Goal: Task Accomplishment & Management: Complete application form

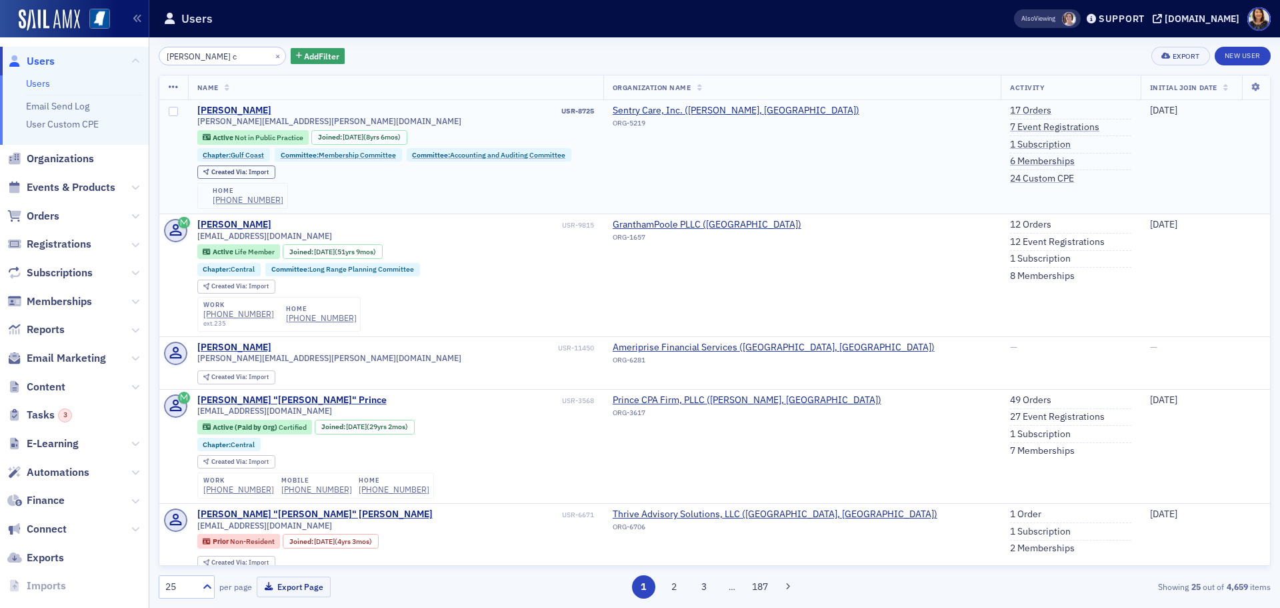
type input "randa c"
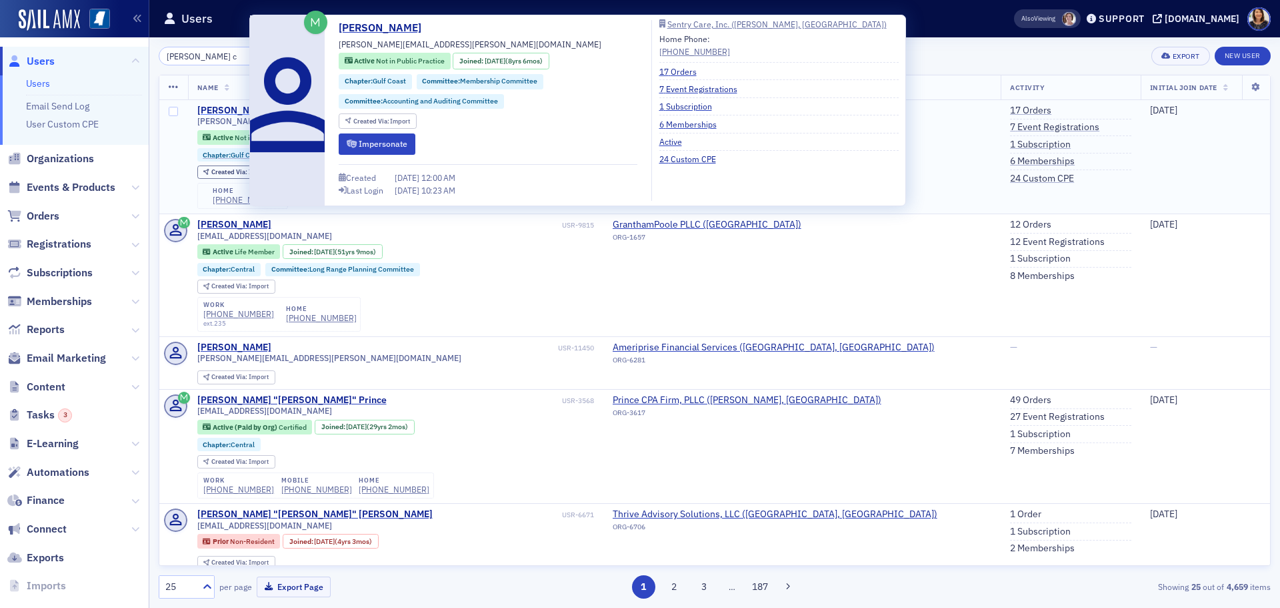
click at [227, 109] on div "Randa Craig" at bounding box center [234, 111] width 74 height 12
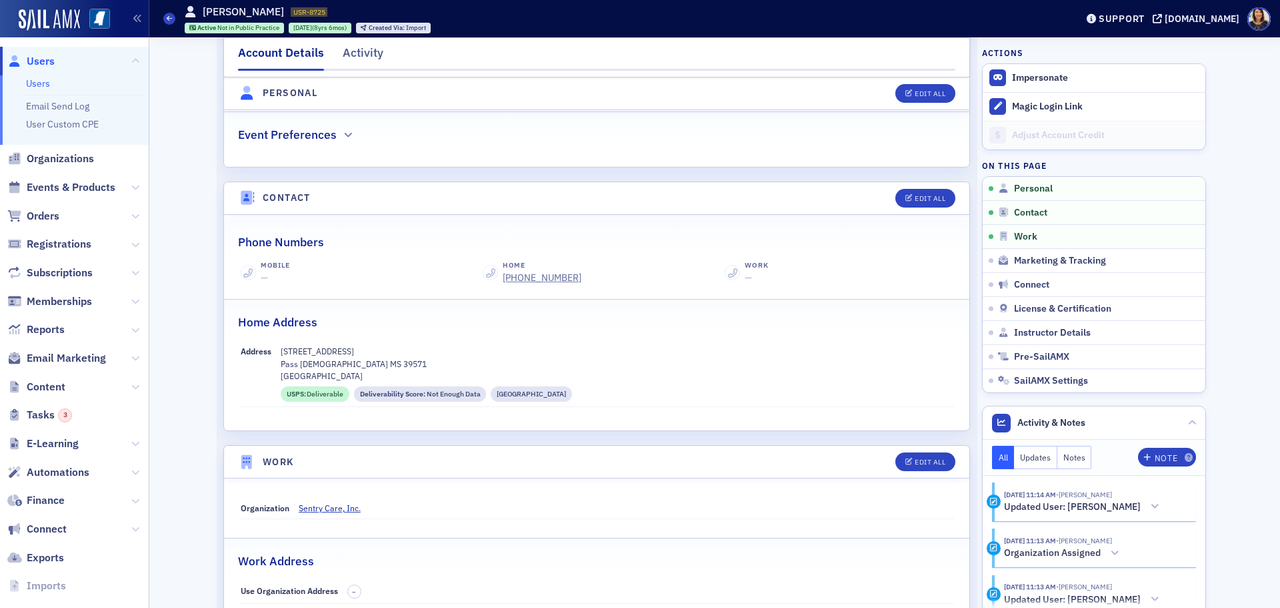
scroll to position [478, 0]
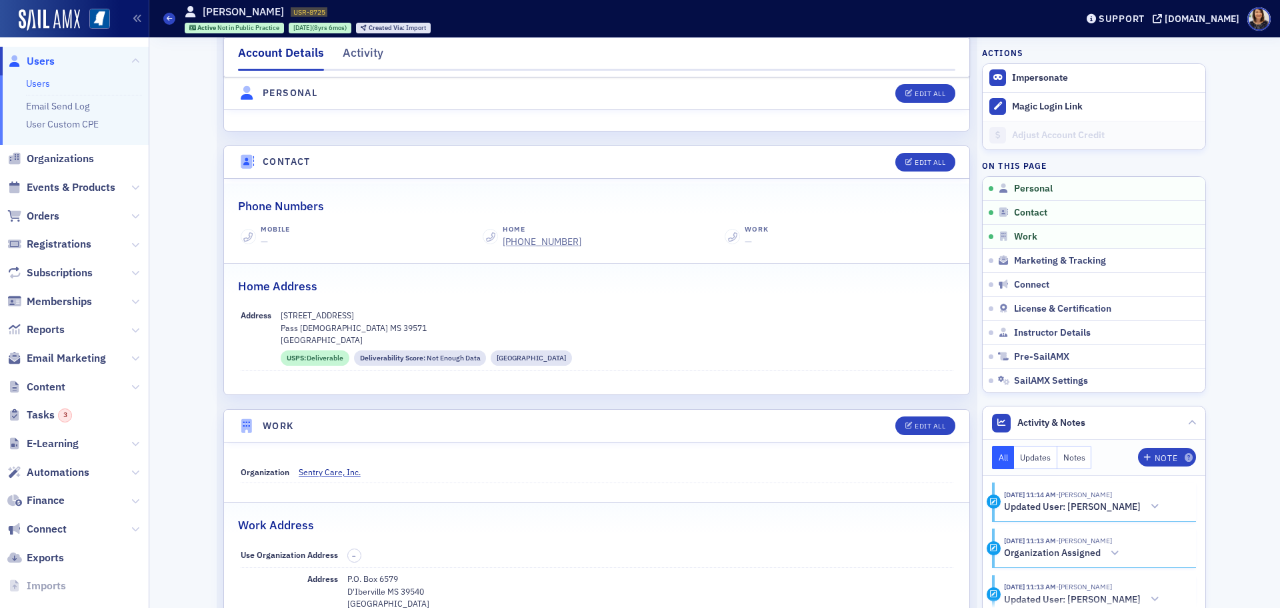
click at [29, 66] on span "Users" at bounding box center [41, 61] width 28 height 15
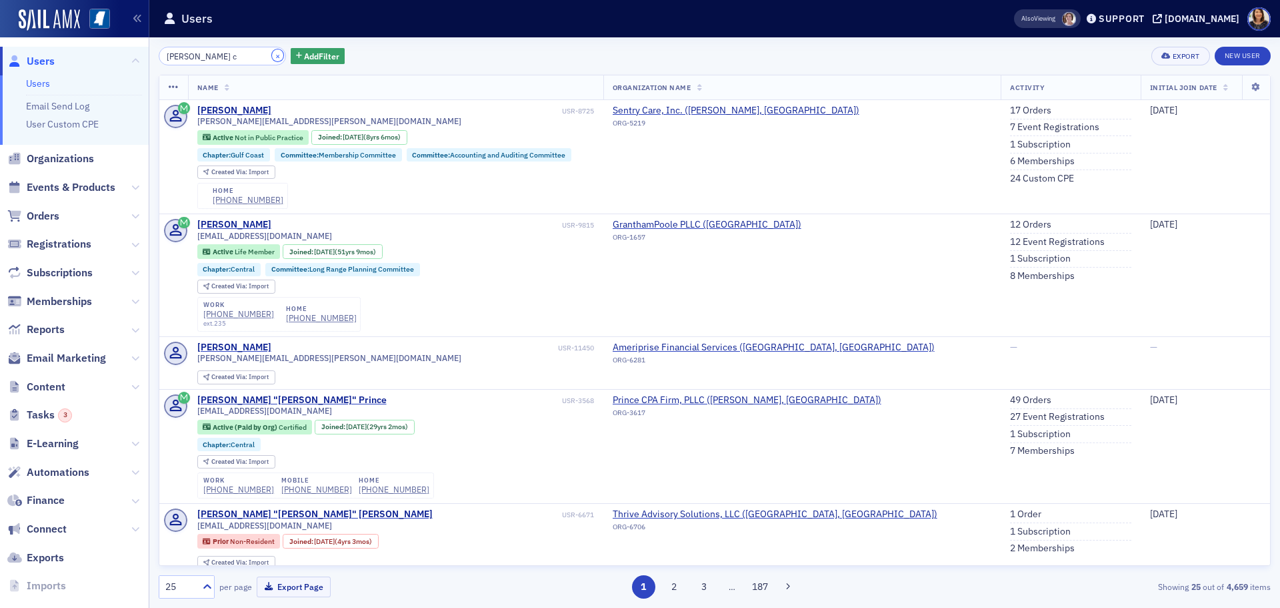
click at [272, 59] on button "×" at bounding box center [278, 55] width 12 height 12
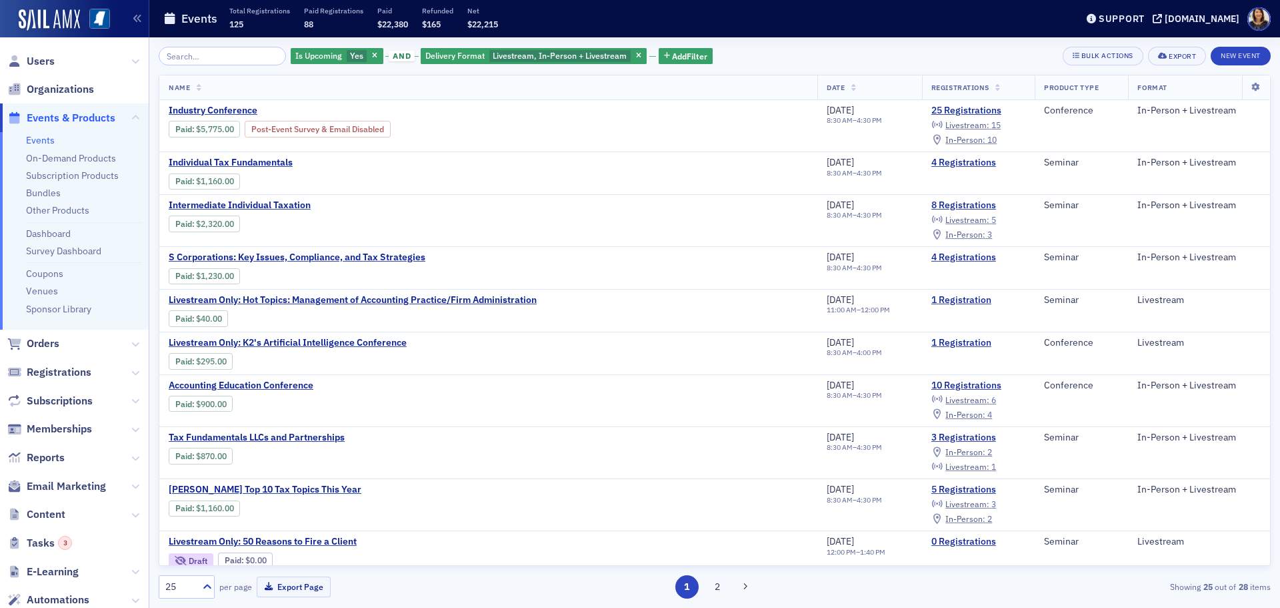
click at [43, 53] on span "Users" at bounding box center [74, 61] width 149 height 29
click at [37, 61] on span "Users" at bounding box center [41, 61] width 28 height 15
click at [33, 61] on span "Users" at bounding box center [41, 61] width 28 height 15
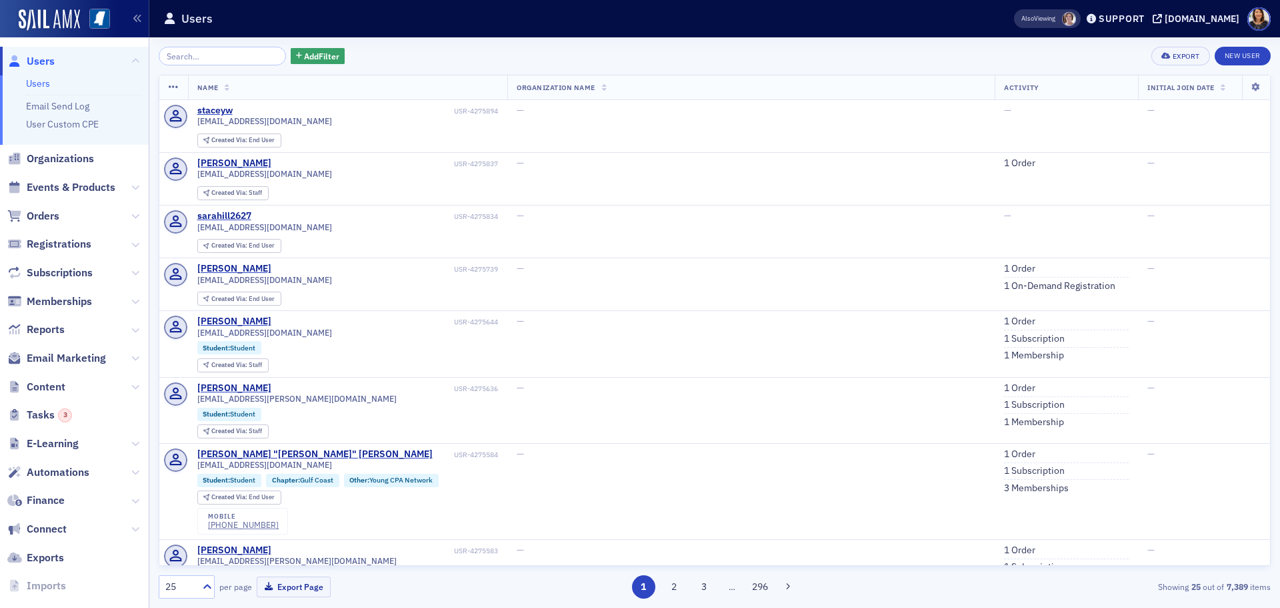
click at [39, 63] on span "Users" at bounding box center [41, 61] width 28 height 15
click at [1228, 51] on link "New User" at bounding box center [1243, 56] width 56 height 19
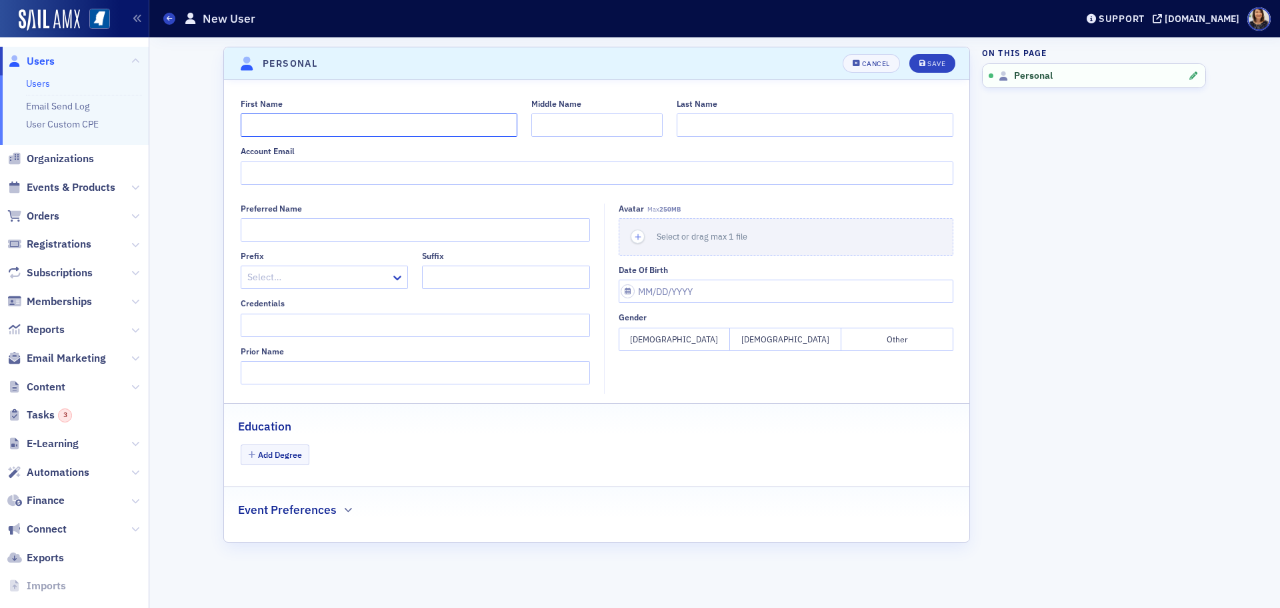
click at [330, 120] on input "First Name" at bounding box center [379, 124] width 277 height 23
type input "s"
type input "[PERSON_NAME]"
type input "Gautam"
click at [273, 153] on div "Account Email" at bounding box center [268, 151] width 54 height 10
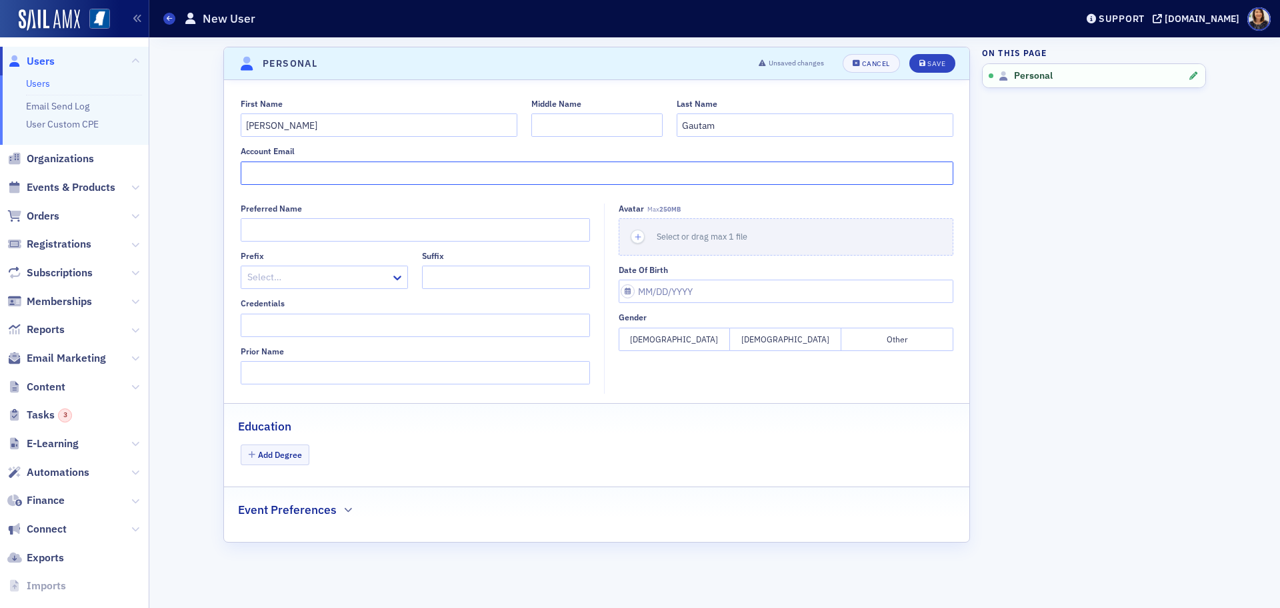
click at [273, 161] on input "Account Email" at bounding box center [597, 172] width 713 height 23
click at [282, 171] on input "Account Email" at bounding box center [597, 172] width 713 height 23
type input "[EMAIL_ADDRESS][PERSON_NAME][DOMAIN_NAME]"
click at [682, 338] on button "[DEMOGRAPHIC_DATA]" at bounding box center [674, 338] width 111 height 23
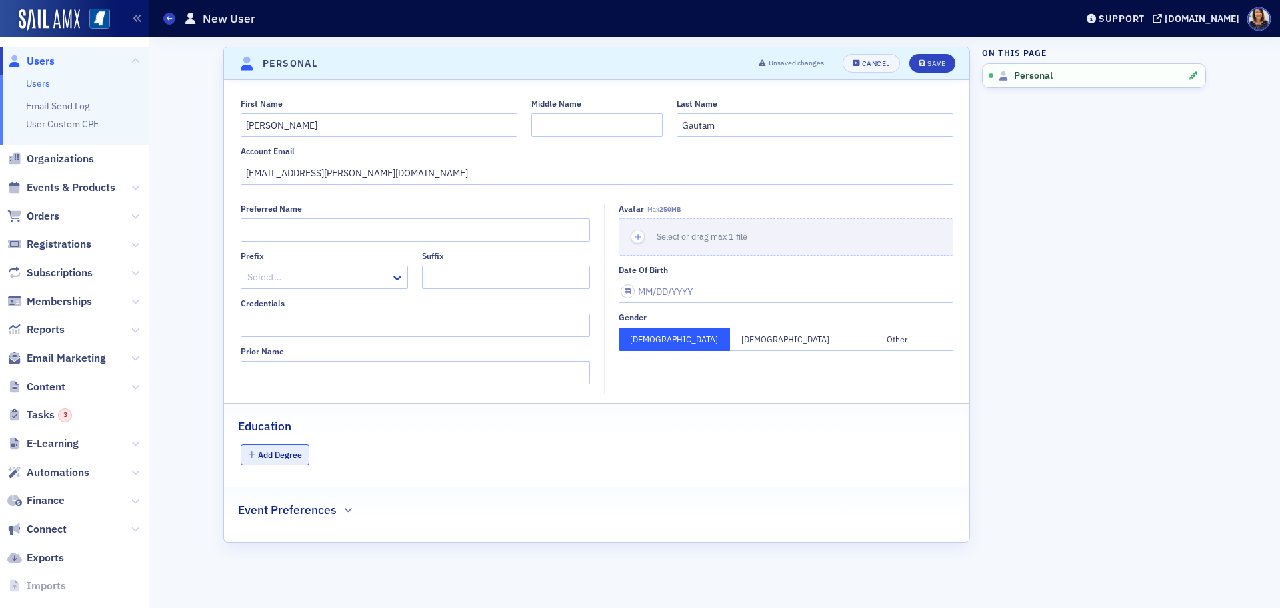
click at [291, 456] on button "Add Degree" at bounding box center [275, 454] width 69 height 21
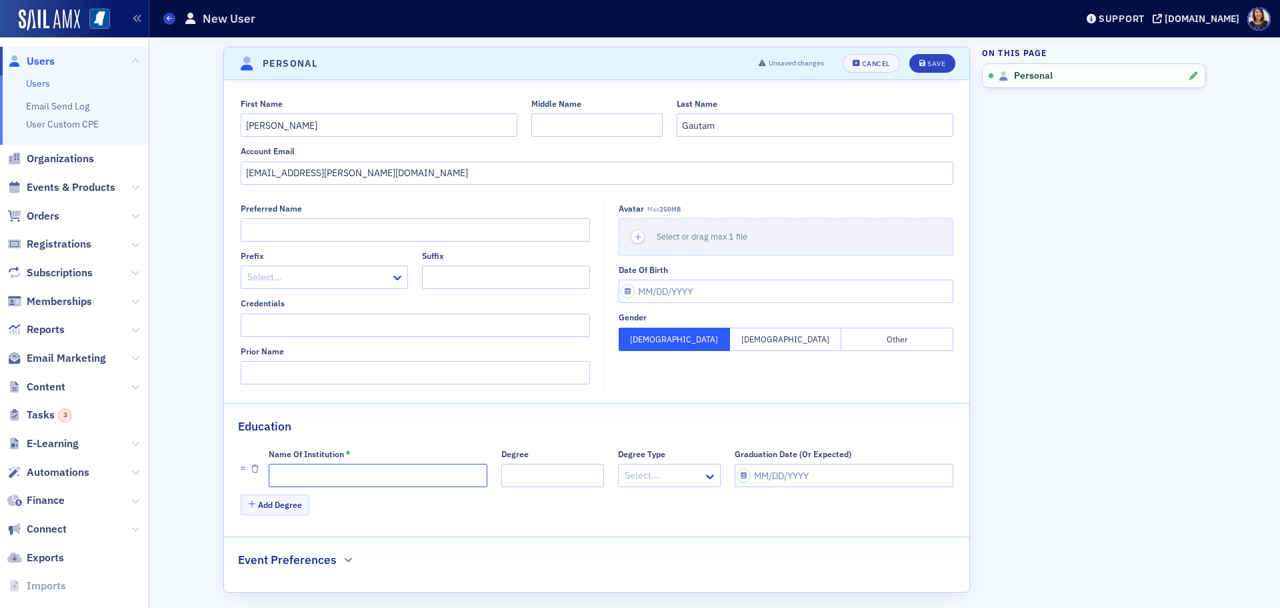
click at [389, 481] on input "Name of Institution *" at bounding box center [378, 475] width 219 height 23
type input "[PERSON_NAME]"
select select "9"
select select "2025"
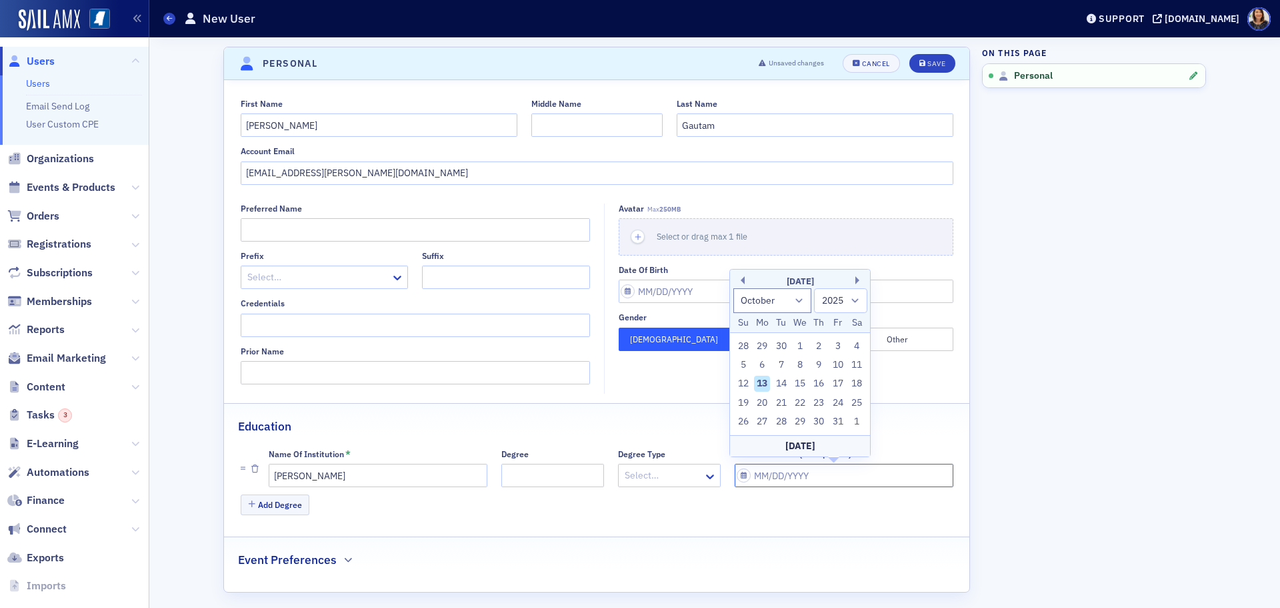
click at [795, 483] on input "Graduation Date (Or Expected)" at bounding box center [844, 475] width 219 height 23
type input "0"
select select "0"
select select "2000"
type input "05"
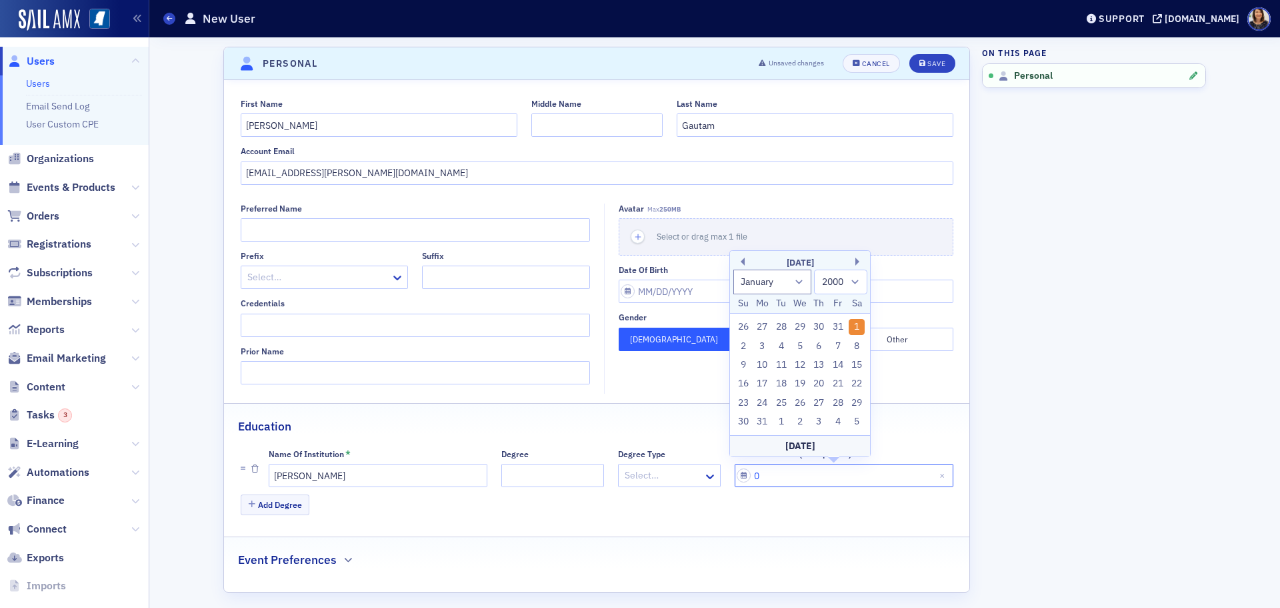
select select "4"
select select "2025"
type input "05/13/2"
select select "2002"
type input "[DATE]"
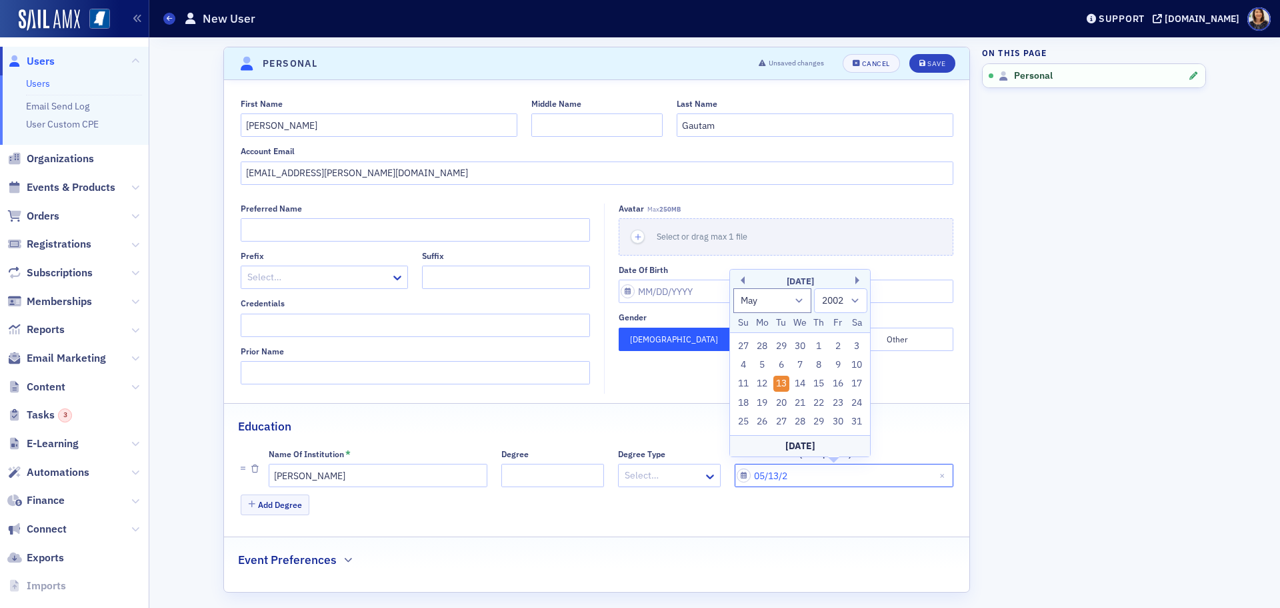
select select "2020"
type input "[DATE]"
select select "2022"
type input "05/13/20227"
select select "1900"
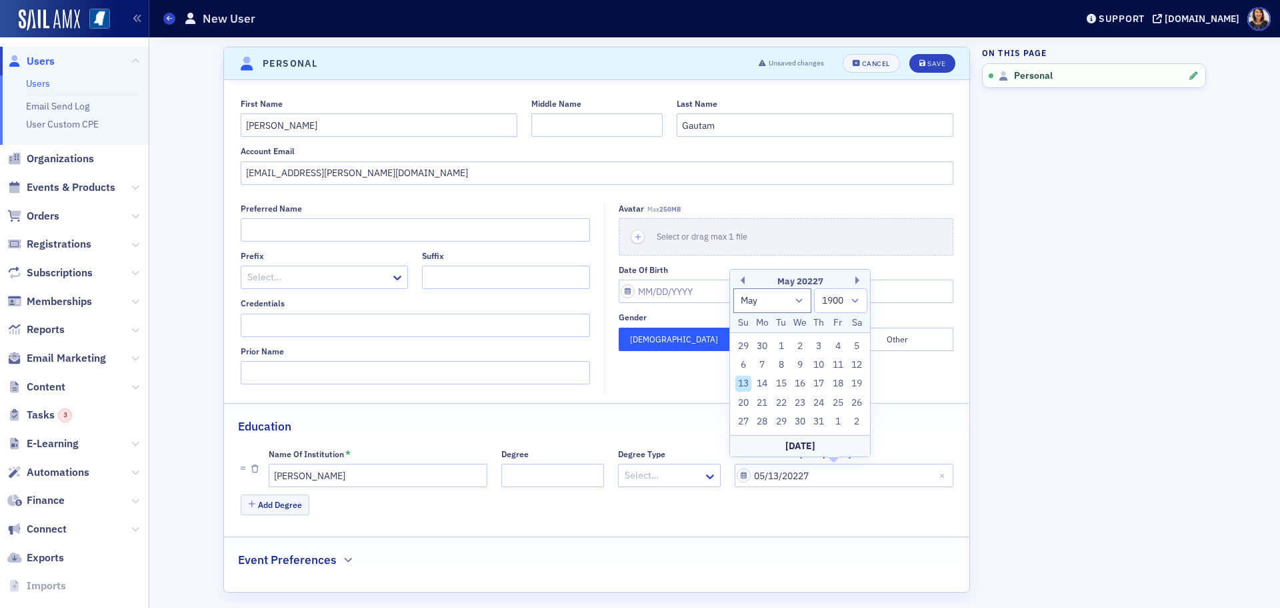
type input "[DATE]"
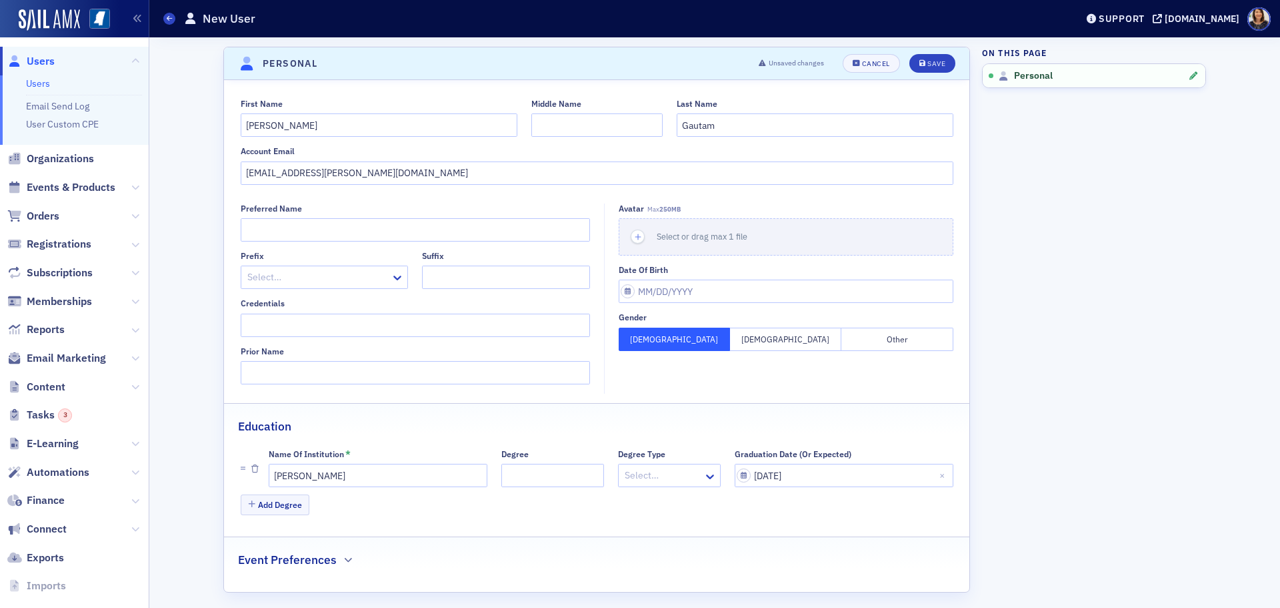
click at [802, 535] on div "First Name [PERSON_NAME] Middle Name Last Name Gautam Account Email [EMAIL_ADDR…" at bounding box center [597, 336] width 746 height 512
click at [933, 64] on div "Save" at bounding box center [937, 63] width 18 height 7
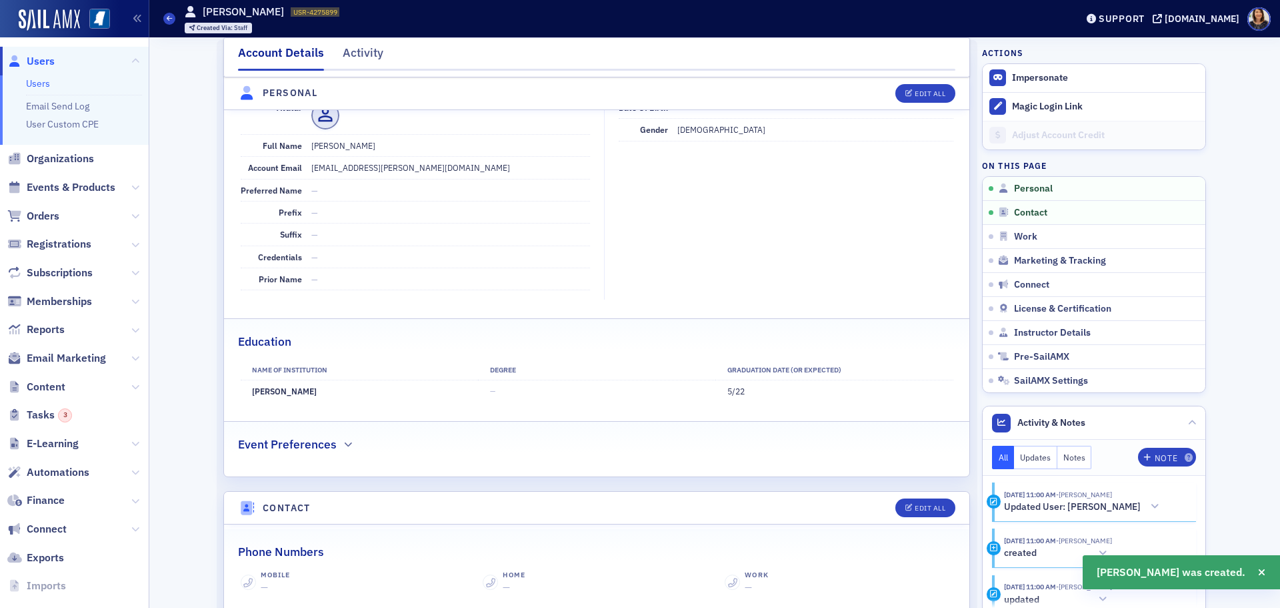
scroll to position [161, 0]
click at [59, 303] on span "Memberships" at bounding box center [59, 301] width 65 height 15
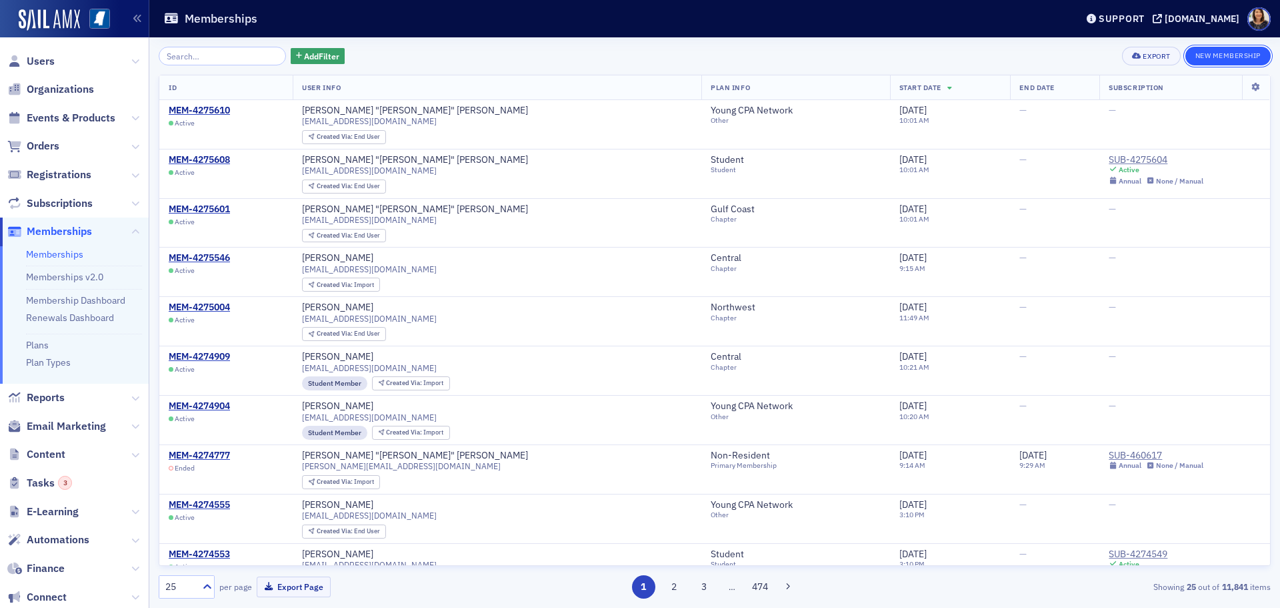
click at [1229, 56] on button "New Membership" at bounding box center [1228, 56] width 85 height 19
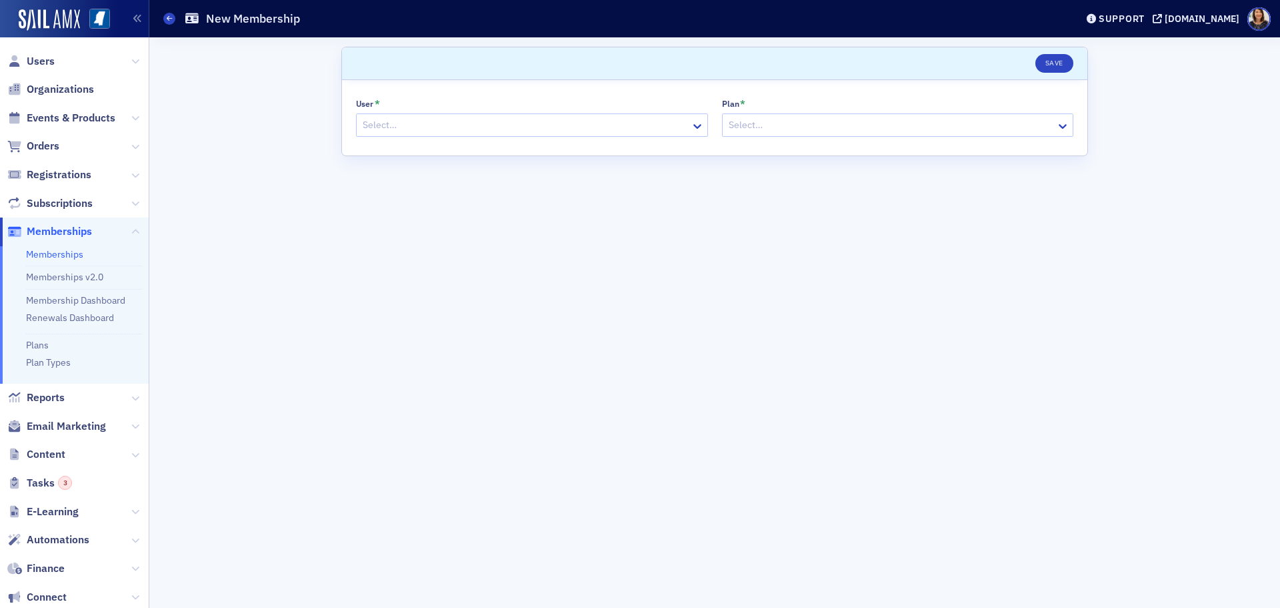
click at [431, 138] on div "User * Select… Plan * Select…" at bounding box center [715, 117] width 746 height 75
click at [433, 133] on div at bounding box center [525, 125] width 328 height 17
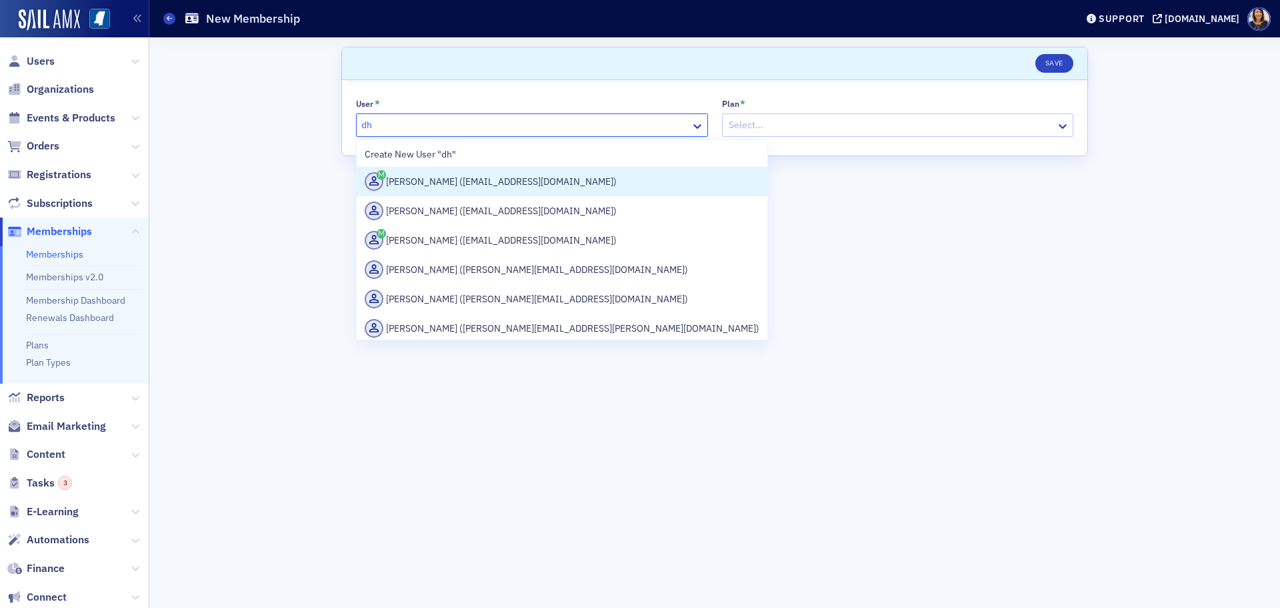
type input "d"
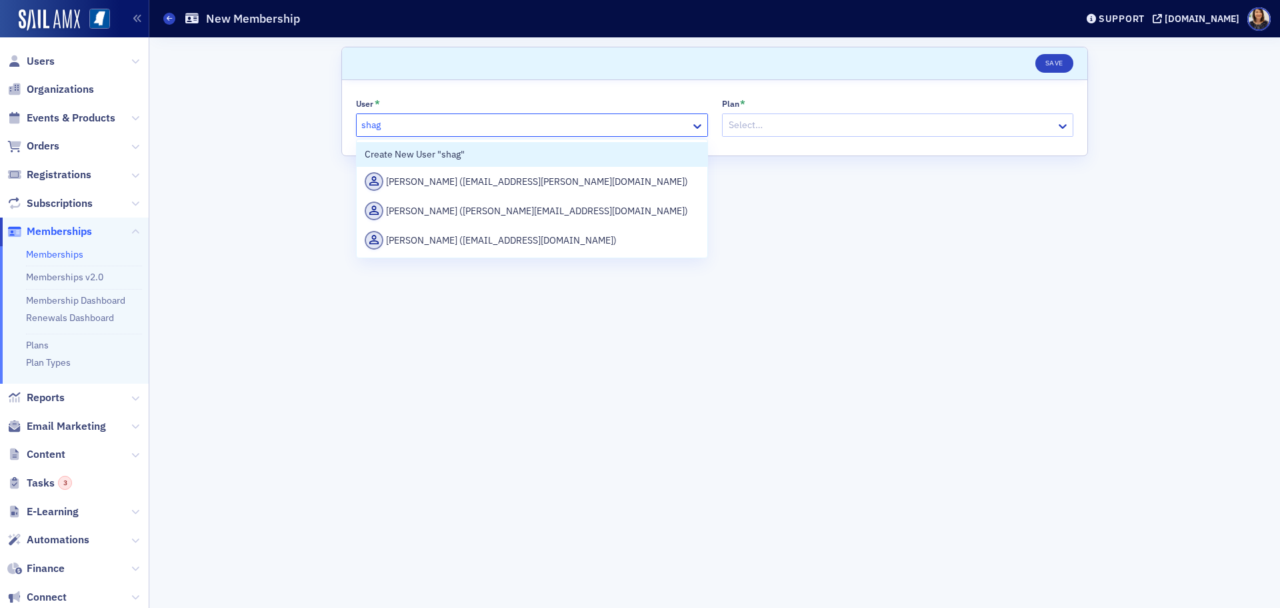
type input "shagu"
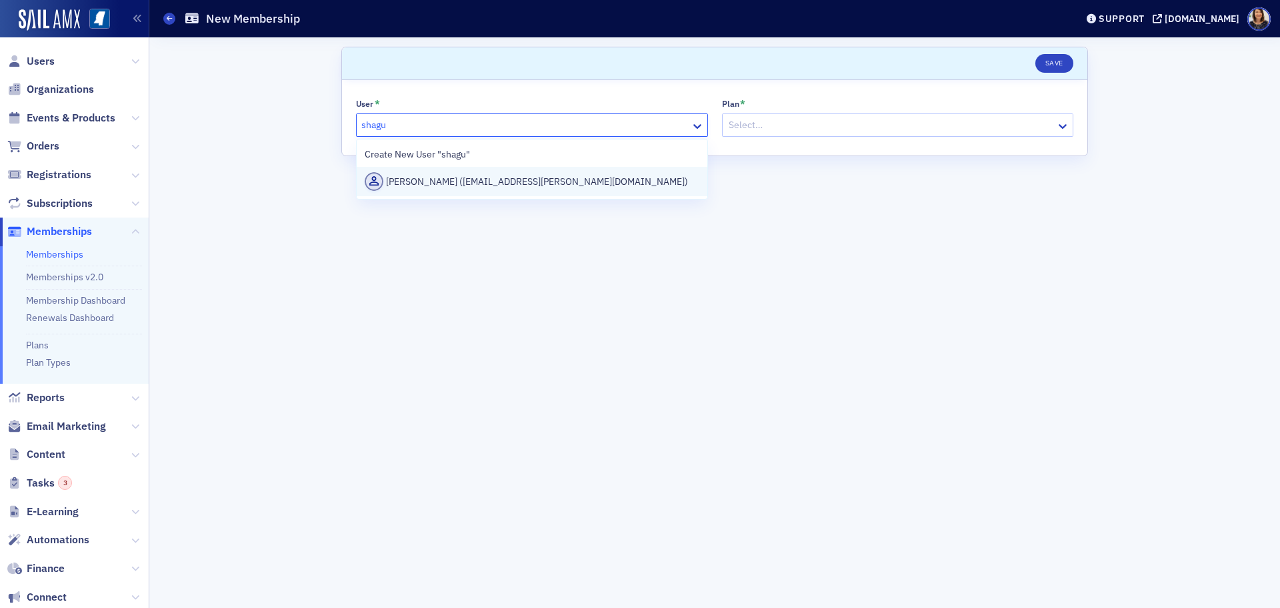
click at [500, 174] on div "[PERSON_NAME] ([EMAIL_ADDRESS][PERSON_NAME][DOMAIN_NAME])" at bounding box center [532, 181] width 335 height 19
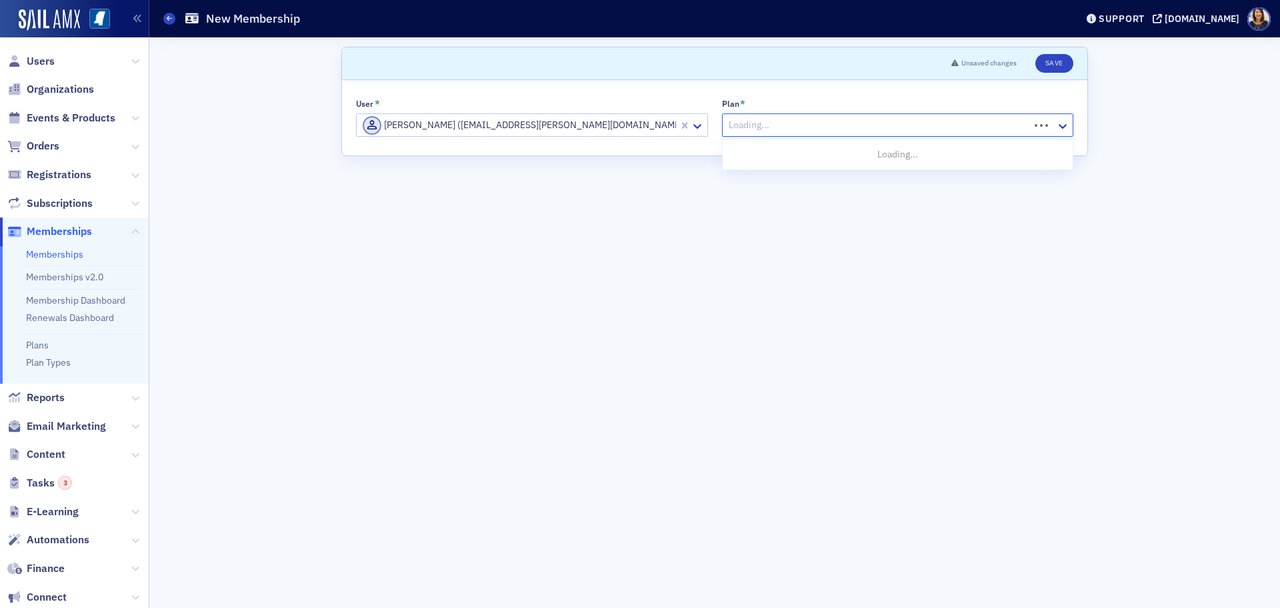
click at [822, 129] on div at bounding box center [878, 125] width 301 height 17
type input "st"
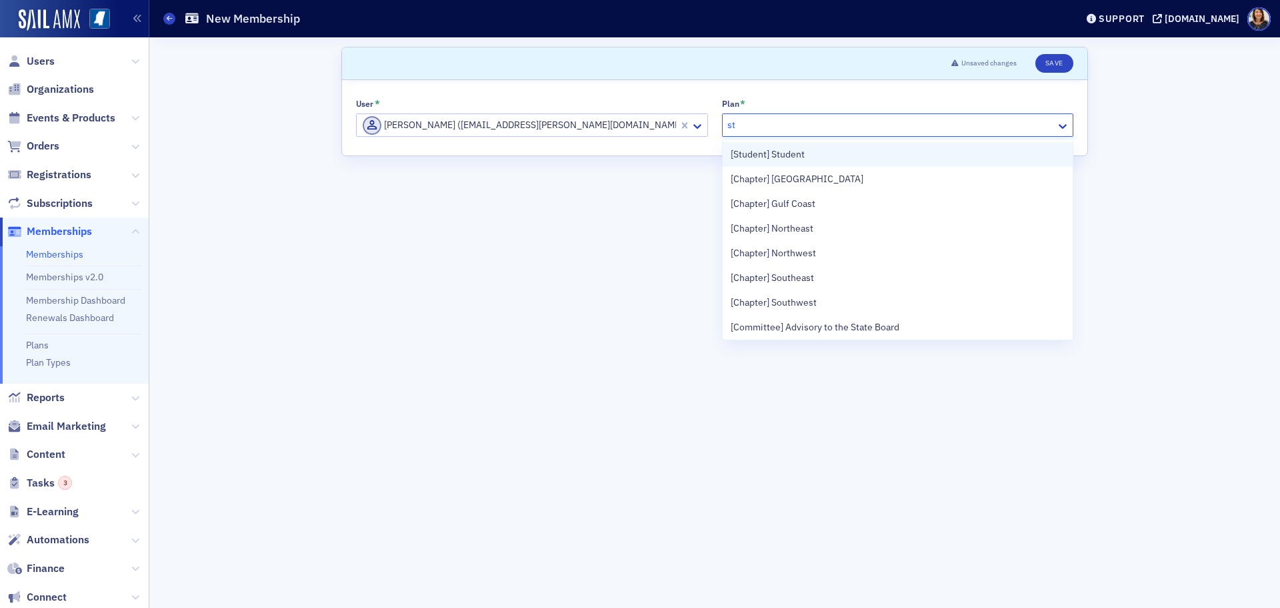
click at [760, 154] on span "[Student] Student" at bounding box center [768, 154] width 74 height 14
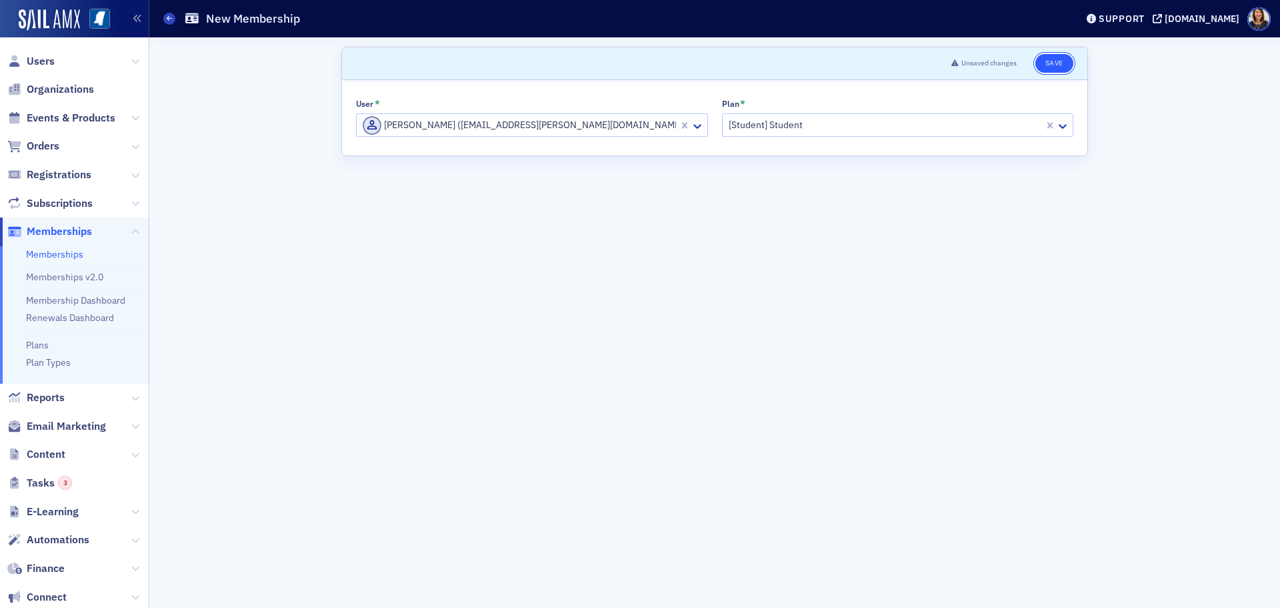
click at [1055, 70] on button "Save" at bounding box center [1055, 63] width 38 height 19
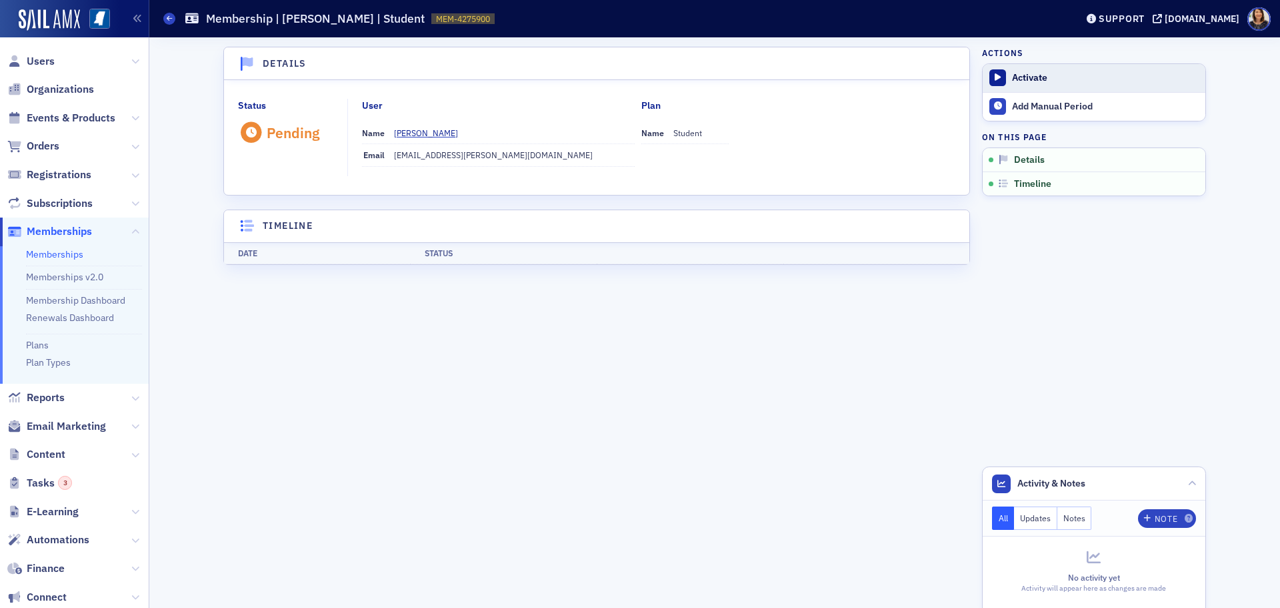
click at [1020, 75] on div "Activate" at bounding box center [1105, 78] width 187 height 12
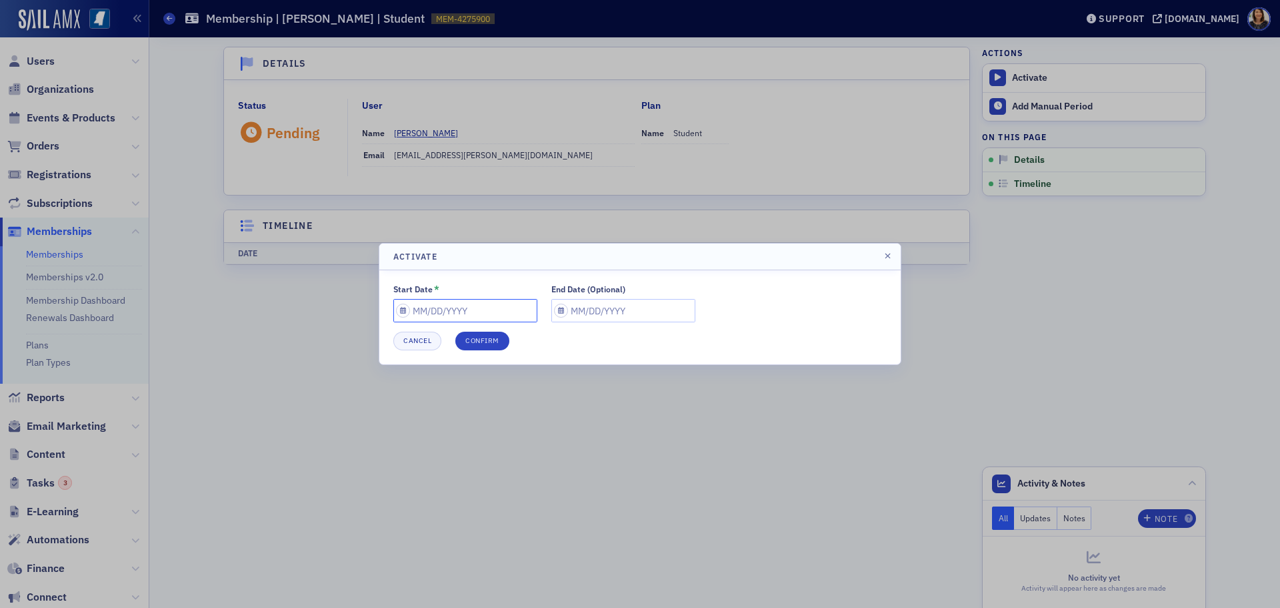
select select "9"
select select "2025"
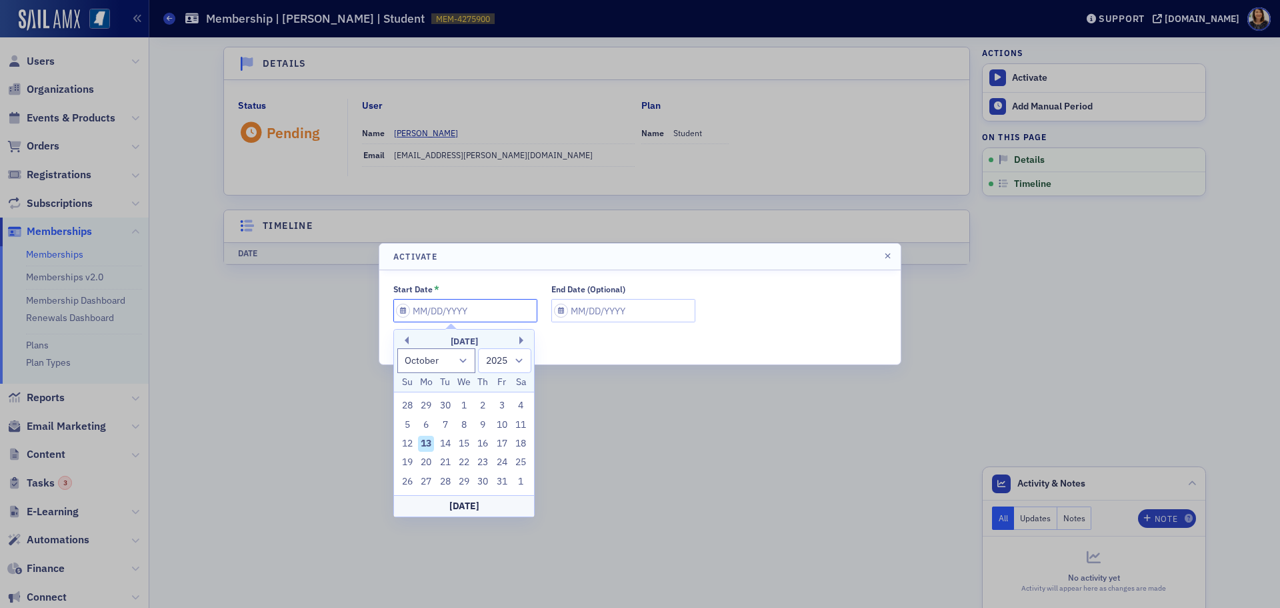
click at [469, 308] on input "Start Date *" at bounding box center [465, 310] width 144 height 23
type input "0"
select select "0"
select select "2000"
type input "07"
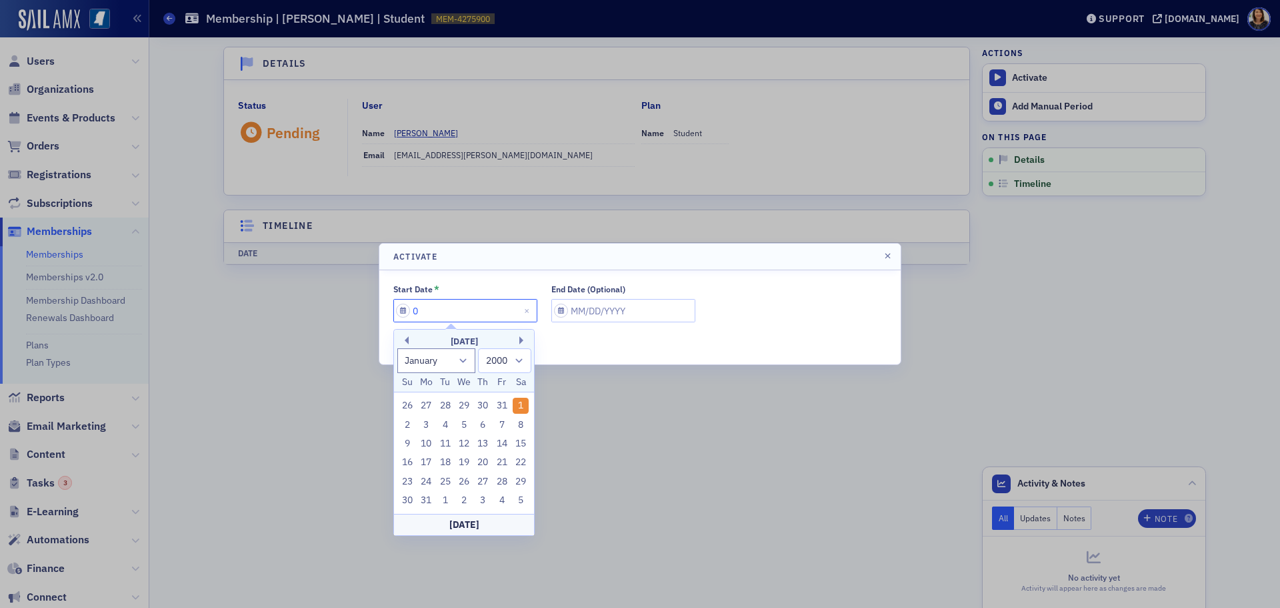
select select "6"
select select "2025"
type input "07/01/2"
select select "2002"
type input "[DATE]"
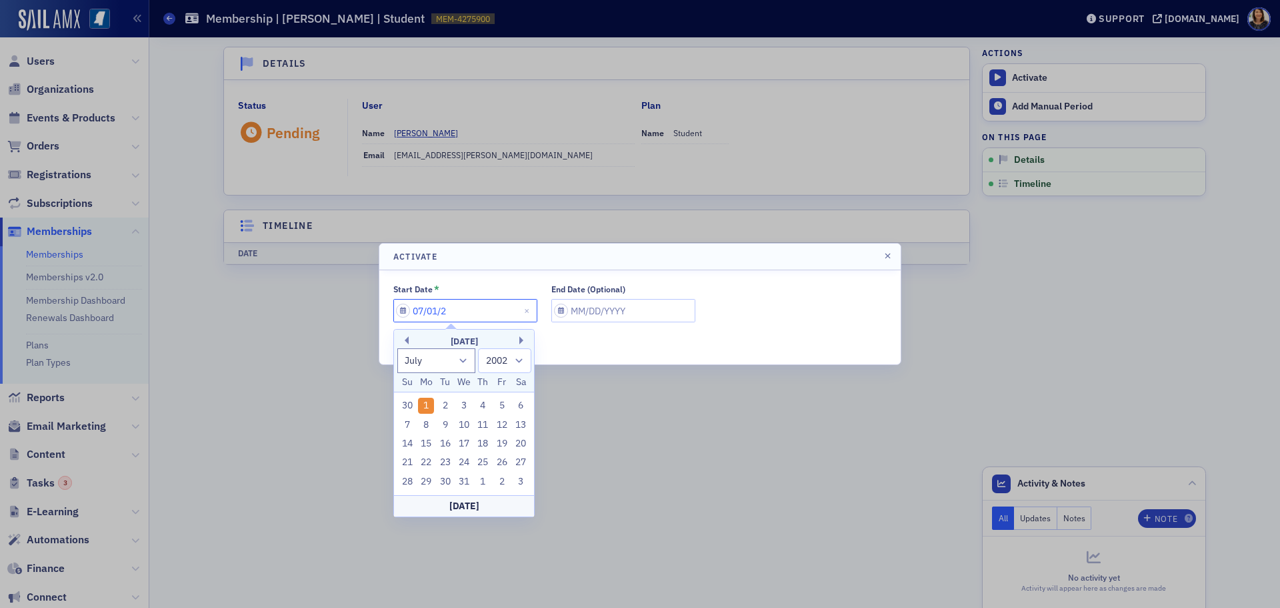
select select "2020"
type input "[DATE]"
select select "2025"
type input "[DATE]"
select select "9"
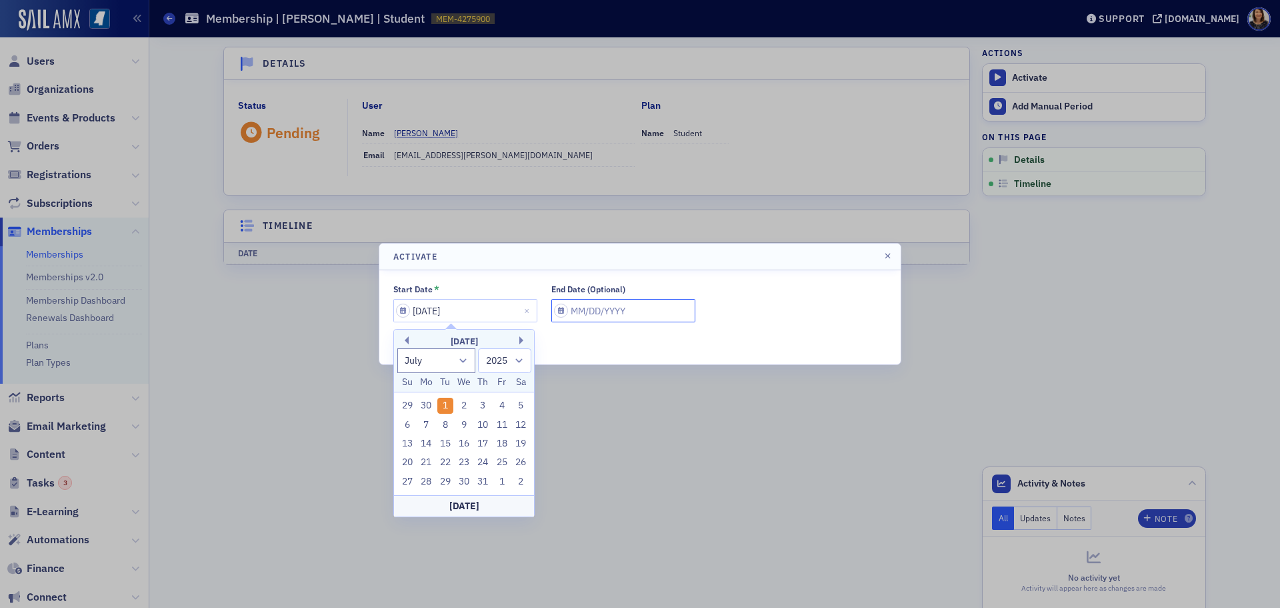
select select "2025"
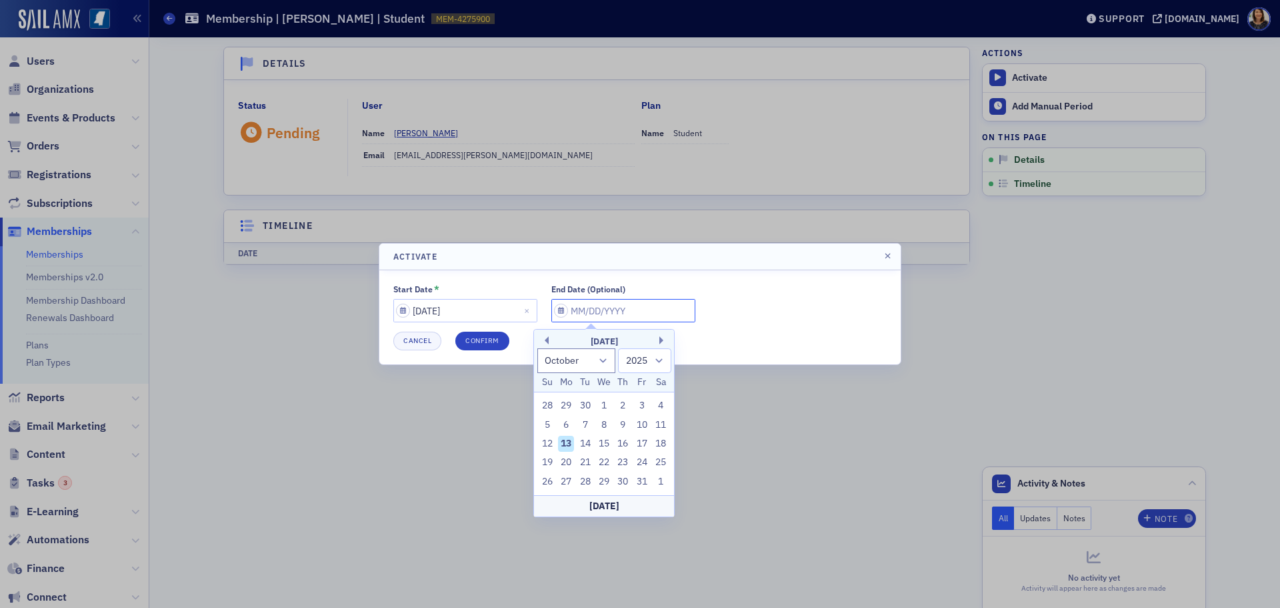
click at [600, 309] on input "End Date (Optional)" at bounding box center [624, 310] width 144 height 23
type input "0"
select select "0"
select select "2000"
type input "07"
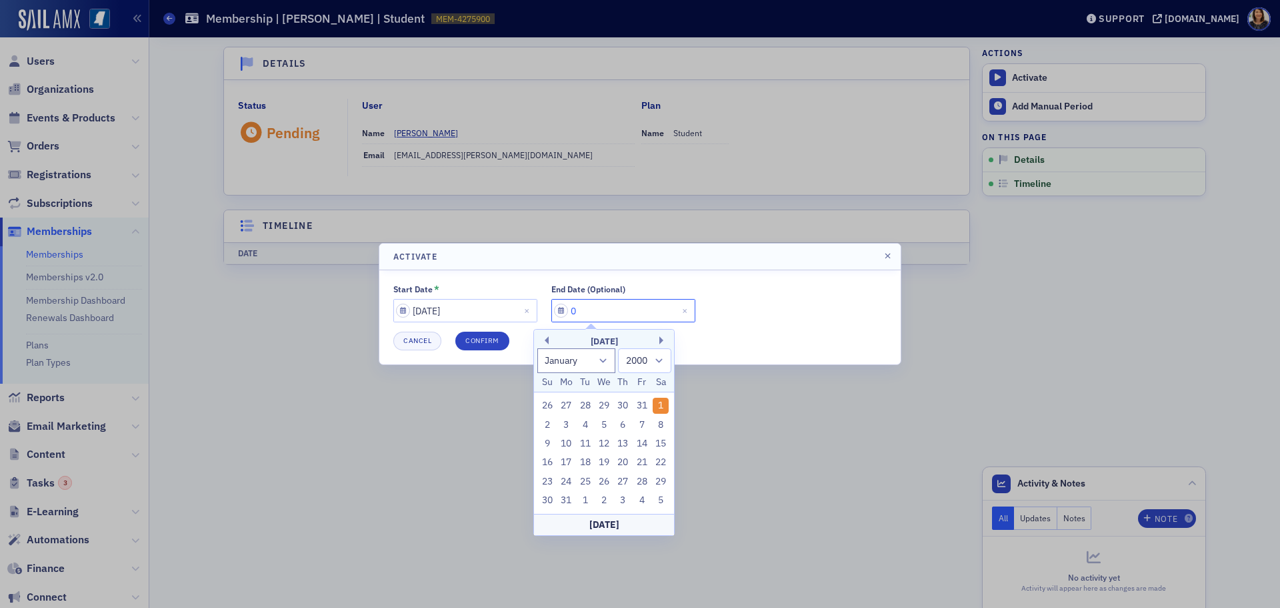
select select "6"
select select "2025"
type input "07/01/2"
select select "2002"
type input "[DATE]"
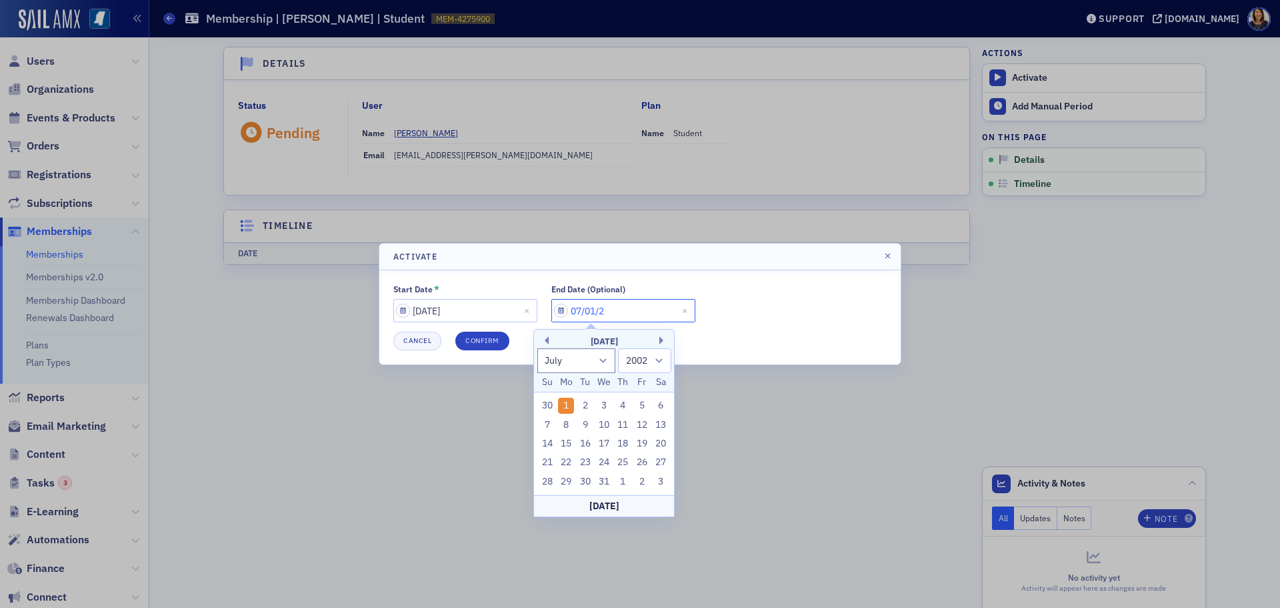
select select "2022"
type input "07/01/2"
select select "2002"
type input "[DATE]"
select select "2020"
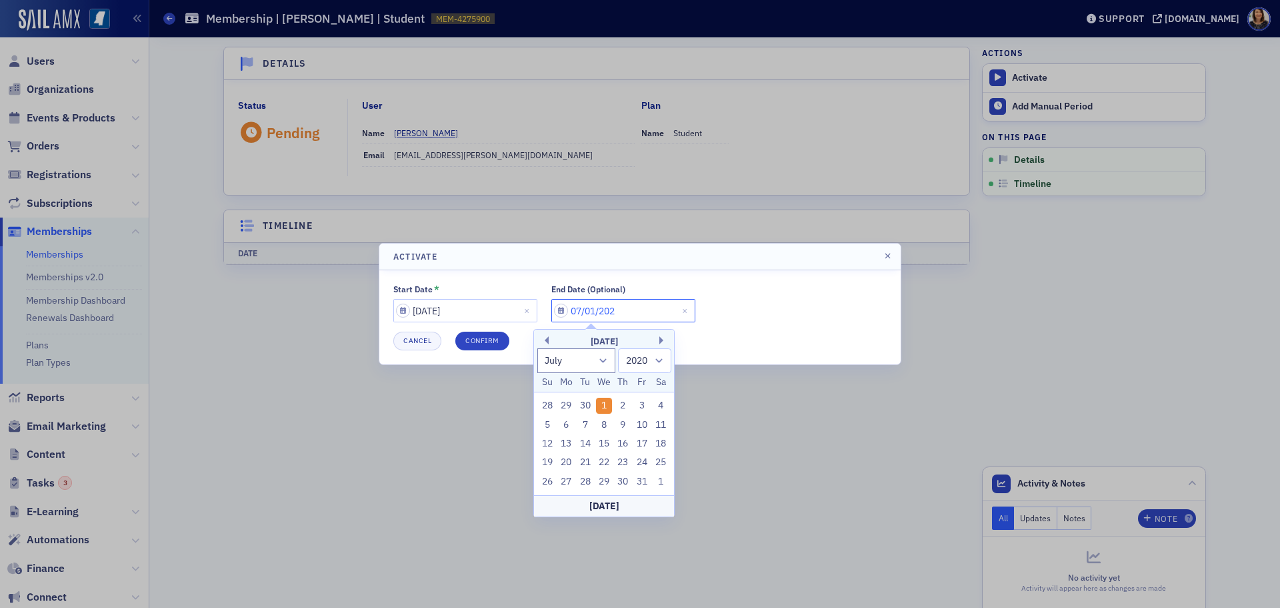
type input "[DATE]"
select select "2027"
type input "[DATE]"
select select "2026"
type input "[DATE]"
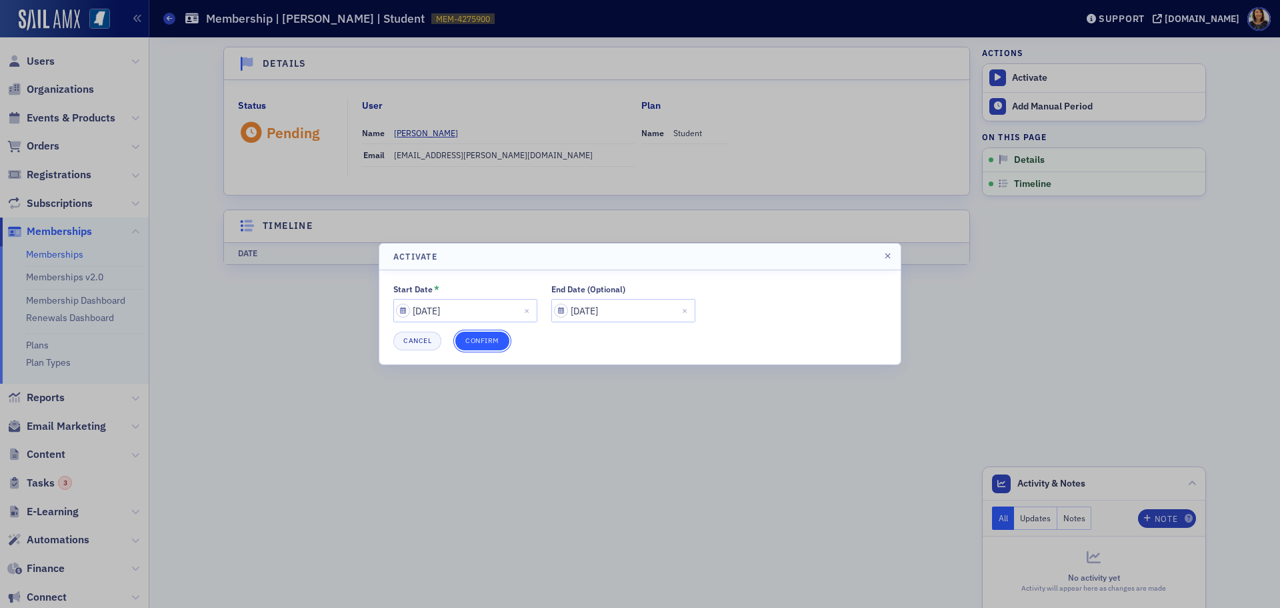
click at [486, 339] on button "Confirm" at bounding box center [483, 340] width 54 height 19
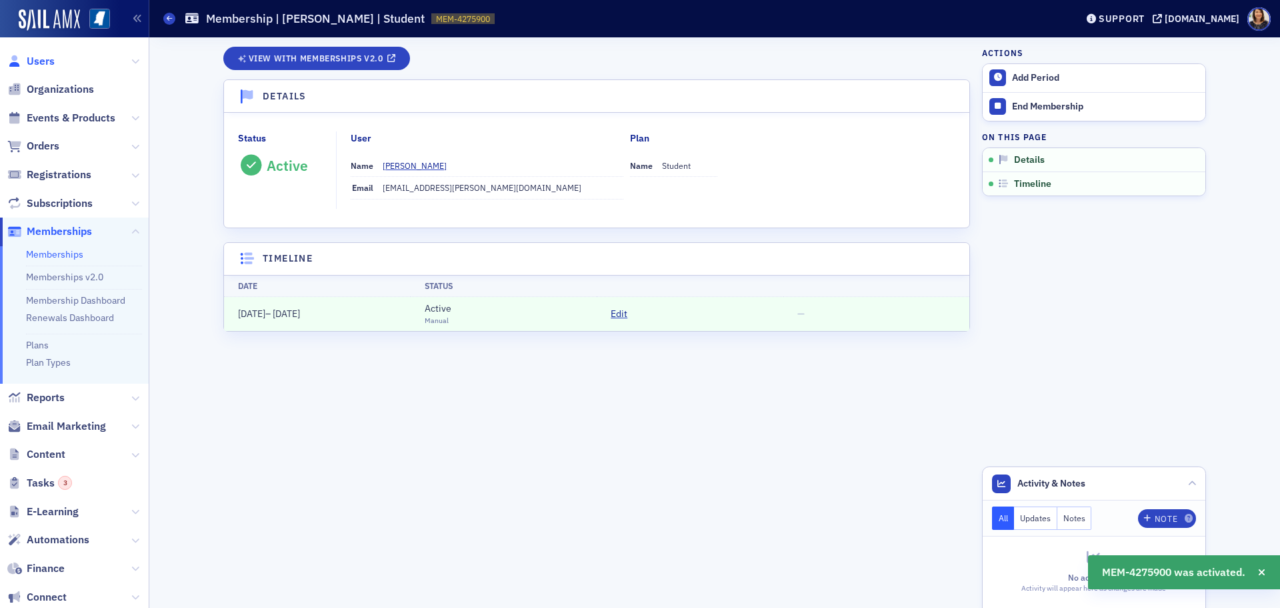
click at [35, 55] on span "Users" at bounding box center [41, 61] width 28 height 15
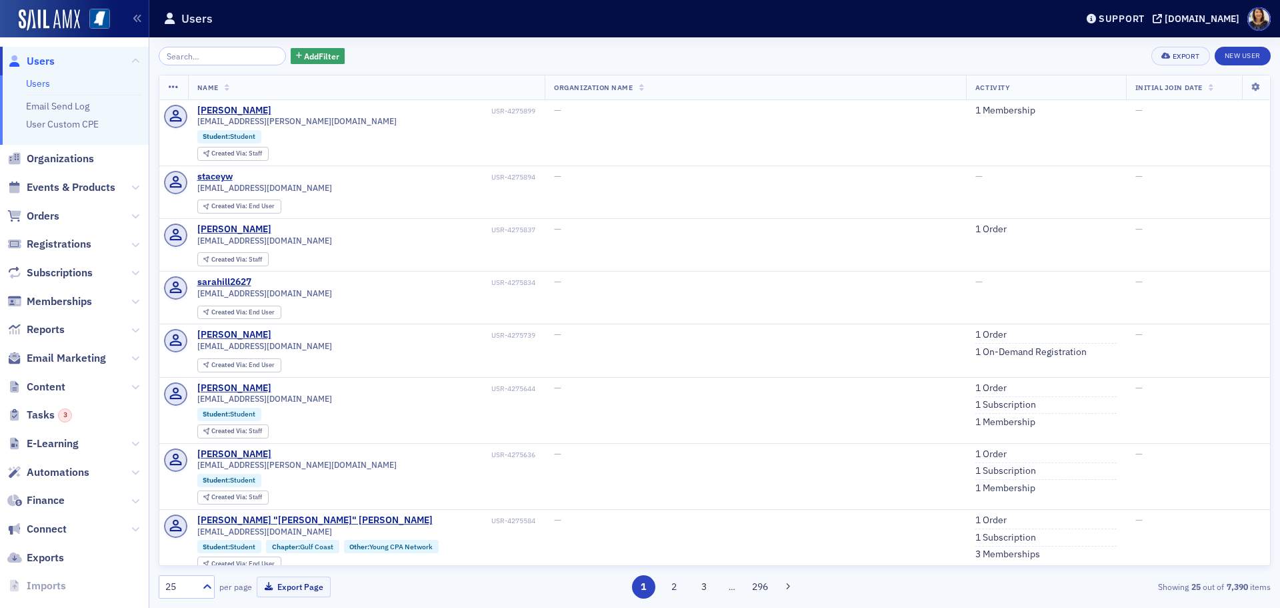
click at [223, 59] on input "search" at bounding box center [222, 56] width 127 height 19
drag, startPoint x: 1248, startPoint y: 53, endPoint x: 1147, endPoint y: 53, distance: 101.4
click at [1248, 53] on link "New User" at bounding box center [1243, 56] width 56 height 19
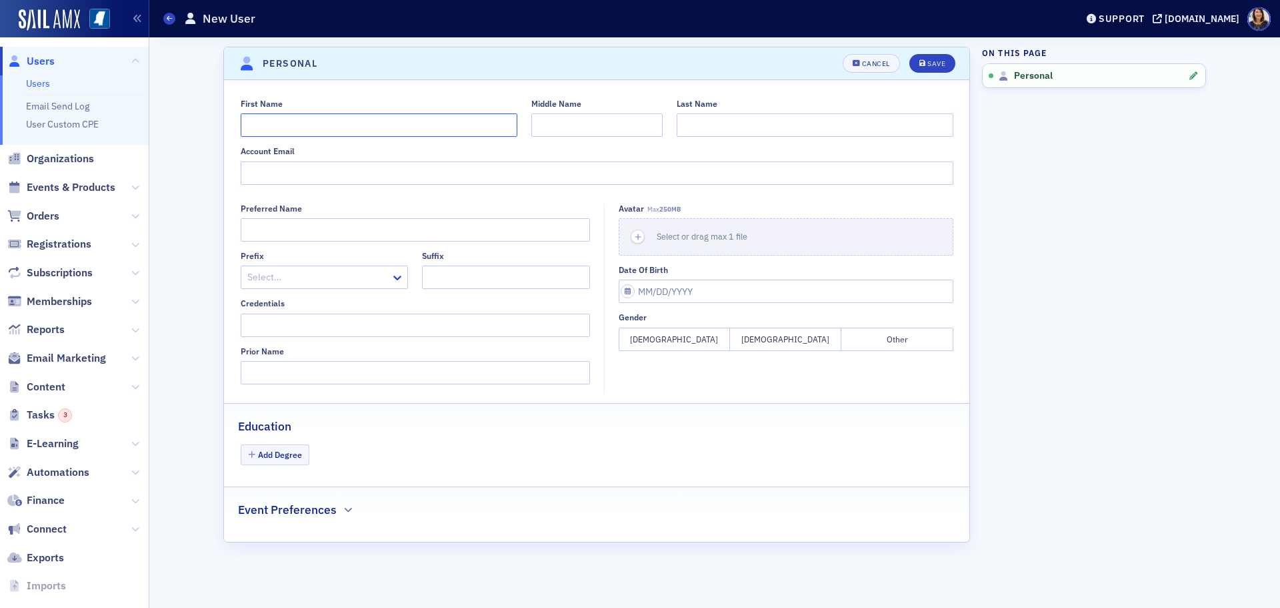
click at [327, 121] on input "First Name" at bounding box center [379, 124] width 277 height 23
type input "Dulce"
type input "[PERSON_NAME]"
click at [287, 175] on input "Account Email" at bounding box center [597, 172] width 713 height 23
type input "[EMAIL_ADDRESS][PERSON_NAME][DOMAIN_NAME]"
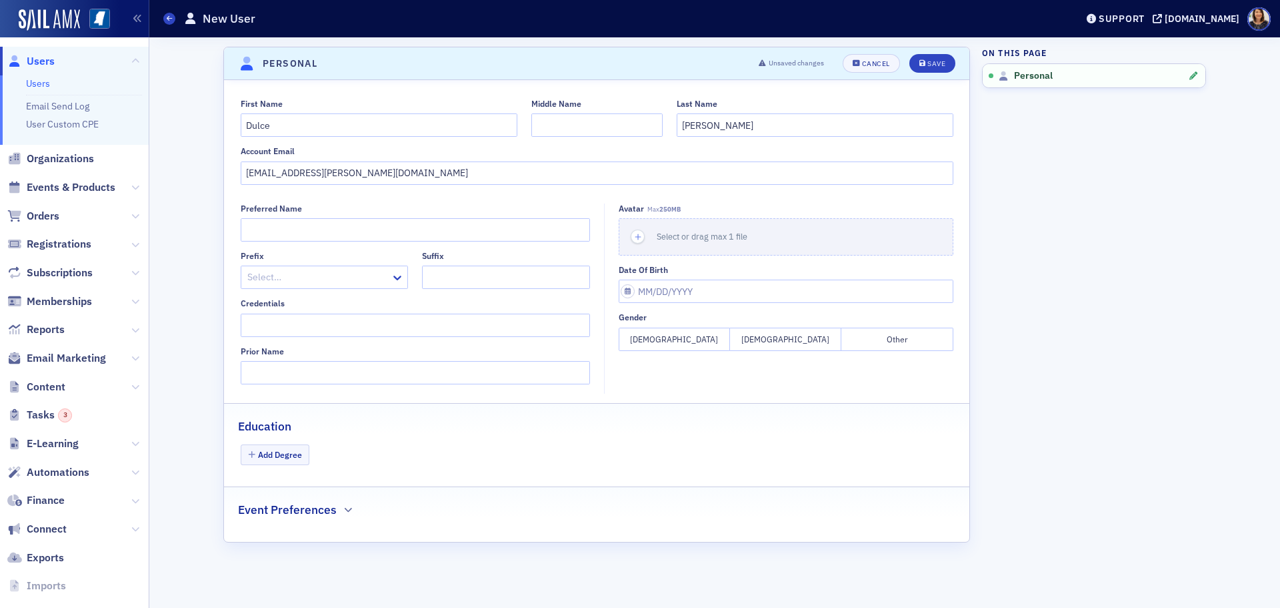
click at [698, 327] on button "[DEMOGRAPHIC_DATA]" at bounding box center [674, 338] width 111 height 23
click at [272, 464] on button "Add Degree" at bounding box center [275, 454] width 69 height 21
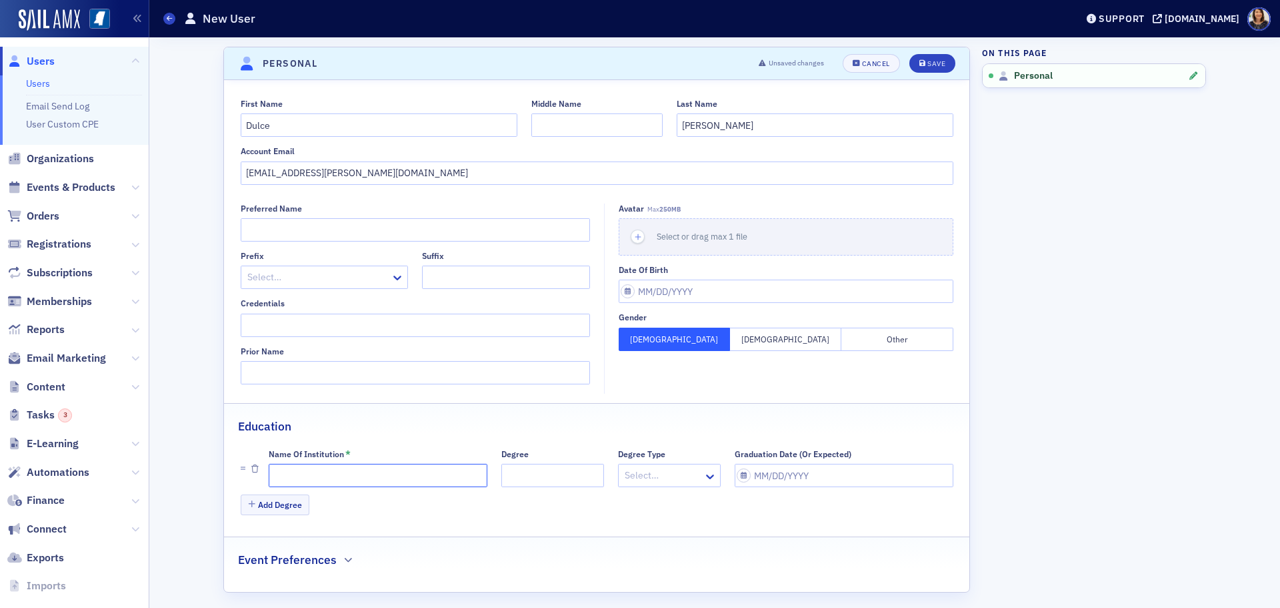
click at [291, 465] on input "Name of Institution *" at bounding box center [378, 475] width 219 height 23
type input "[PERSON_NAME]"
select select "9"
select select "2025"
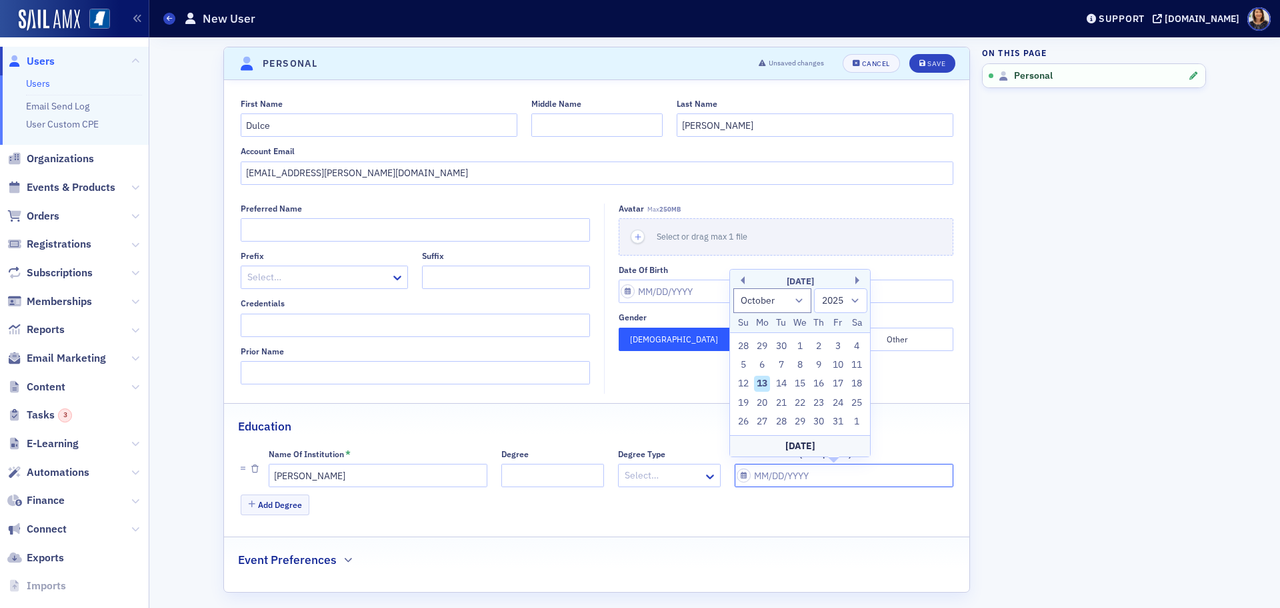
click at [797, 479] on input "Graduation Date (Or Expected)" at bounding box center [844, 475] width 219 height 23
type input "0"
select select "0"
select select "2000"
type input "05"
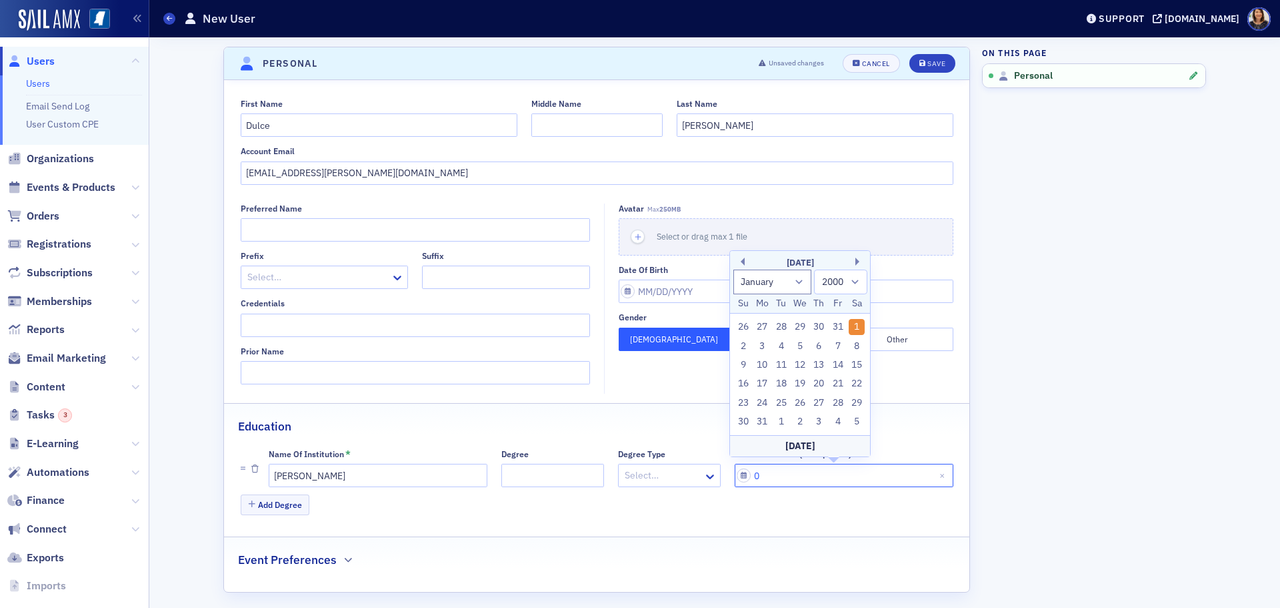
select select "4"
select select "2025"
type input "05/13/2"
select select "2002"
type input "[DATE]"
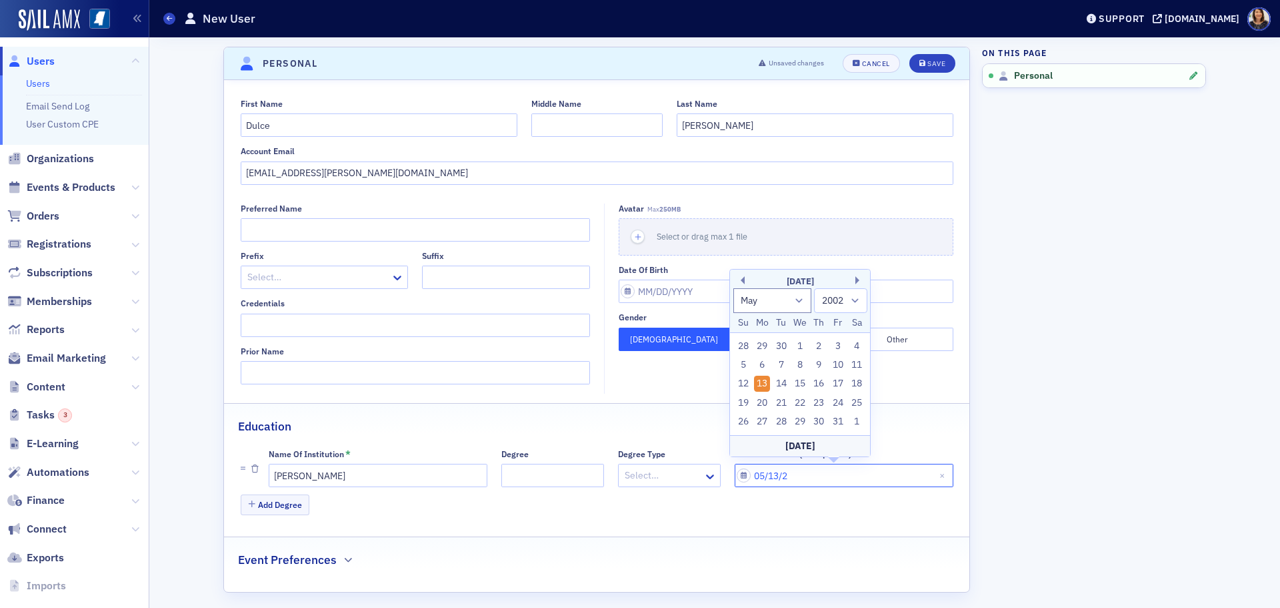
select select "2020"
type input "[DATE]"
select select "2029"
type input "[DATE]"
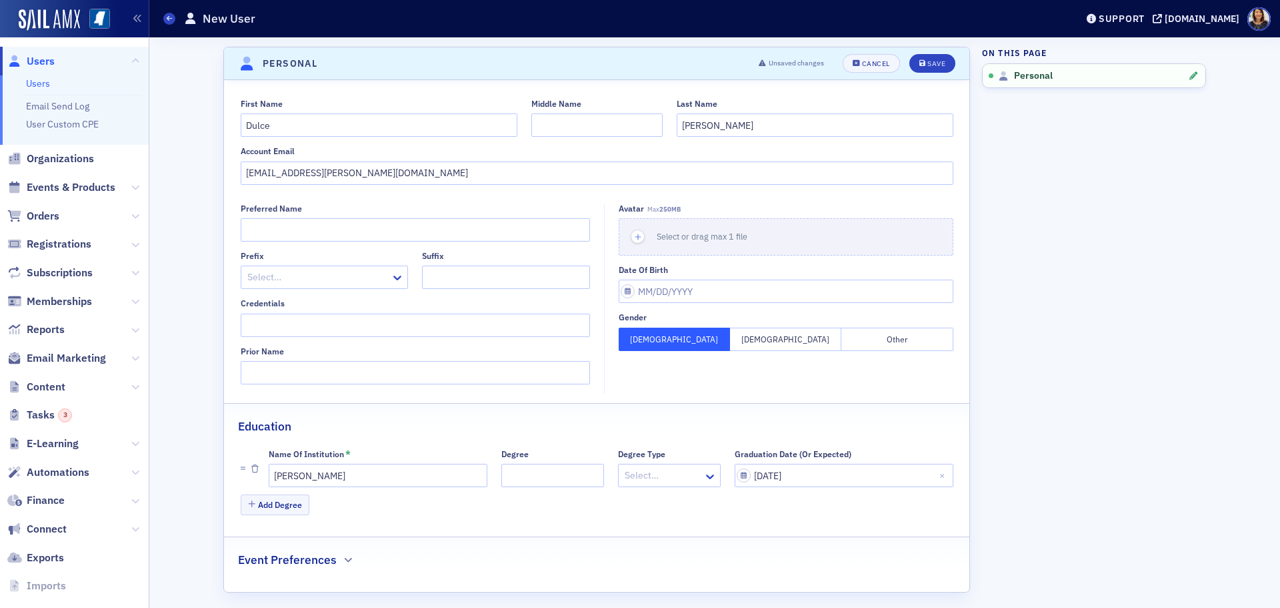
scroll to position [8, 0]
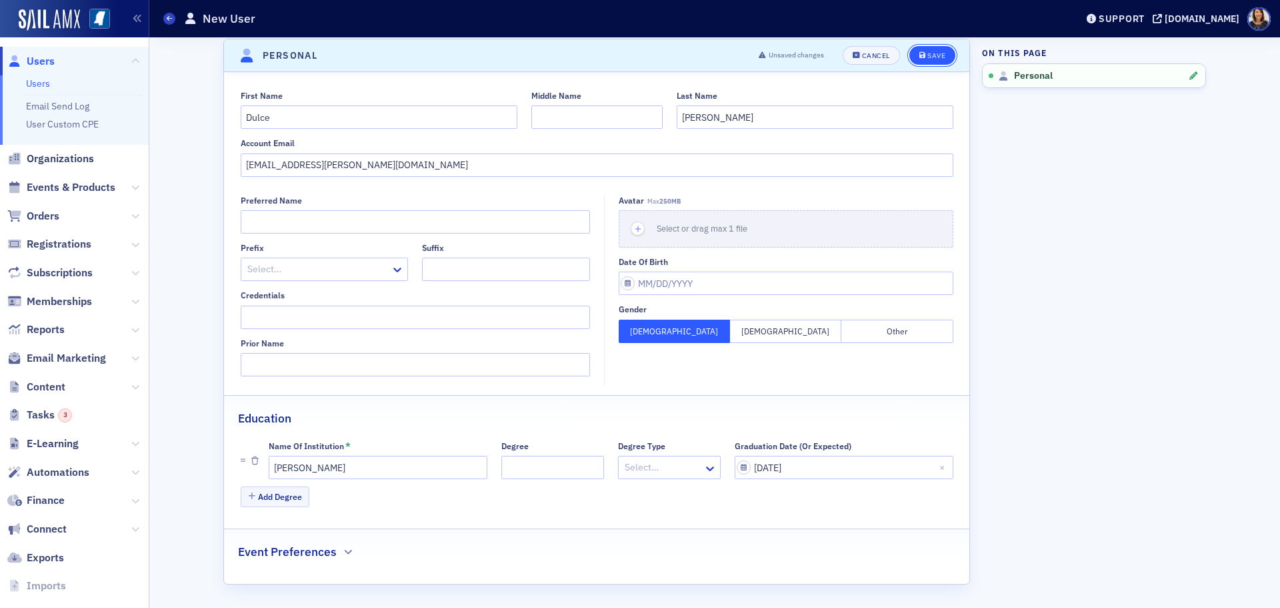
click at [930, 50] on button "Save" at bounding box center [933, 55] width 46 height 19
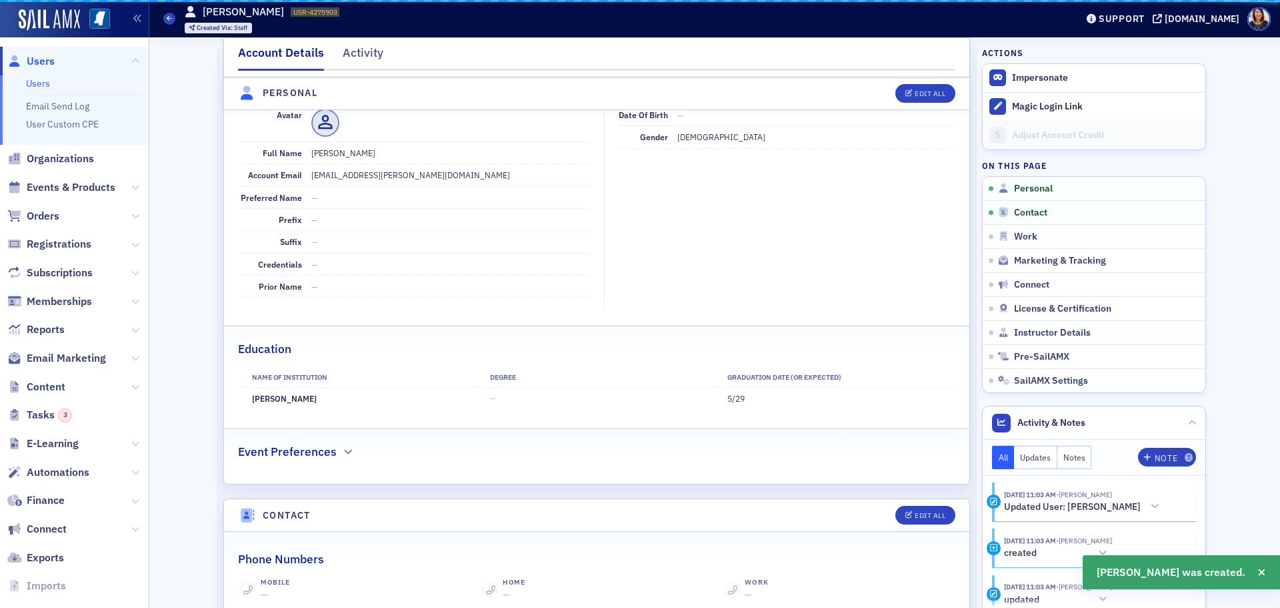
scroll to position [161, 0]
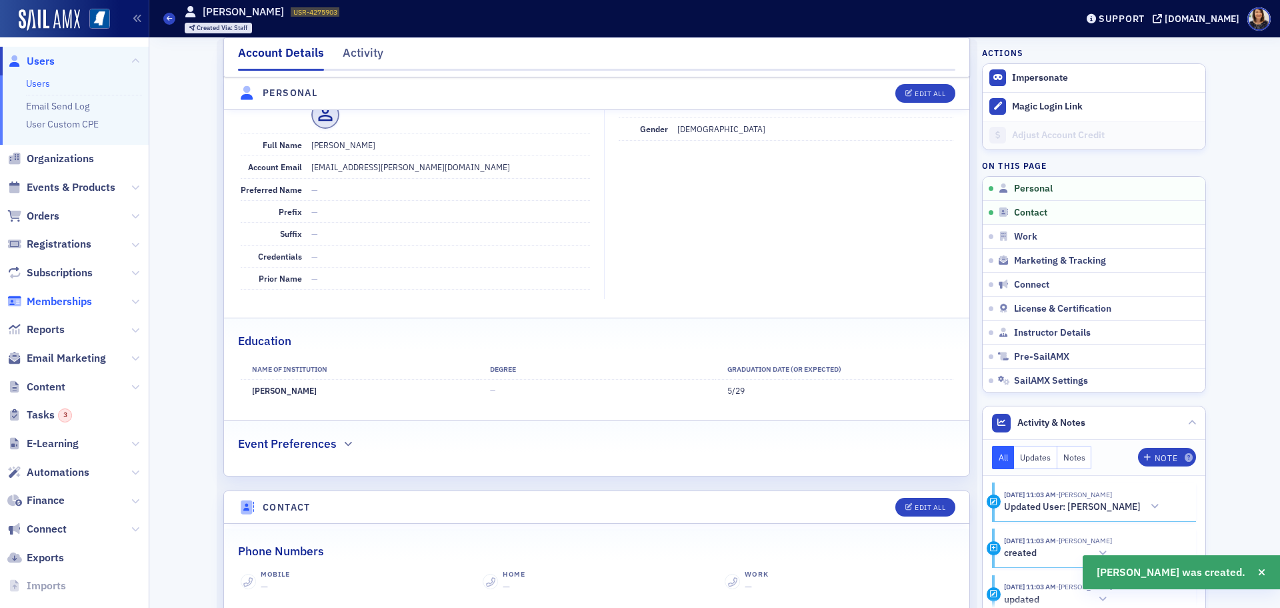
click at [55, 295] on span "Memberships" at bounding box center [59, 301] width 65 height 15
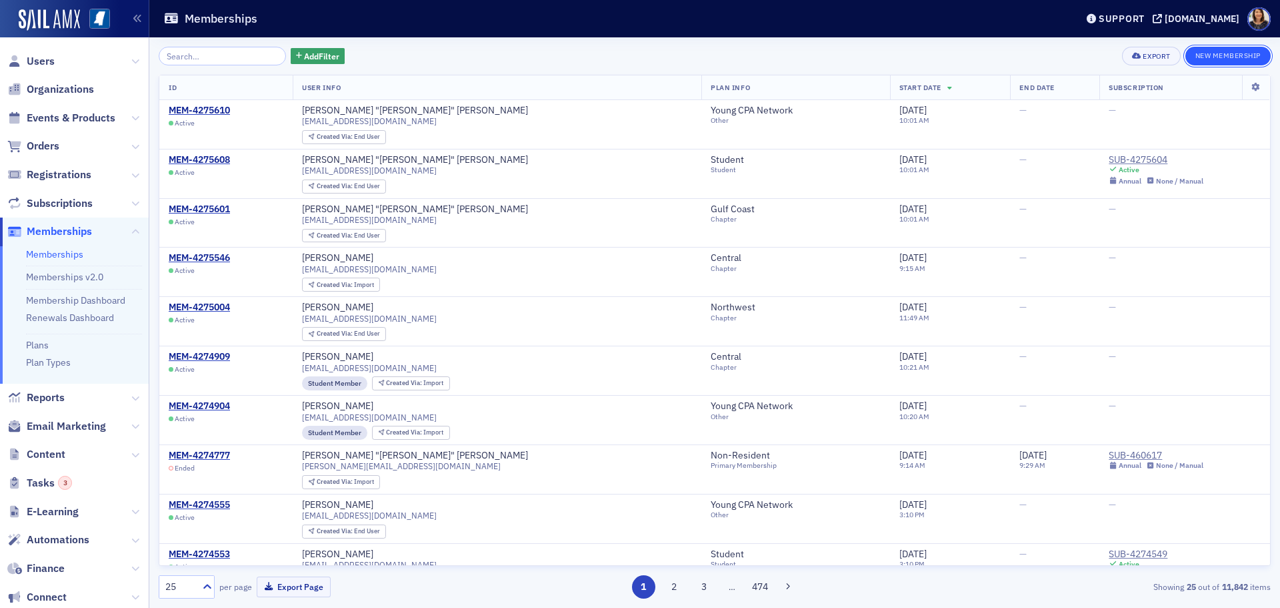
click at [1216, 55] on button "New Membership" at bounding box center [1228, 56] width 85 height 19
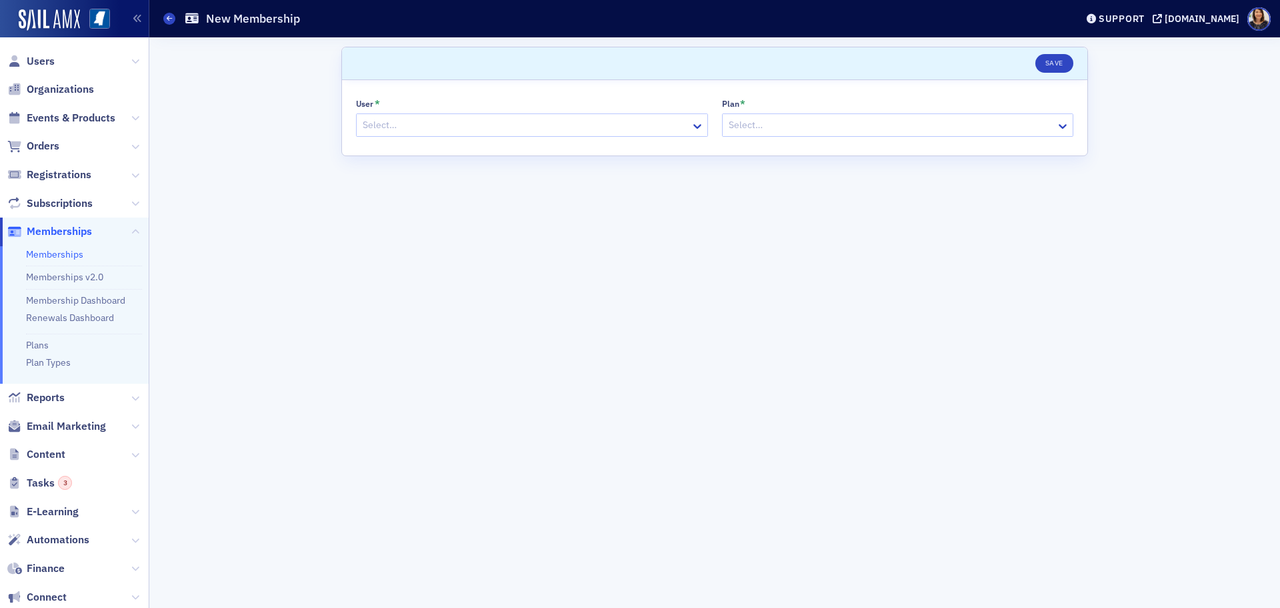
click at [431, 123] on div at bounding box center [525, 125] width 328 height 17
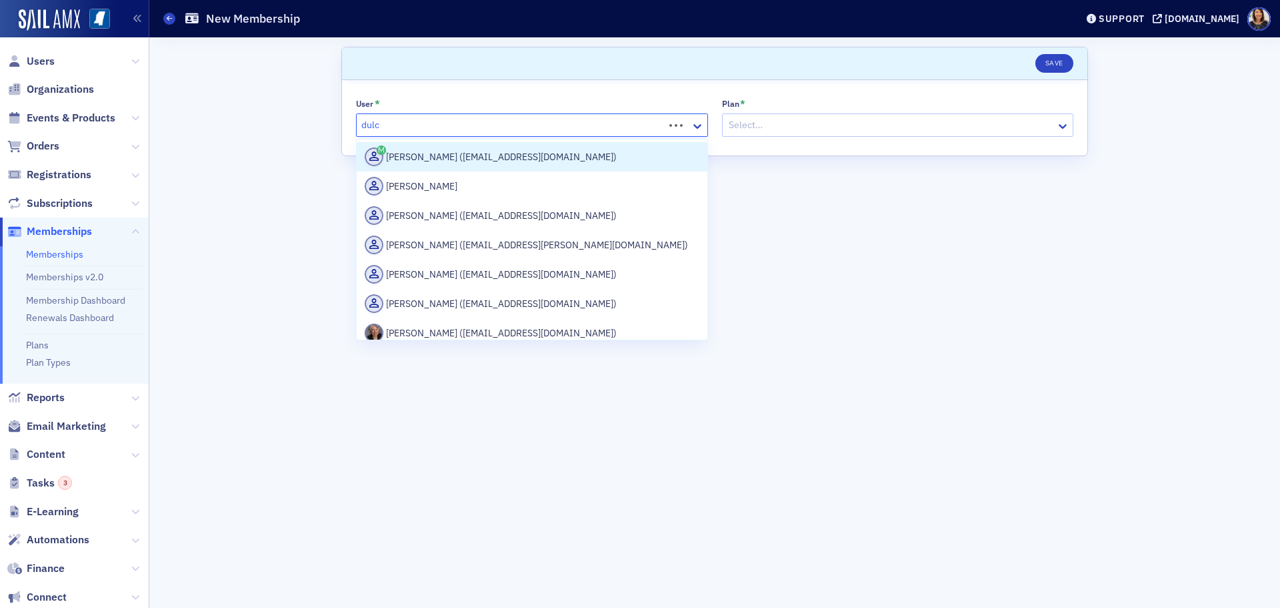
type input "dulce"
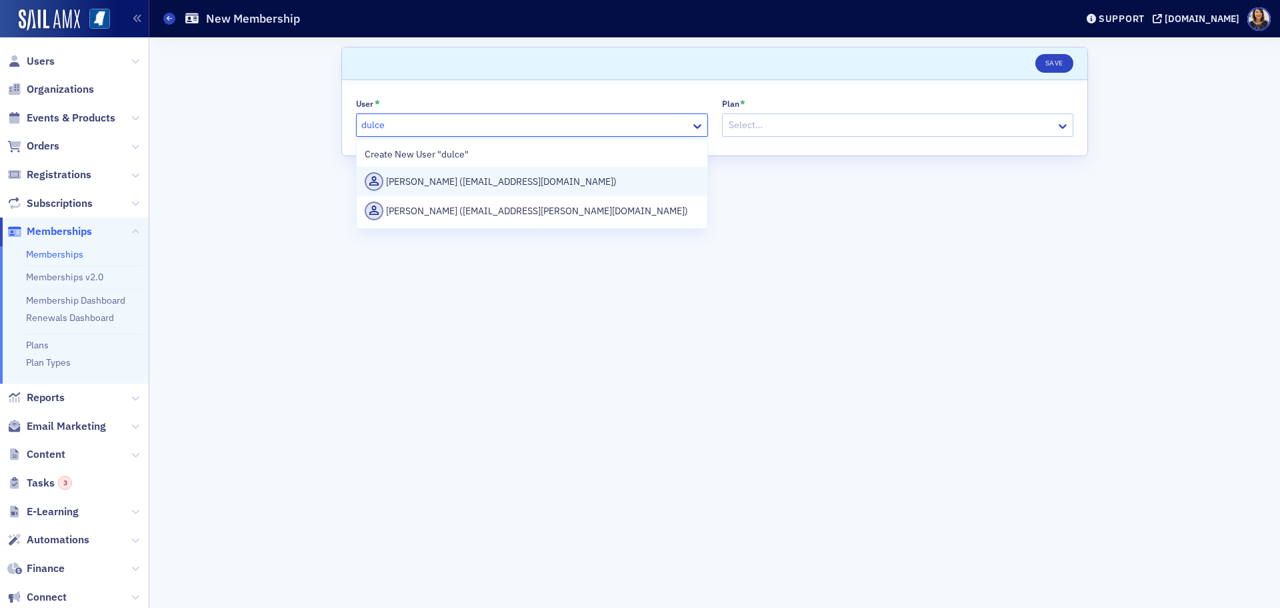
click at [425, 183] on div "[PERSON_NAME] ([EMAIL_ADDRESS][DOMAIN_NAME])" at bounding box center [532, 181] width 335 height 19
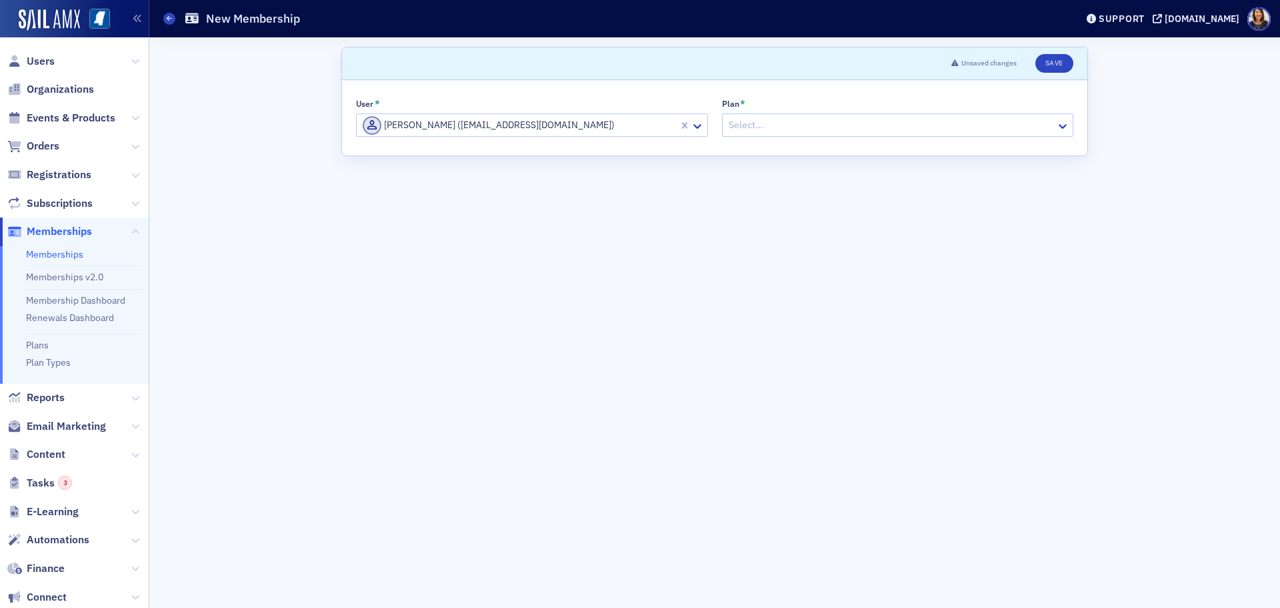
click at [365, 217] on form "Scroll to Unsaved changes Save User * [PERSON_NAME] ([EMAIL_ADDRESS][DOMAIN_NAM…" at bounding box center [714, 323] width 747 height 552
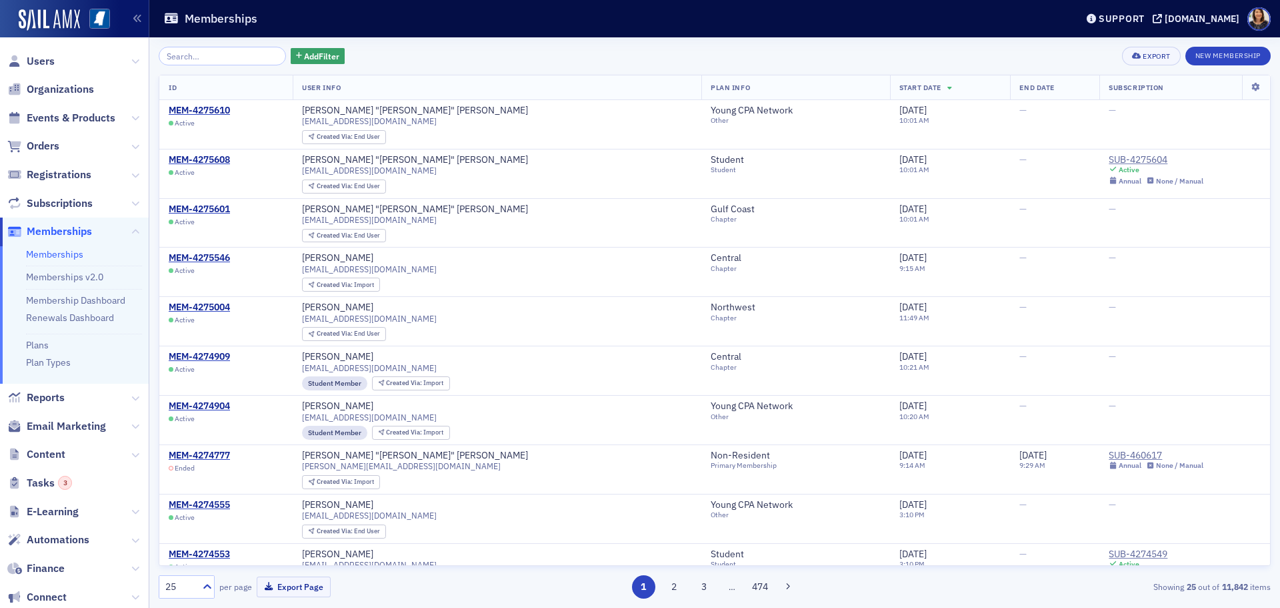
click at [211, 65] on input "search" at bounding box center [222, 56] width 127 height 19
click at [208, 56] on input "search" at bounding box center [222, 56] width 127 height 19
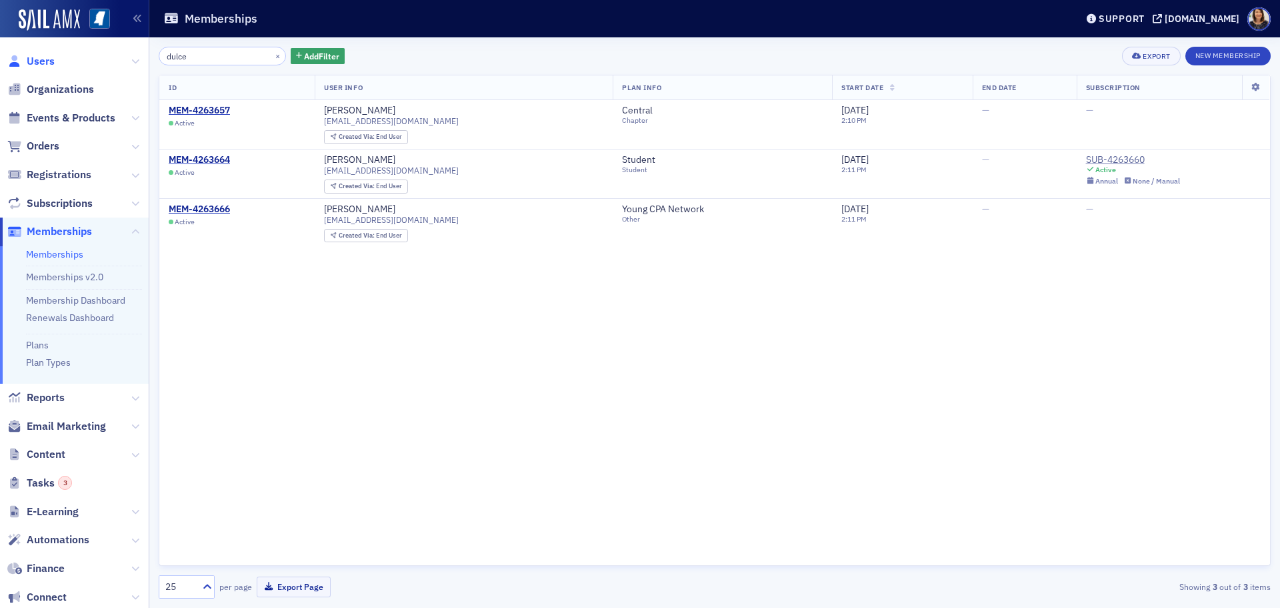
type input "dulce"
click at [38, 64] on span "Users" at bounding box center [41, 61] width 28 height 15
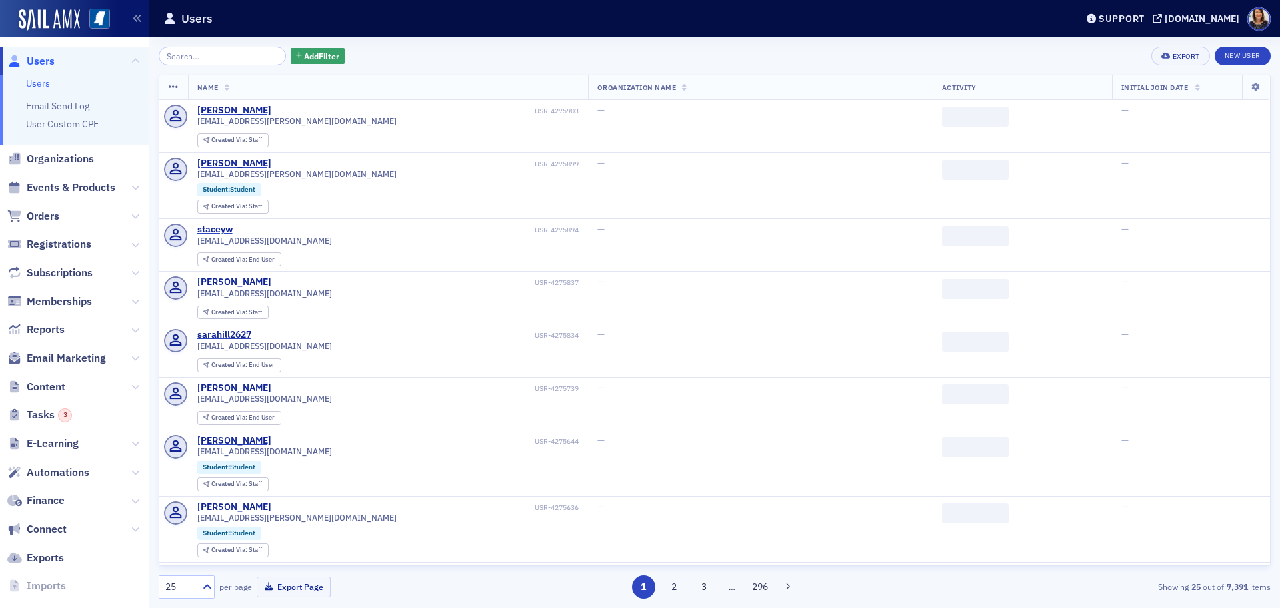
click at [231, 59] on input "search" at bounding box center [222, 56] width 127 height 19
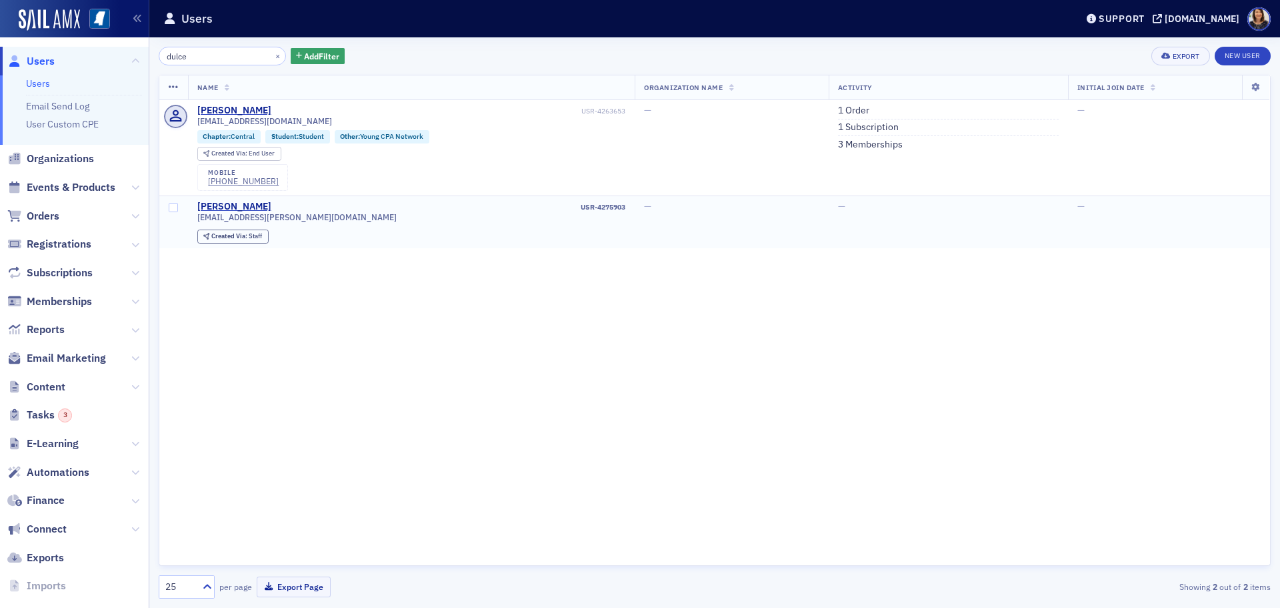
type input "dulce"
click at [170, 210] on input "checkbox" at bounding box center [173, 207] width 9 height 9
click at [173, 89] on icon at bounding box center [174, 87] width 10 height 11
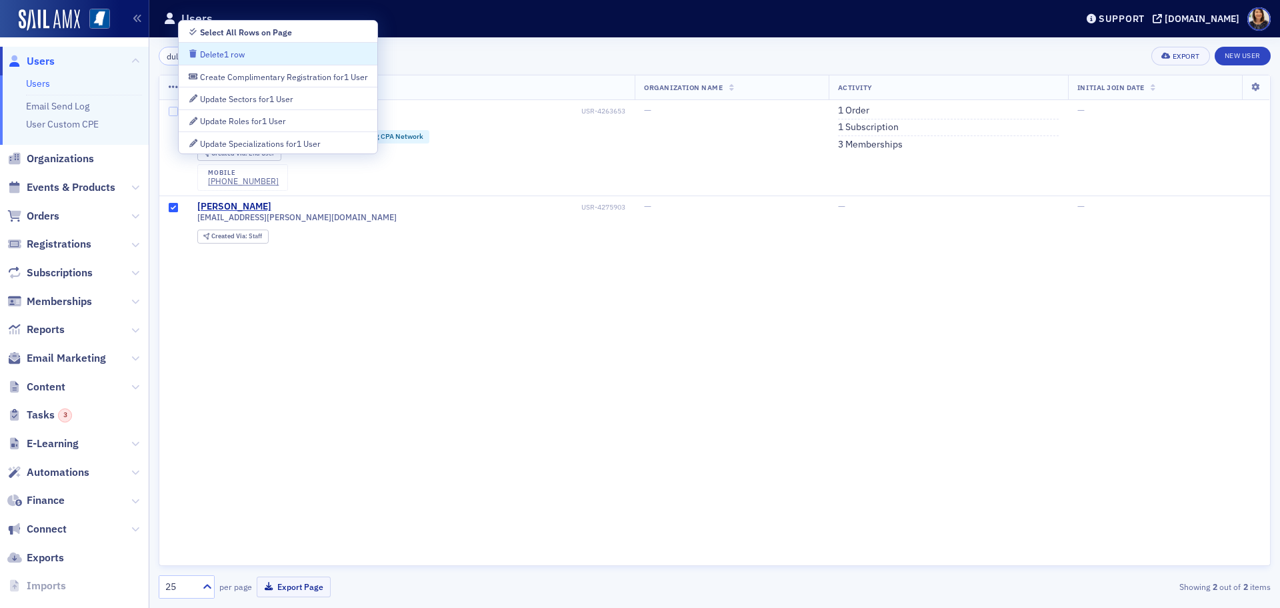
click at [231, 51] on div "Delete 1 row" at bounding box center [222, 54] width 45 height 7
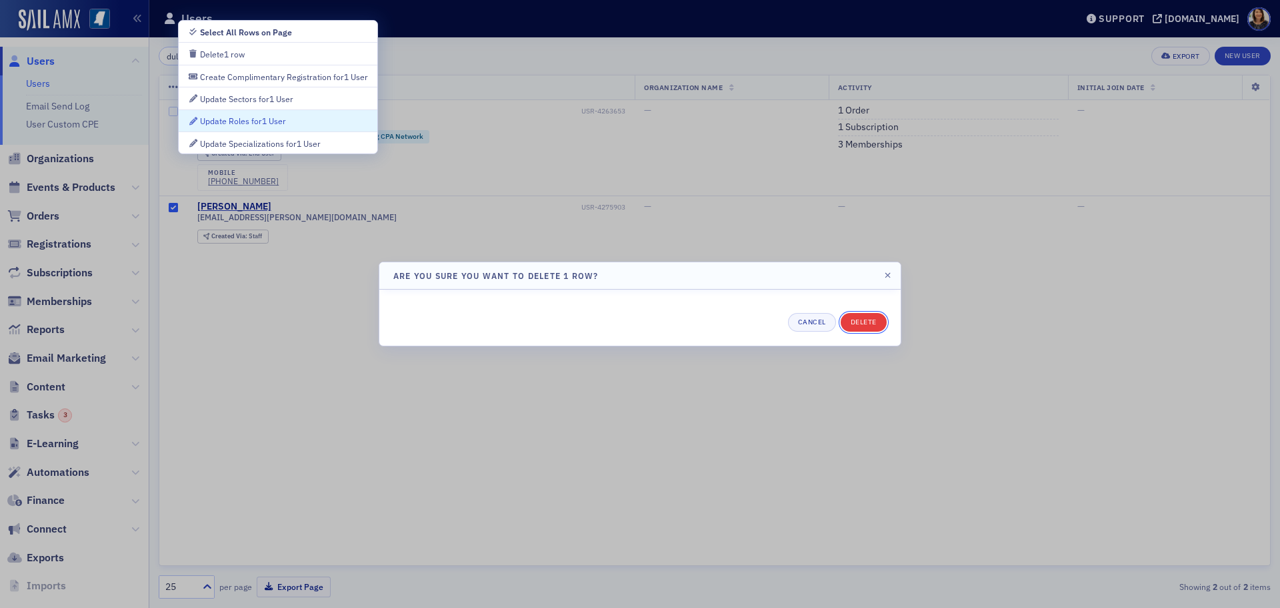
click at [873, 323] on button "Delete" at bounding box center [864, 322] width 46 height 19
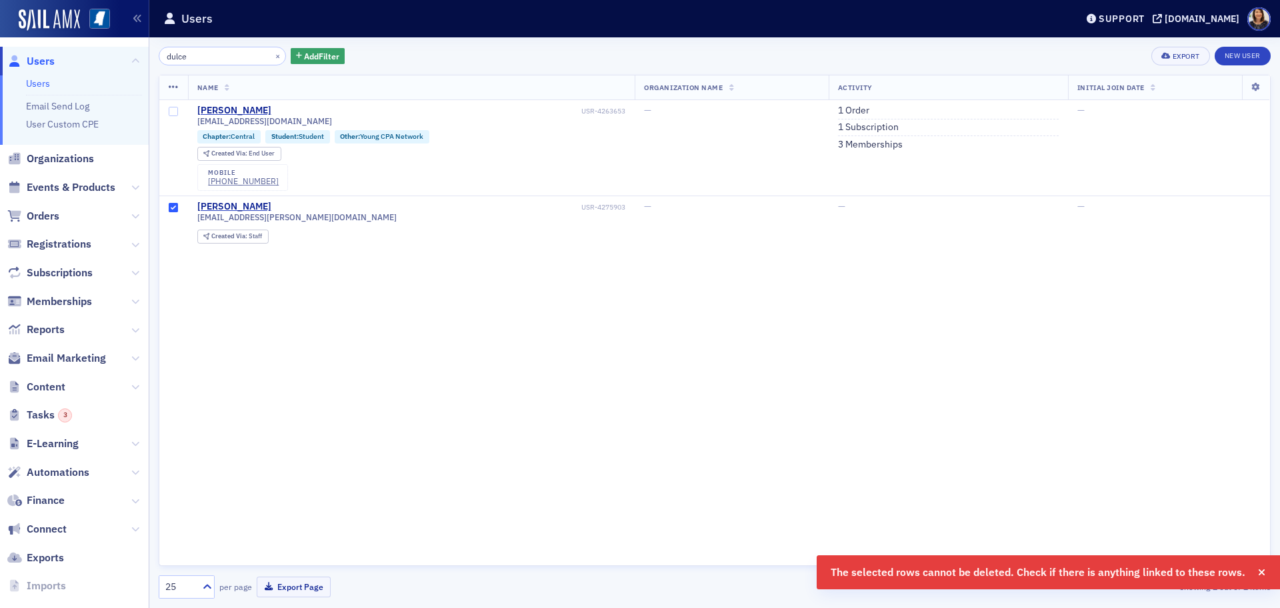
drag, startPoint x: 387, startPoint y: 387, endPoint x: 277, endPoint y: 352, distance: 114.7
click at [379, 387] on div "Name Organization Name Activity Initial Join Date [PERSON_NAME] USR-4263653 [EM…" at bounding box center [715, 320] width 1112 height 491
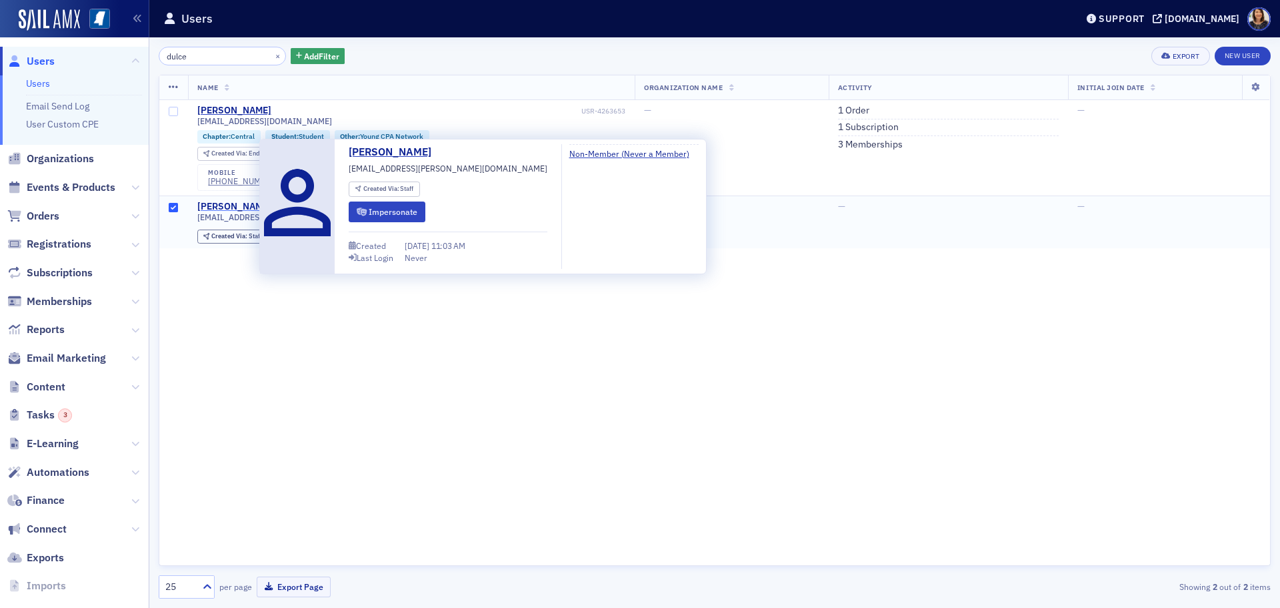
click at [234, 206] on div "[PERSON_NAME]" at bounding box center [234, 207] width 74 height 12
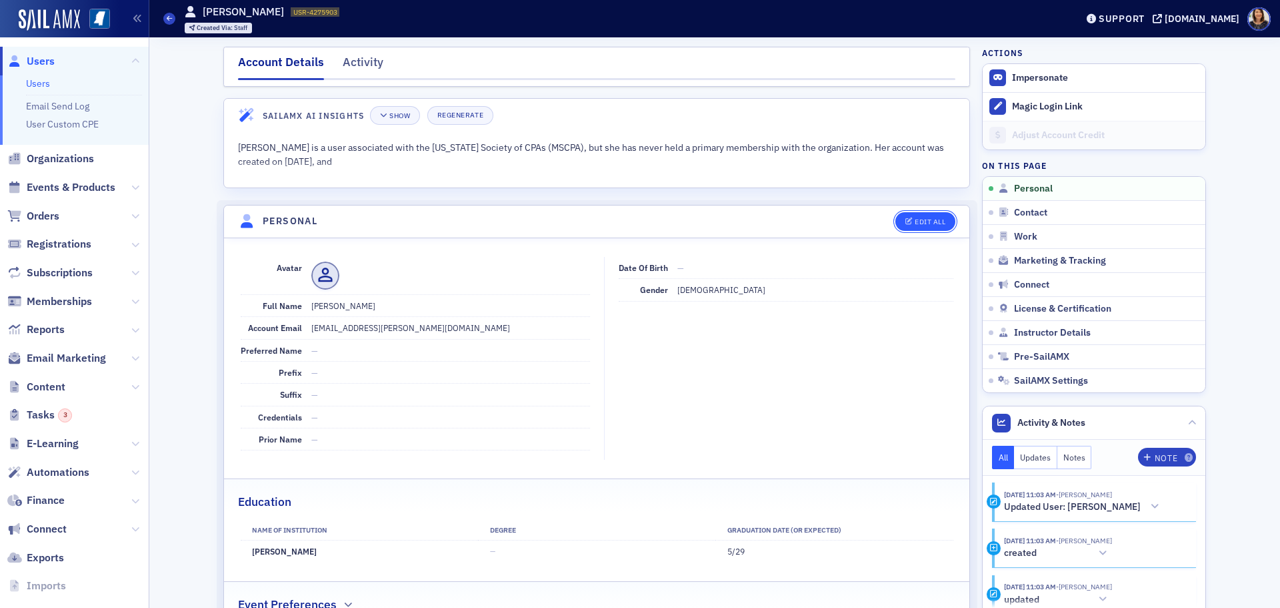
click at [930, 223] on div "Edit All" at bounding box center [930, 221] width 31 height 7
select select "US"
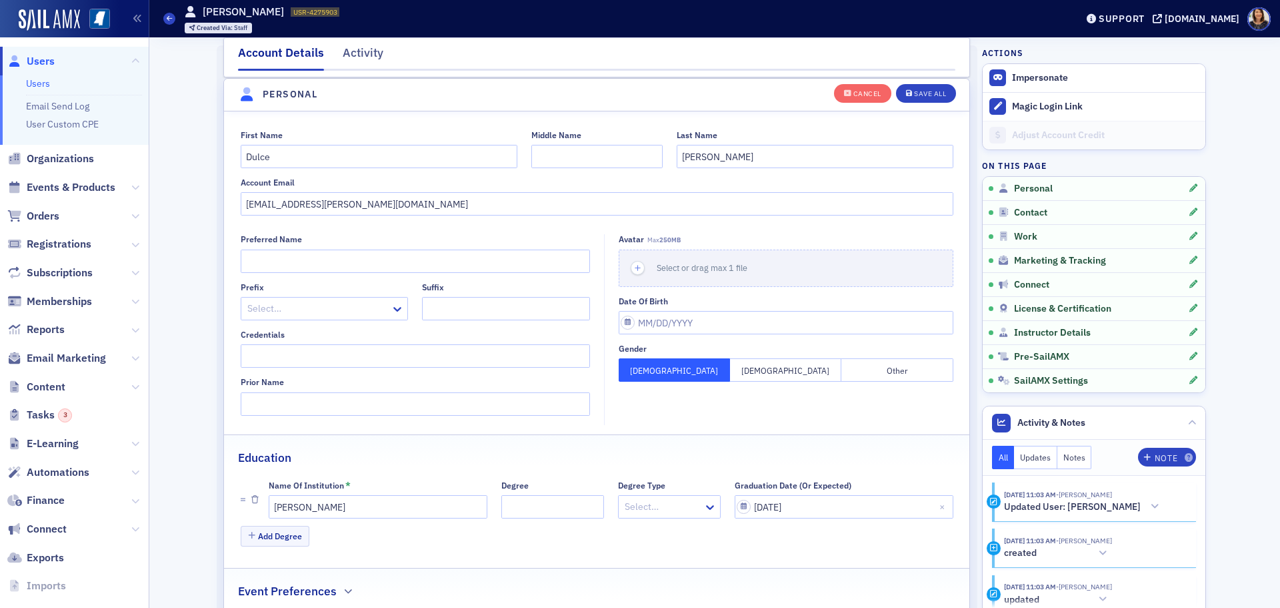
scroll to position [155, 0]
click at [938, 508] on button "Close" at bounding box center [945, 505] width 18 height 23
click at [451, 499] on input "[PERSON_NAME]" at bounding box center [378, 505] width 219 height 23
type input "M"
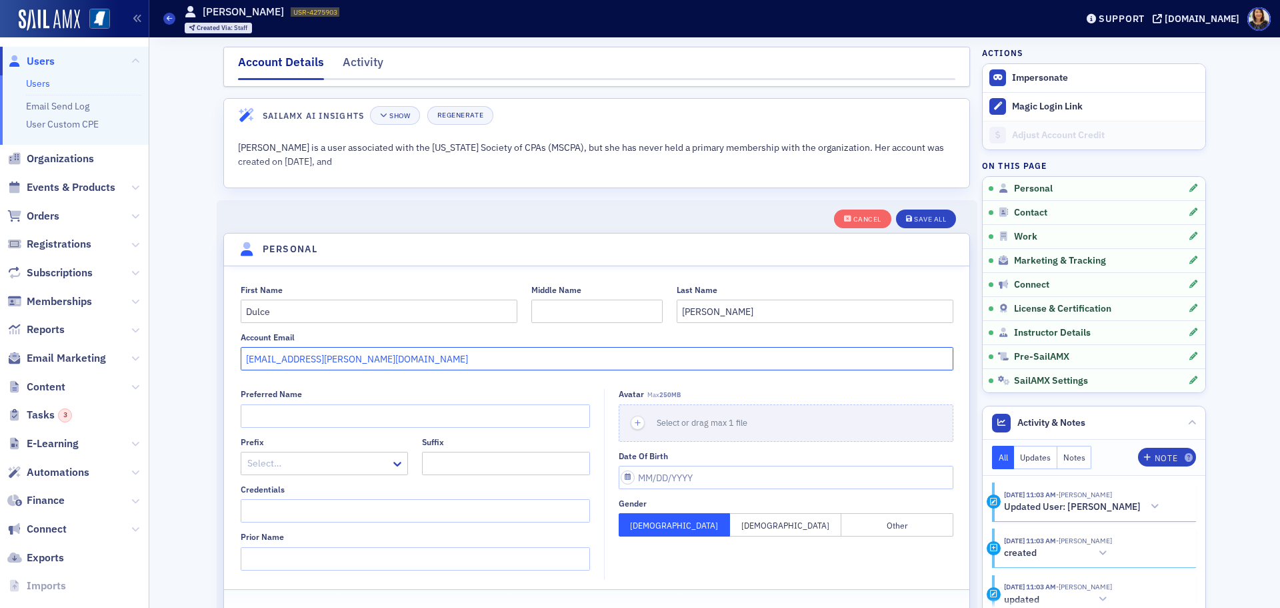
drag, startPoint x: 350, startPoint y: 351, endPoint x: 359, endPoint y: 351, distance: 9.3
click at [353, 351] on input "[EMAIL_ADDRESS][PERSON_NAME][DOMAIN_NAME]" at bounding box center [597, 358] width 713 height 23
type input "r"
click at [753, 321] on input "[PERSON_NAME]" at bounding box center [815, 310] width 277 height 23
type input "R"
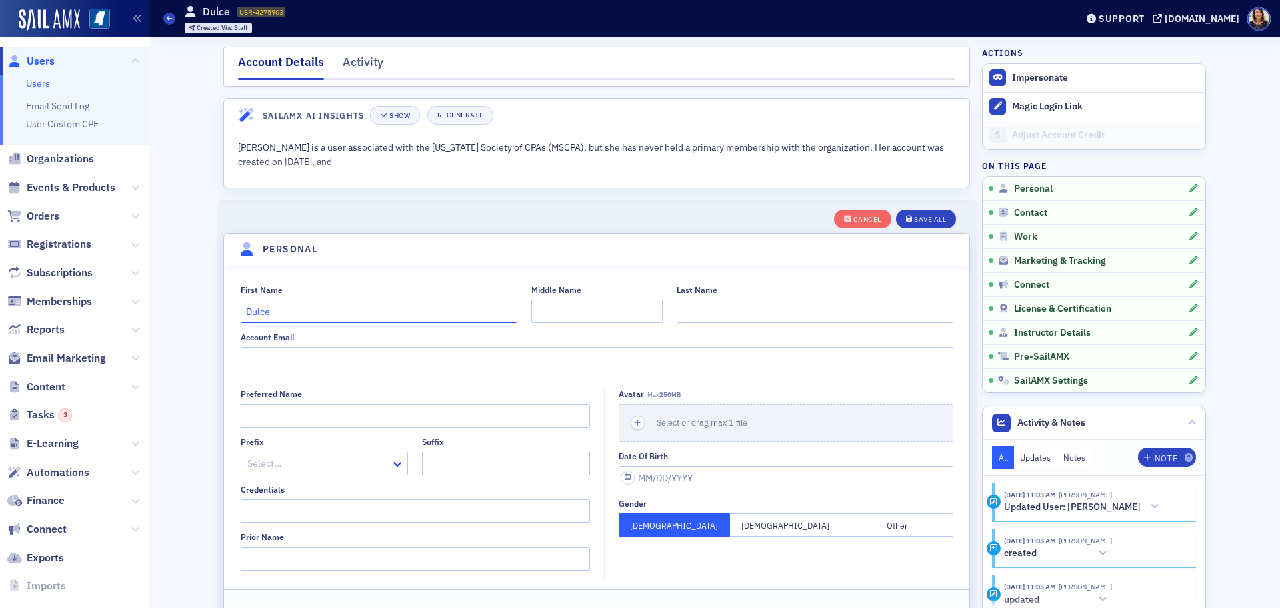
click at [397, 315] on input "Dulce" at bounding box center [379, 310] width 277 height 23
type input "D"
click at [934, 225] on button "Save All" at bounding box center [926, 218] width 60 height 19
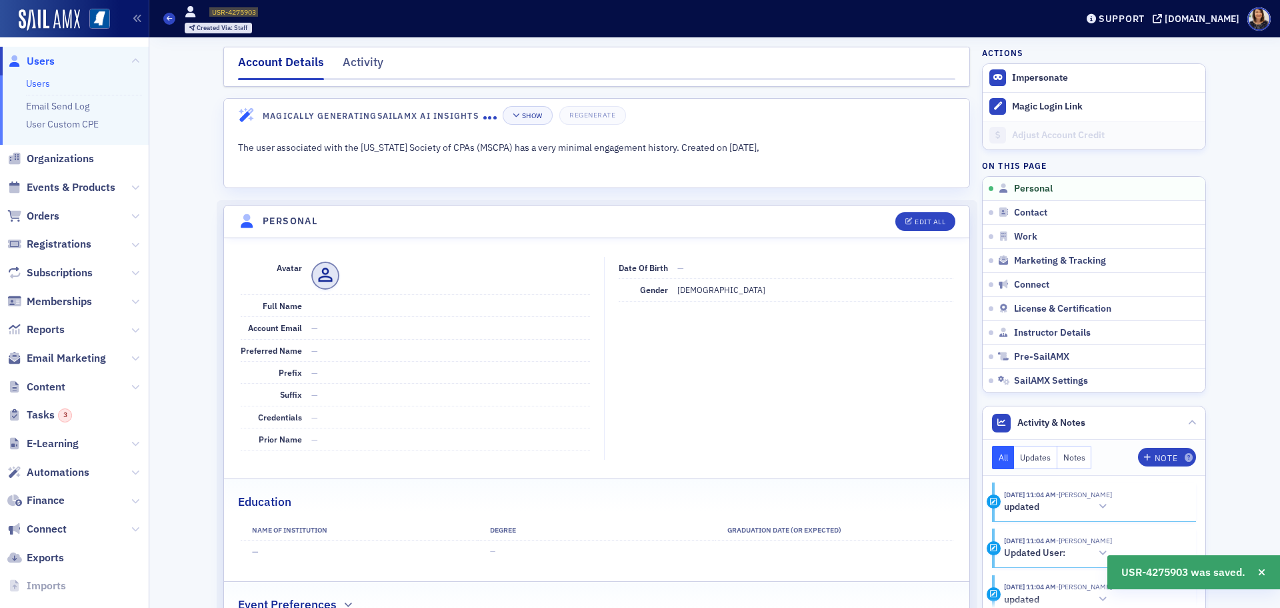
click at [45, 63] on span "Users" at bounding box center [41, 61] width 28 height 15
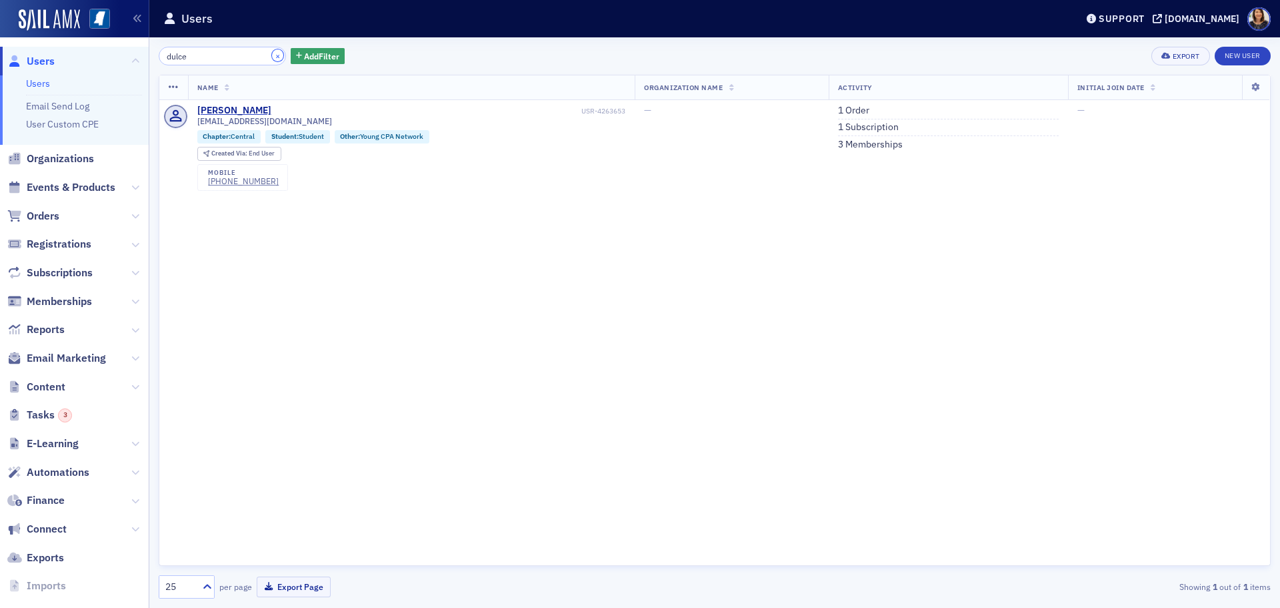
click at [272, 54] on button "×" at bounding box center [278, 55] width 12 height 12
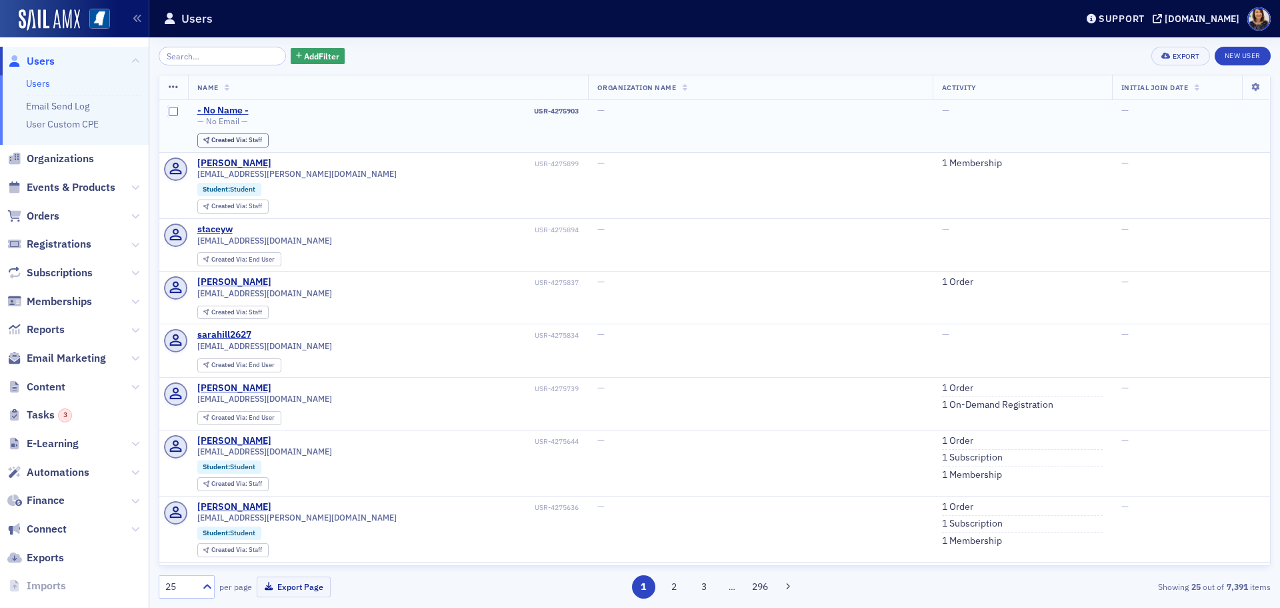
click at [171, 112] on input "checkbox" at bounding box center [173, 111] width 9 height 9
checkbox input "true"
click at [172, 87] on icon at bounding box center [174, 87] width 10 height 11
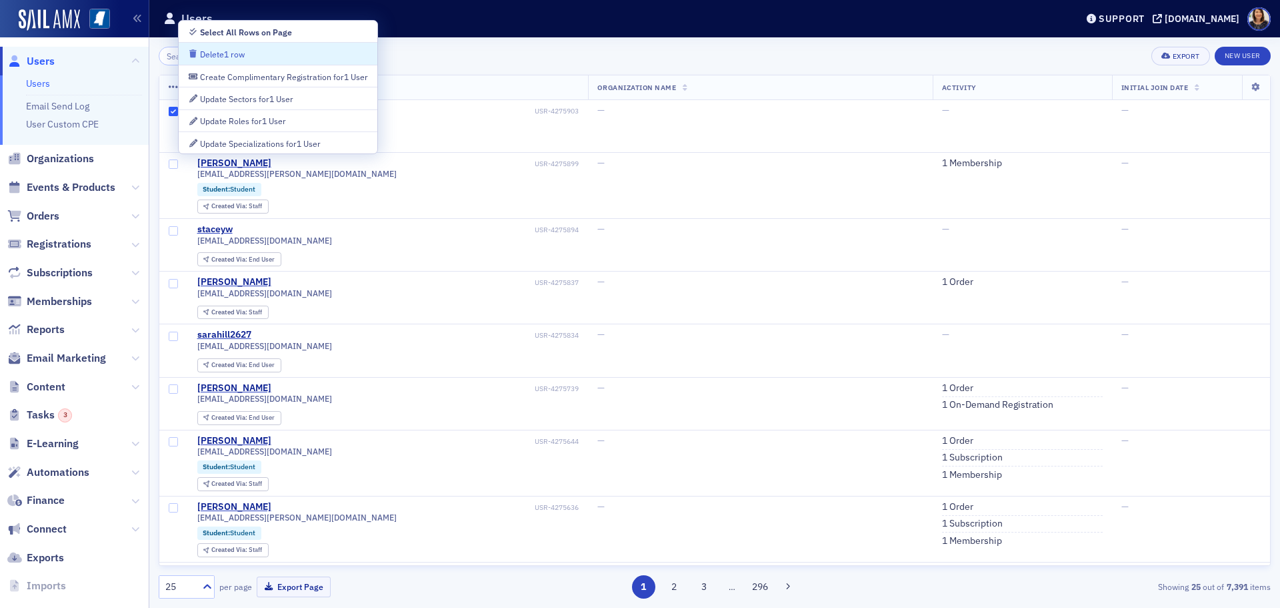
click at [226, 56] on div "Delete 1 row" at bounding box center [222, 54] width 45 height 7
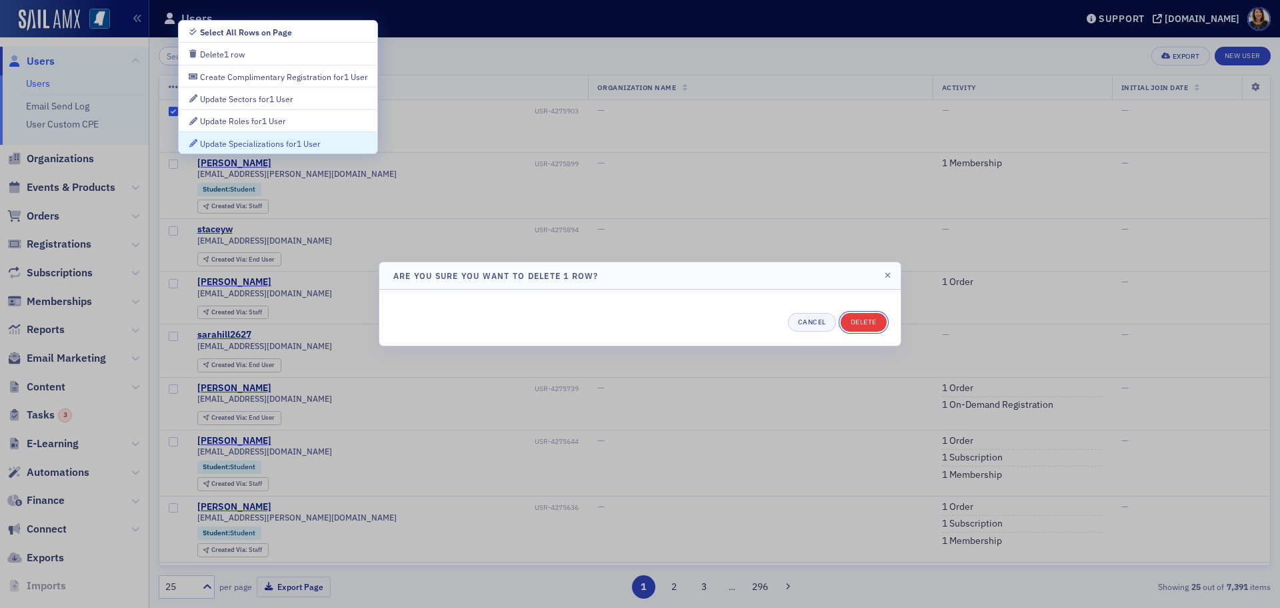
click at [854, 319] on button "Delete" at bounding box center [864, 322] width 46 height 19
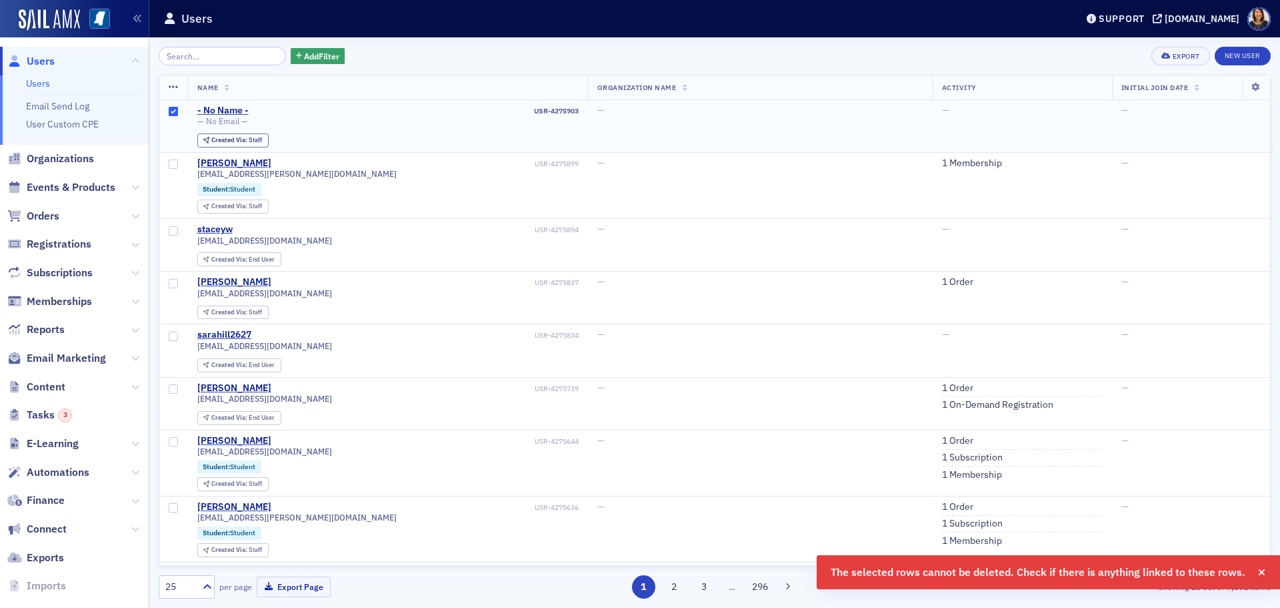
click at [175, 113] on input "checkbox" at bounding box center [173, 111] width 9 height 9
checkbox input "false"
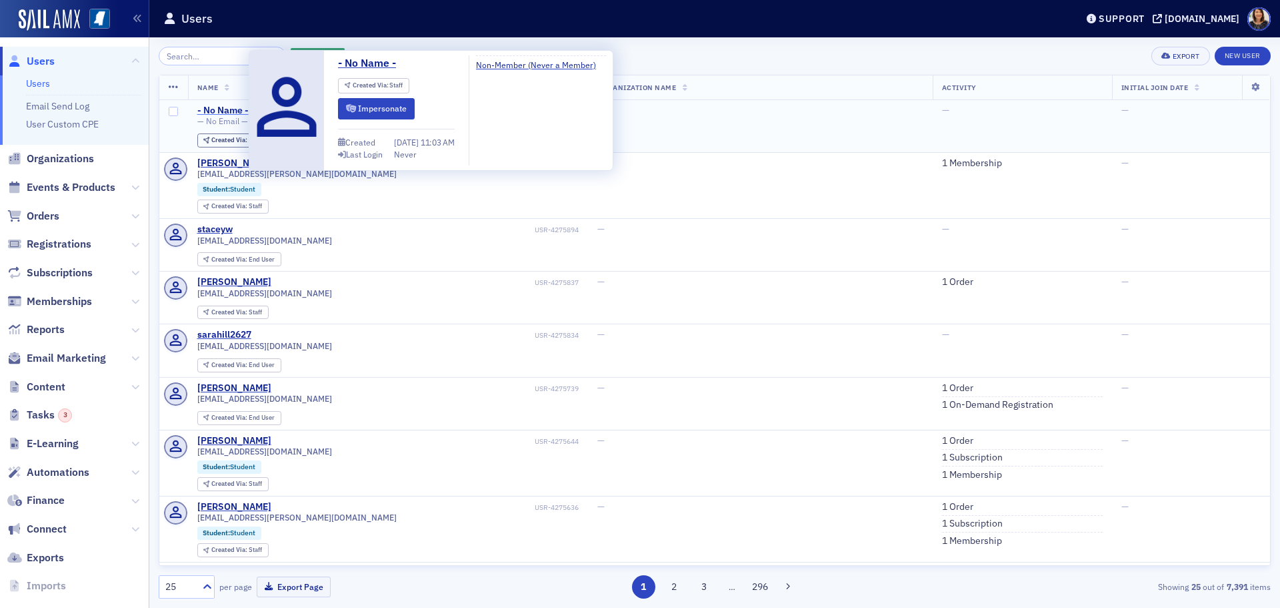
click at [220, 112] on div "- No Name -" at bounding box center [222, 111] width 51 height 12
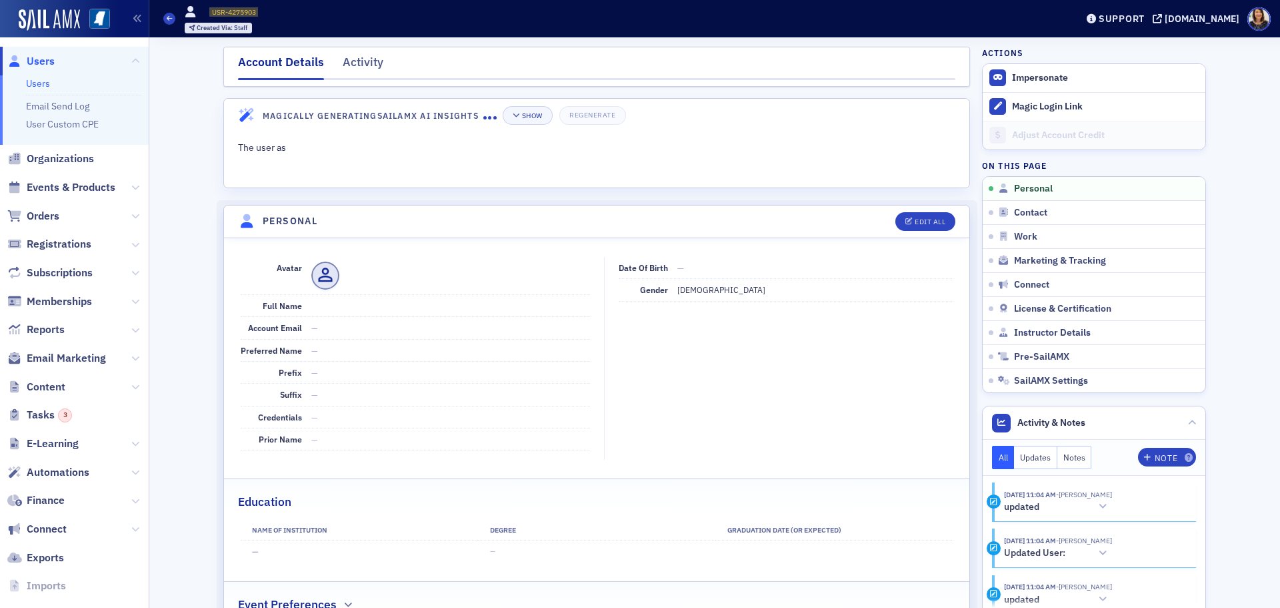
click at [224, 110] on header "Magically Generating SailAMX AI Insights Show Regenerate" at bounding box center [597, 115] width 746 height 33
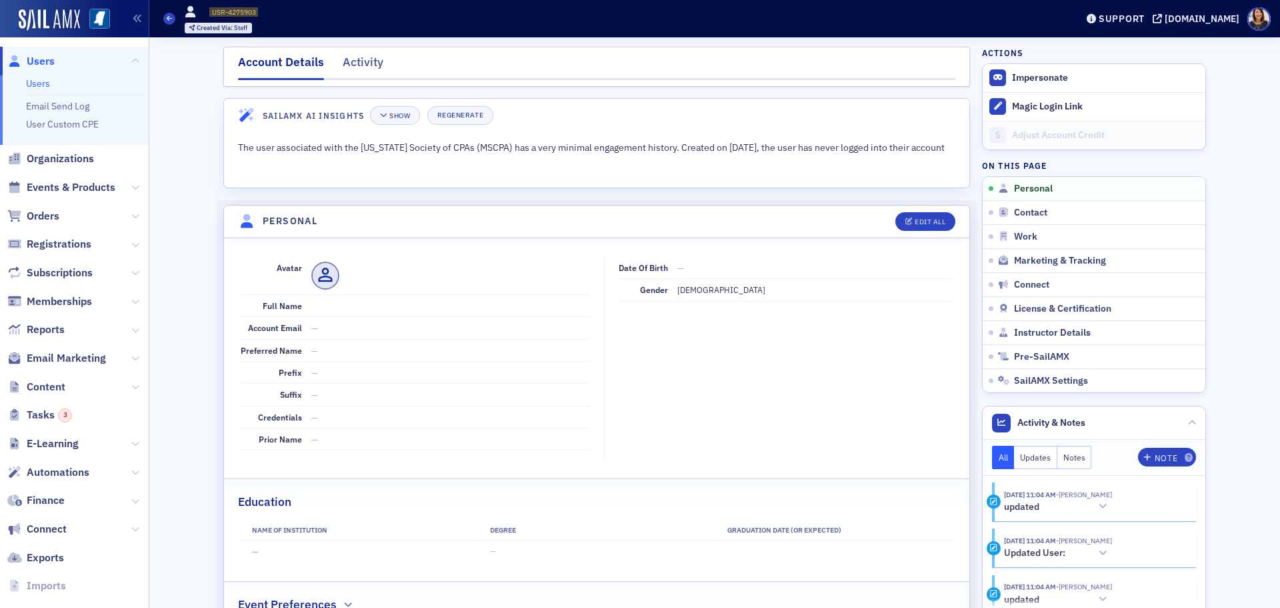
drag, startPoint x: 820, startPoint y: 295, endPoint x: 805, endPoint y: 295, distance: 15.3
click at [820, 295] on dd "[DEMOGRAPHIC_DATA]" at bounding box center [816, 289] width 276 height 21
click at [762, 297] on dd "[DEMOGRAPHIC_DATA]" at bounding box center [816, 289] width 276 height 21
click at [724, 297] on dd "[DEMOGRAPHIC_DATA]" at bounding box center [816, 289] width 276 height 21
click at [934, 212] on button "Edit All" at bounding box center [926, 221] width 60 height 19
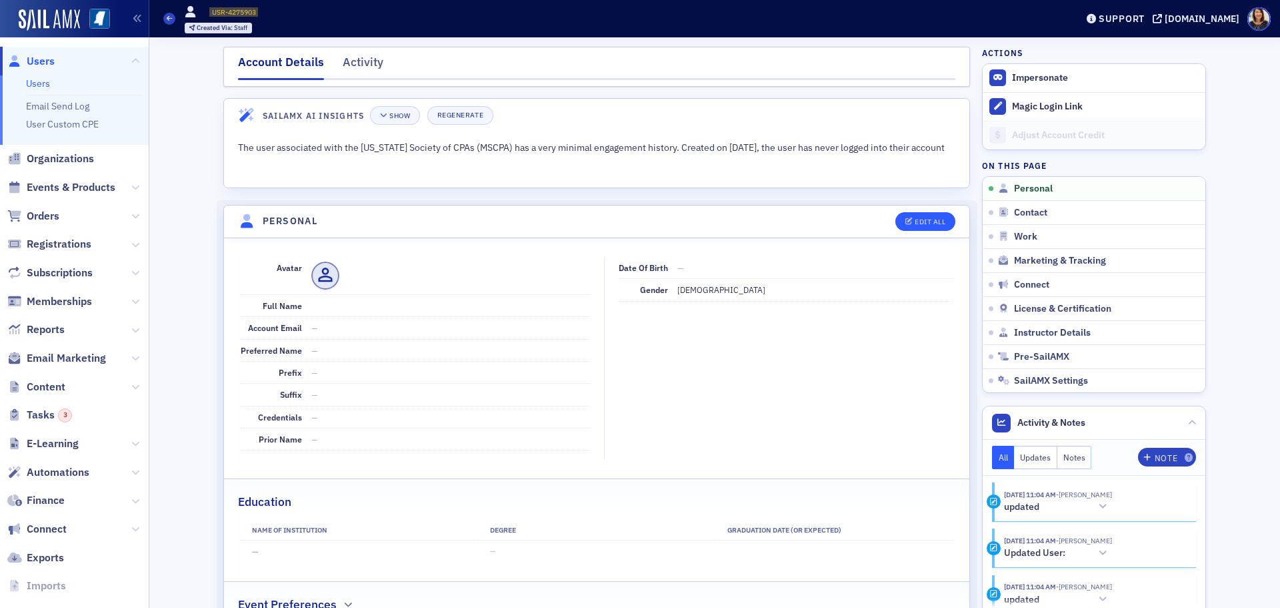
select select "US"
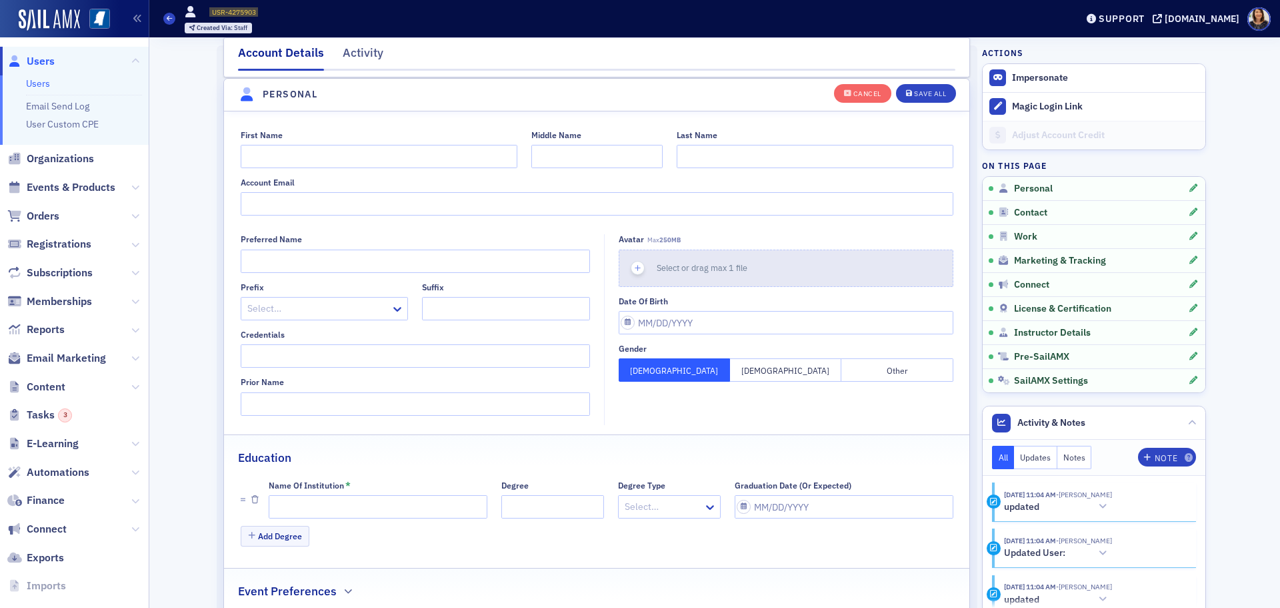
scroll to position [155, 0]
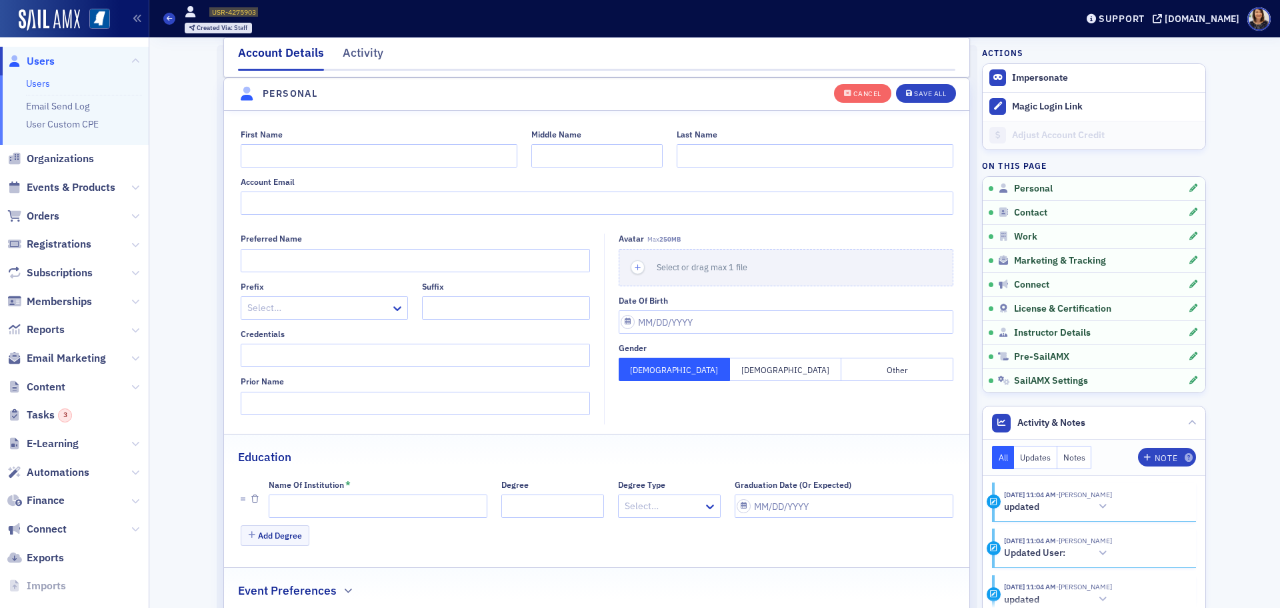
click at [676, 368] on button "[DEMOGRAPHIC_DATA]" at bounding box center [674, 368] width 111 height 23
click at [710, 429] on div "First Name Middle Name Last Name Account Email Preferred Name Prefix Select… Su…" at bounding box center [597, 367] width 746 height 512
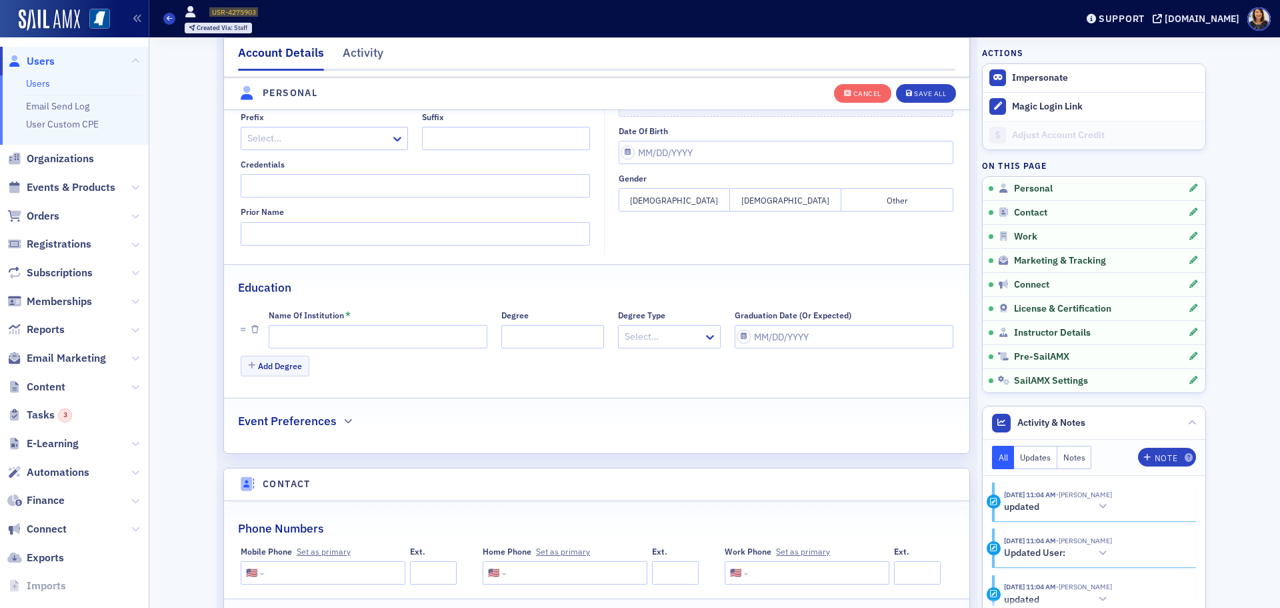
scroll to position [333, 0]
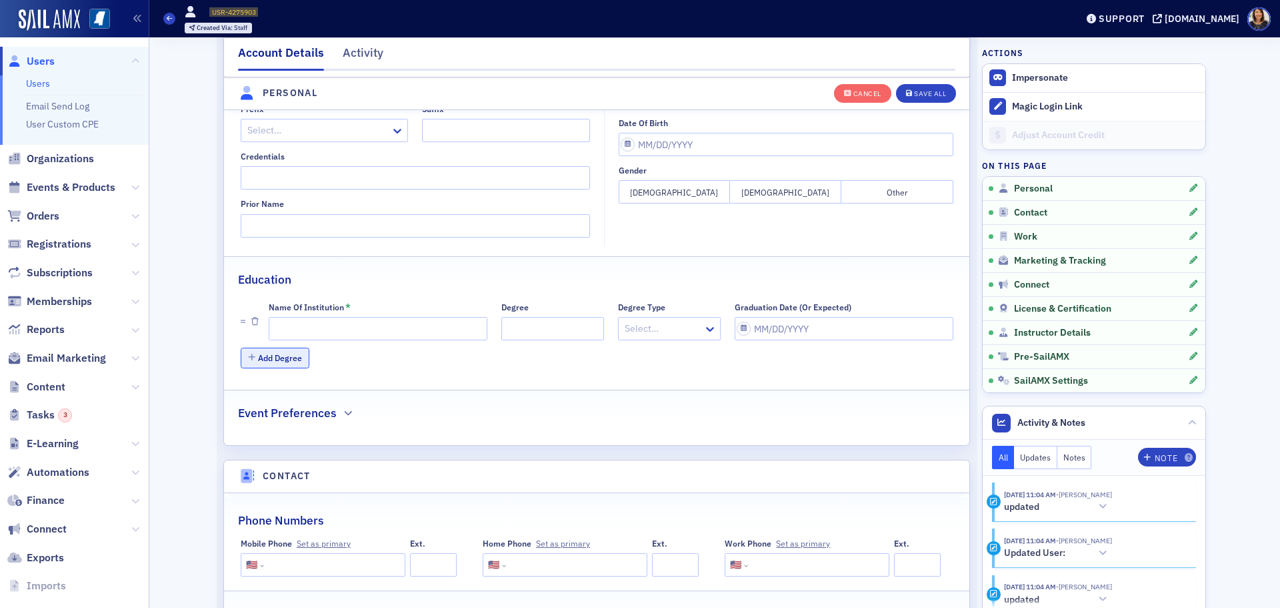
click at [269, 358] on button "Add Degree" at bounding box center [275, 357] width 69 height 21
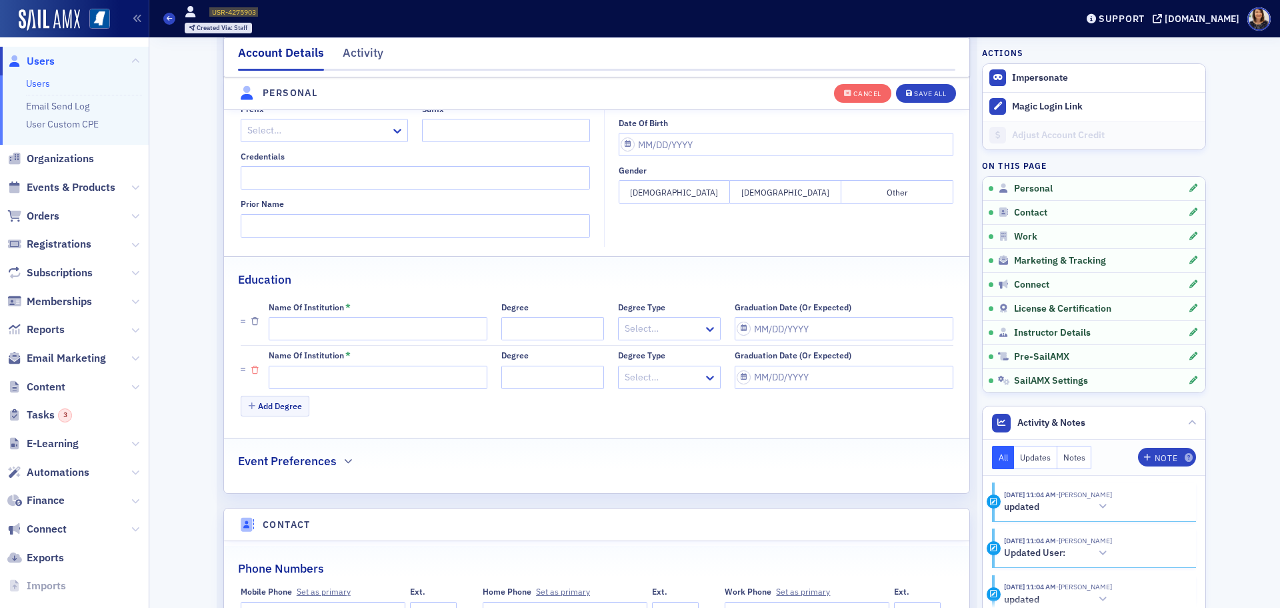
click at [251, 375] on button "button" at bounding box center [254, 369] width 7 height 38
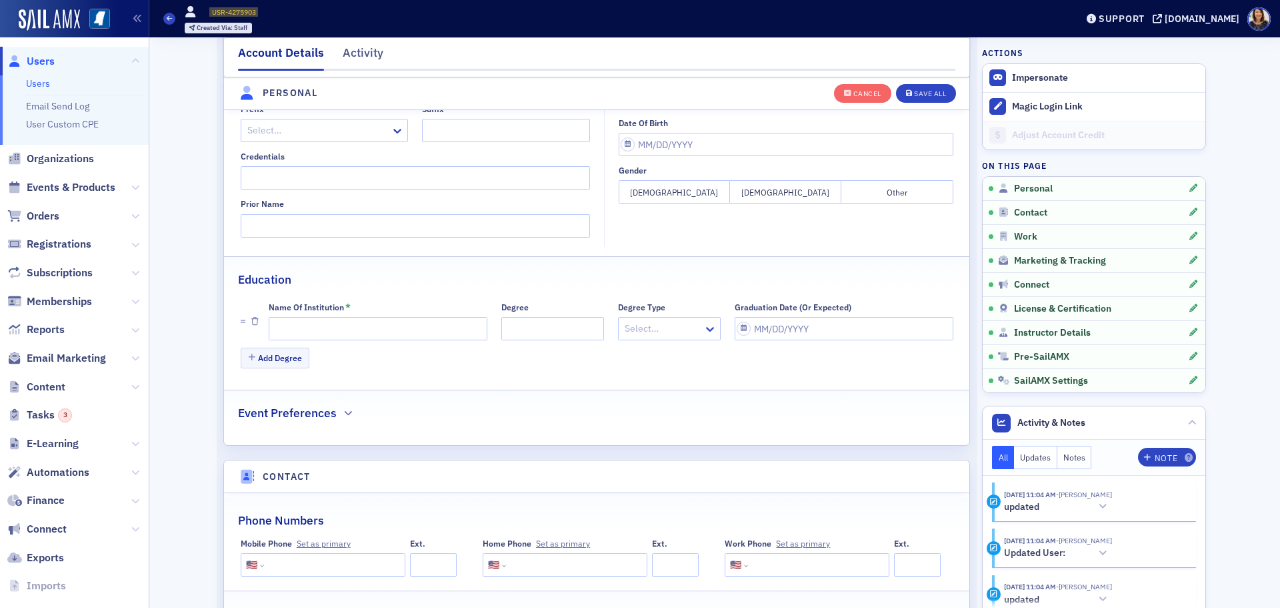
click at [405, 383] on div "First Name Middle Name Last Name Account Email Preferred Name Prefix Select… Su…" at bounding box center [597, 189] width 746 height 512
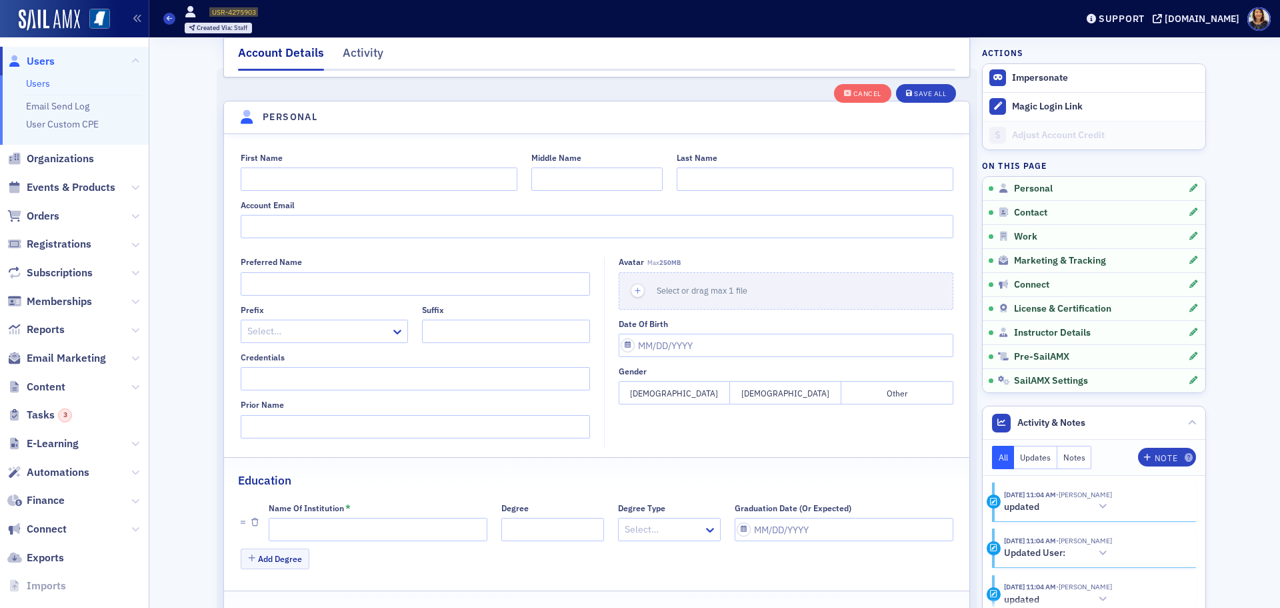
scroll to position [0, 0]
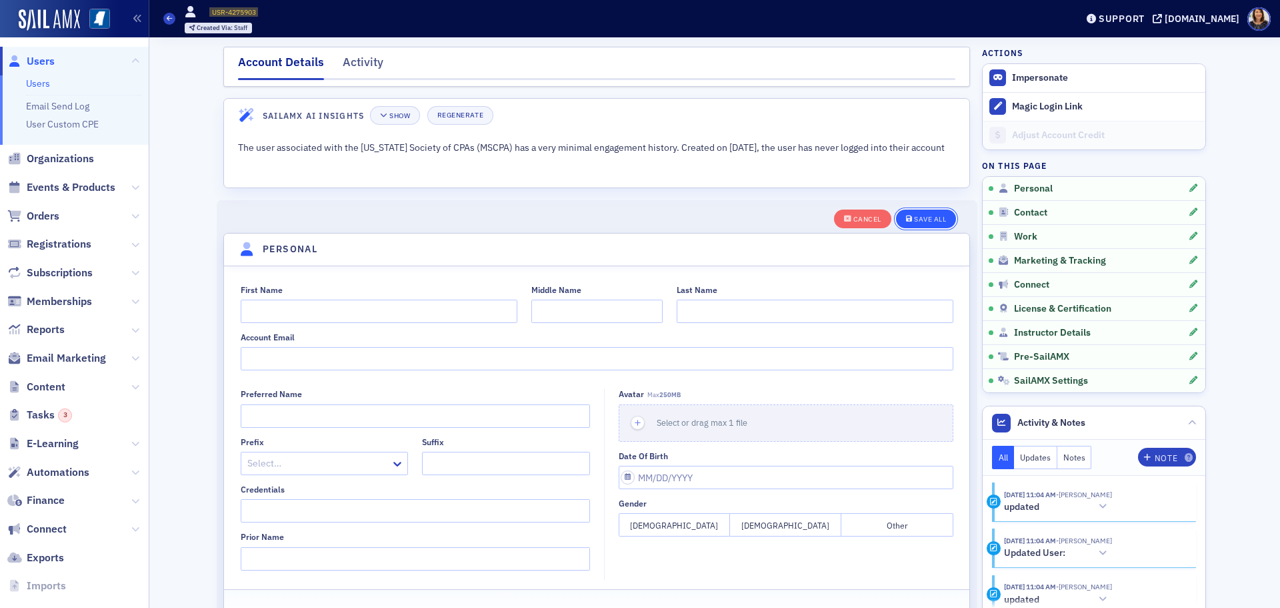
click at [928, 215] on div "Save All" at bounding box center [930, 218] width 32 height 7
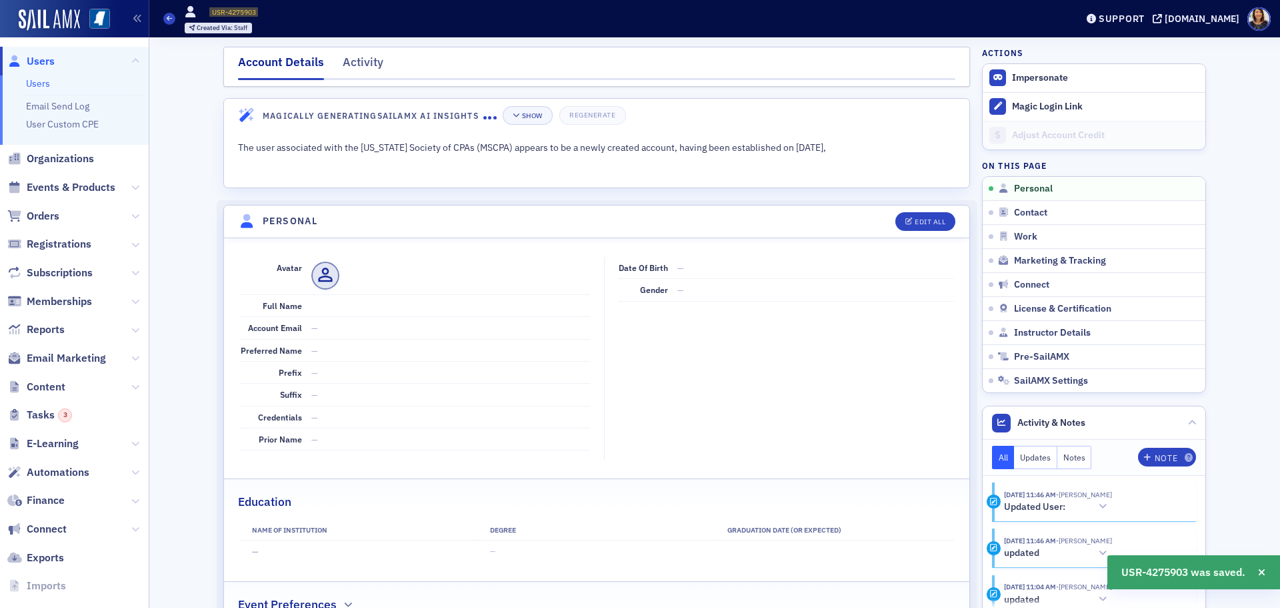
click at [37, 63] on span "Users" at bounding box center [41, 61] width 28 height 15
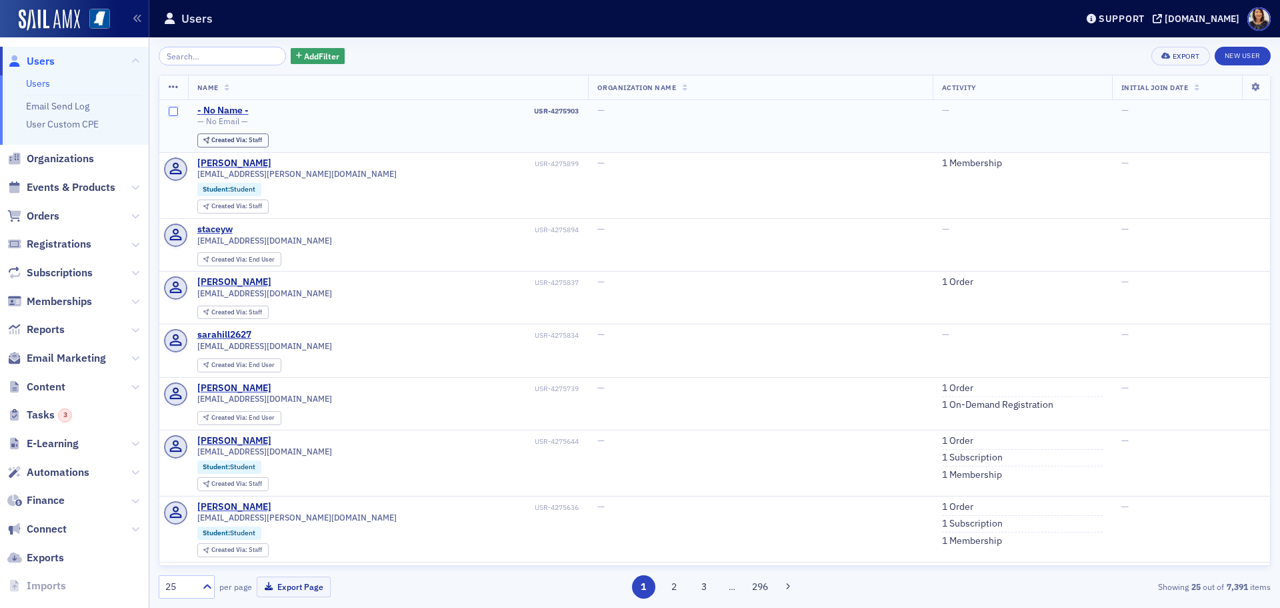
click at [175, 113] on input "checkbox" at bounding box center [173, 111] width 9 height 9
click at [180, 87] on th at bounding box center [173, 87] width 29 height 25
click at [171, 87] on icon at bounding box center [174, 87] width 10 height 11
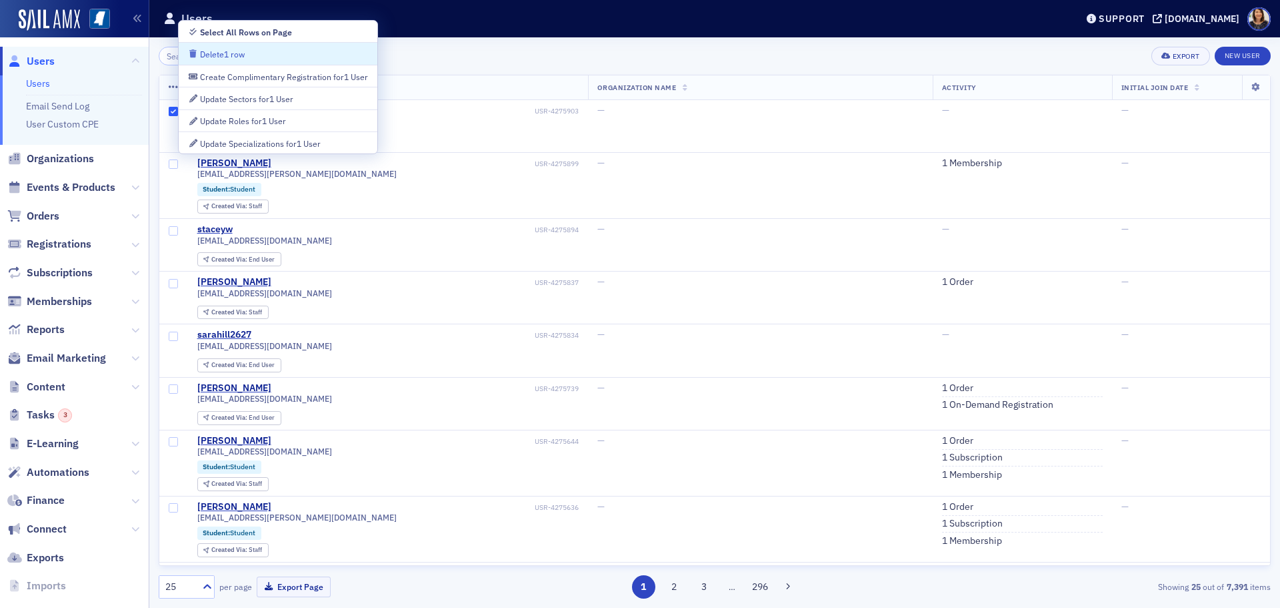
click at [208, 51] on div "Delete 1 row" at bounding box center [222, 54] width 45 height 7
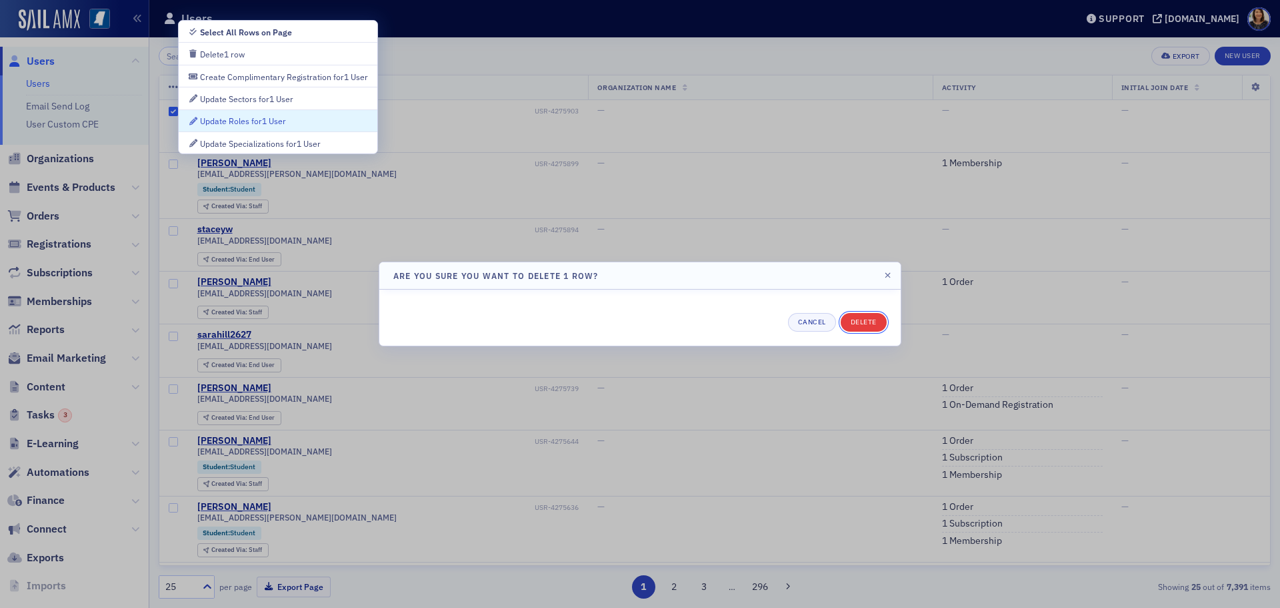
click at [868, 317] on button "Delete" at bounding box center [864, 322] width 46 height 19
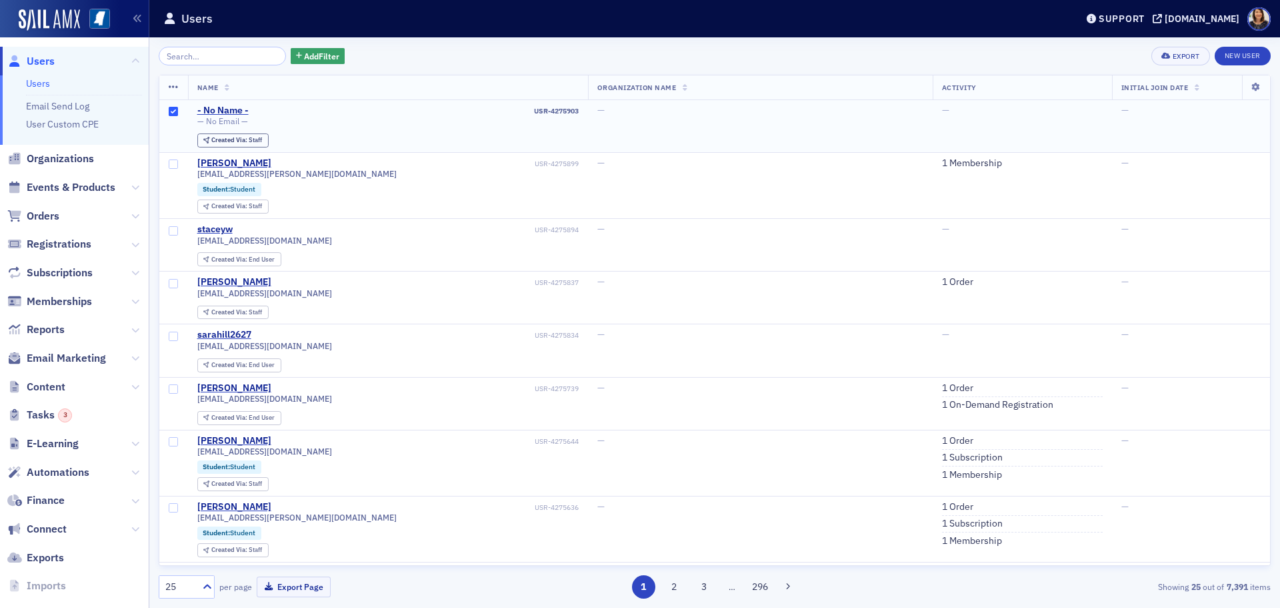
click at [309, 105] on div "- No Name - USR-4275903" at bounding box center [388, 111] width 382 height 12
click at [171, 113] on input "checkbox" at bounding box center [173, 111] width 9 height 9
checkbox input "false"
drag, startPoint x: 437, startPoint y: 287, endPoint x: 473, endPoint y: 306, distance: 40.3
click at [440, 287] on div "[PERSON_NAME] USR-4275837 [EMAIL_ADDRESS][DOMAIN_NAME] Created Via : Staff" at bounding box center [388, 297] width 382 height 43
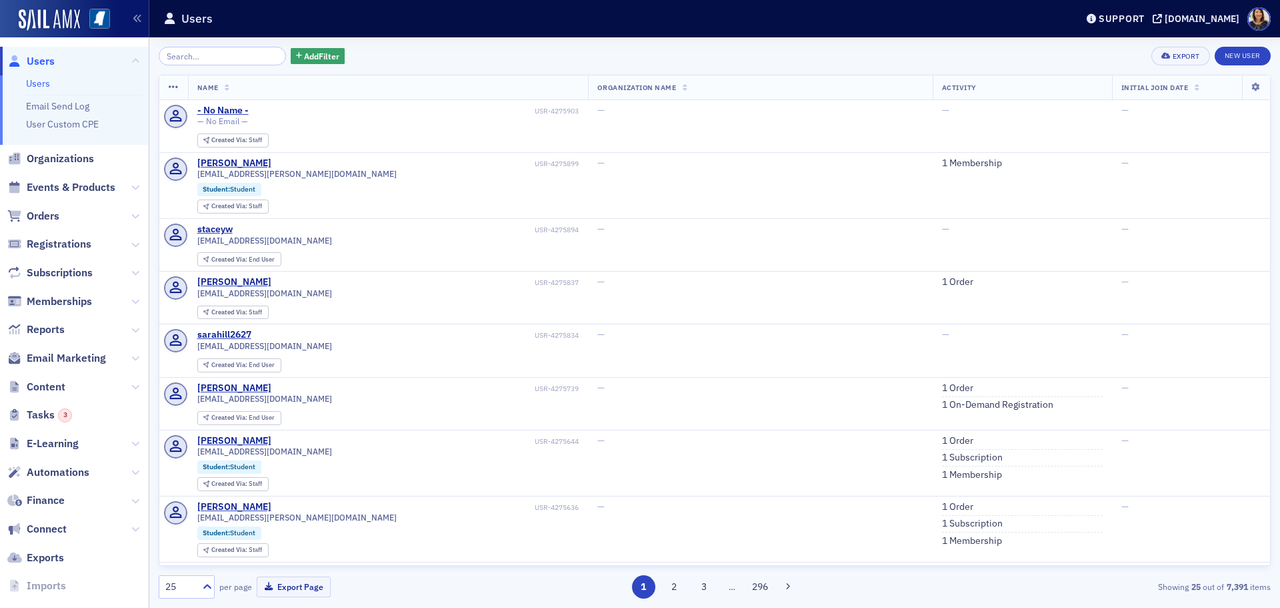
click at [440, 59] on div "Add Filter Export New User" at bounding box center [715, 56] width 1112 height 19
click at [35, 65] on span "Users" at bounding box center [41, 61] width 28 height 15
click at [173, 85] on icon at bounding box center [174, 87] width 10 height 11
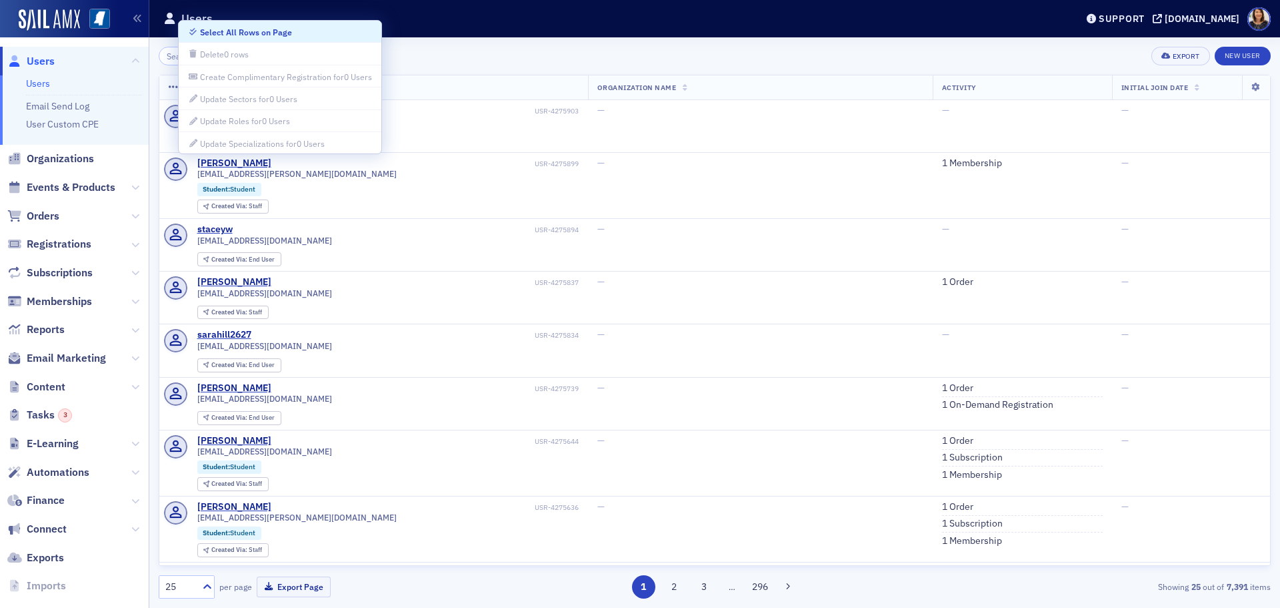
click at [173, 85] on icon at bounding box center [174, 87] width 10 height 11
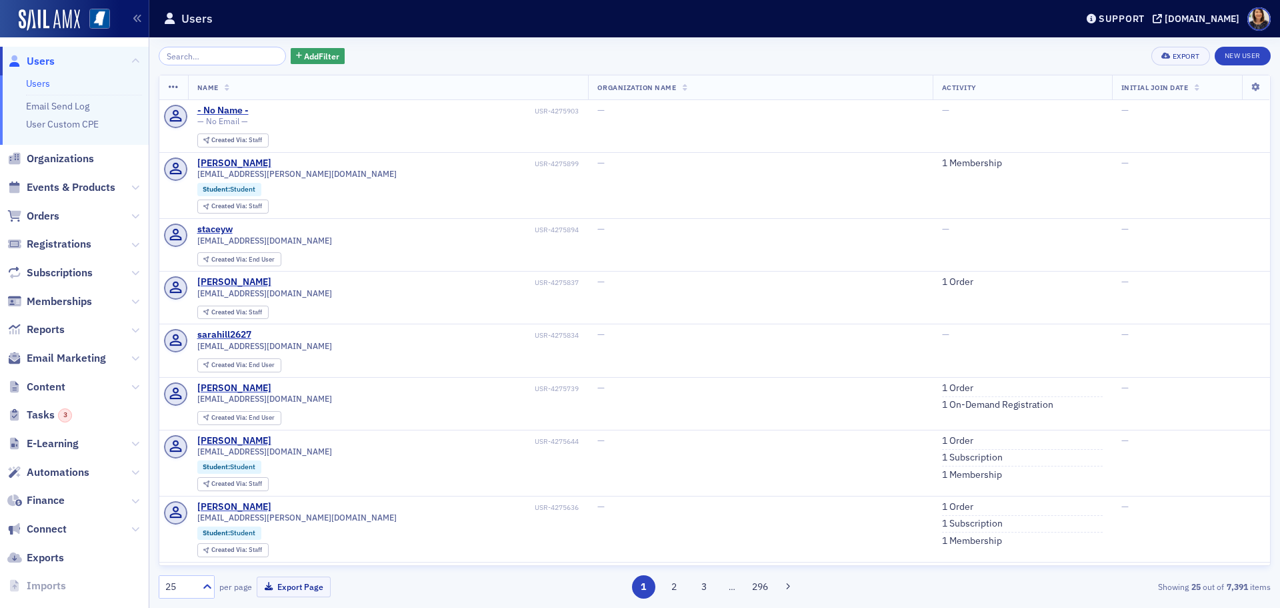
click at [433, 53] on div "Add Filter Export New User" at bounding box center [715, 56] width 1112 height 19
click at [942, 439] on link "1 Order" at bounding box center [957, 441] width 31 height 12
click at [49, 60] on span "Users" at bounding box center [41, 61] width 28 height 15
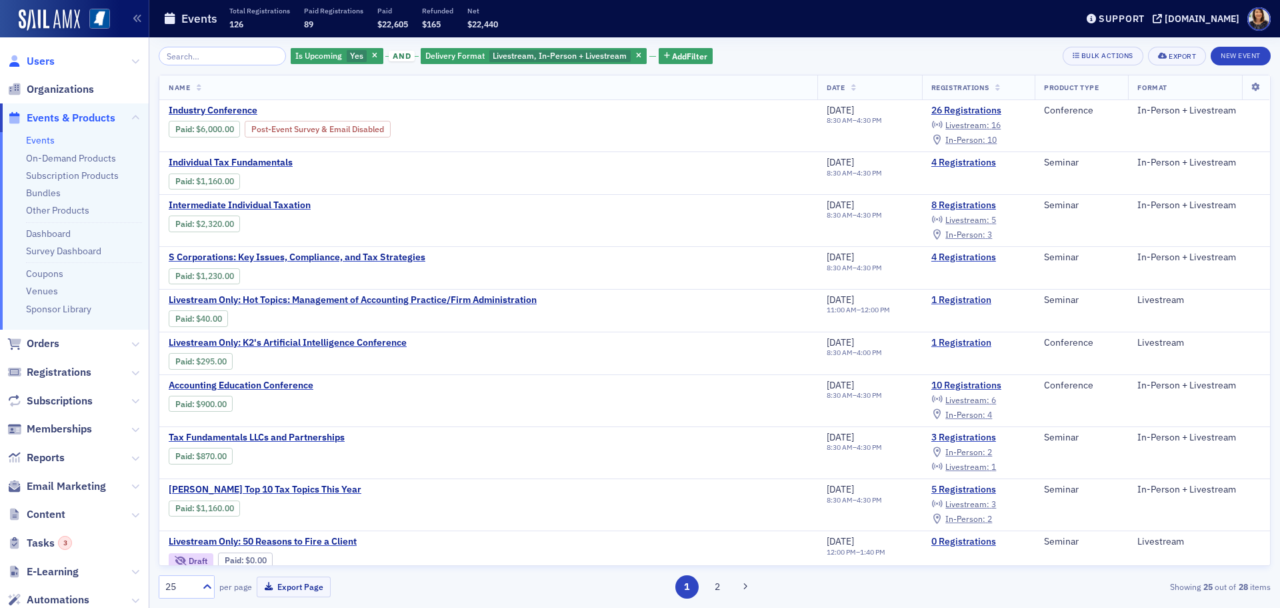
click at [41, 63] on span "Users" at bounding box center [41, 61] width 28 height 15
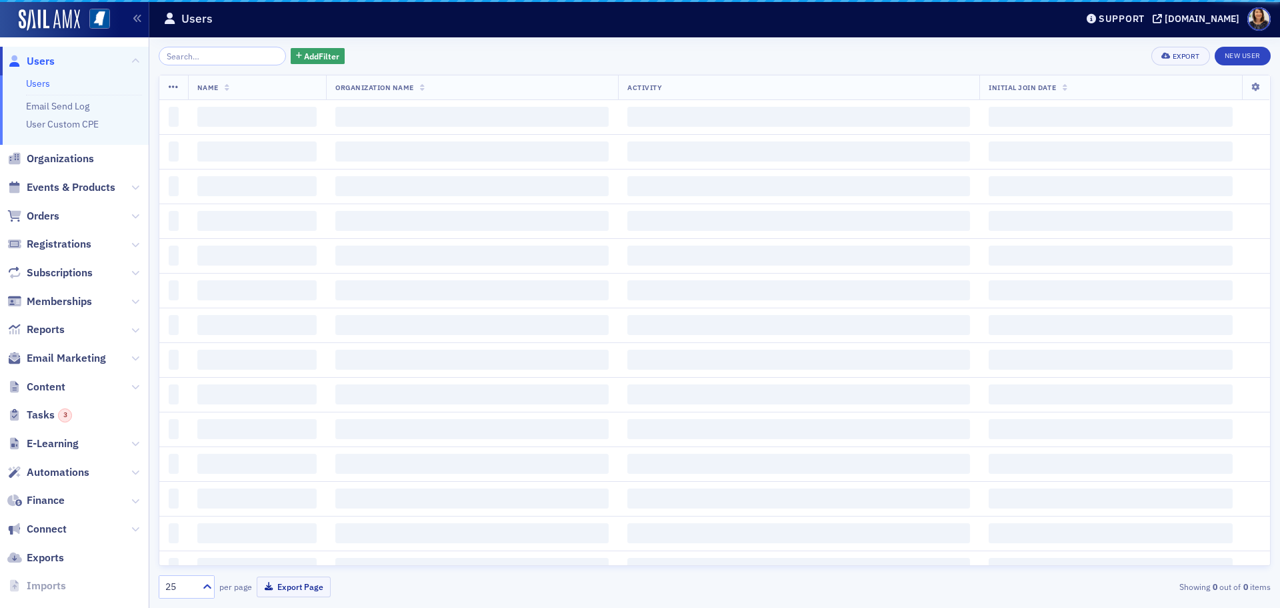
click at [41, 63] on span "Users" at bounding box center [41, 61] width 28 height 15
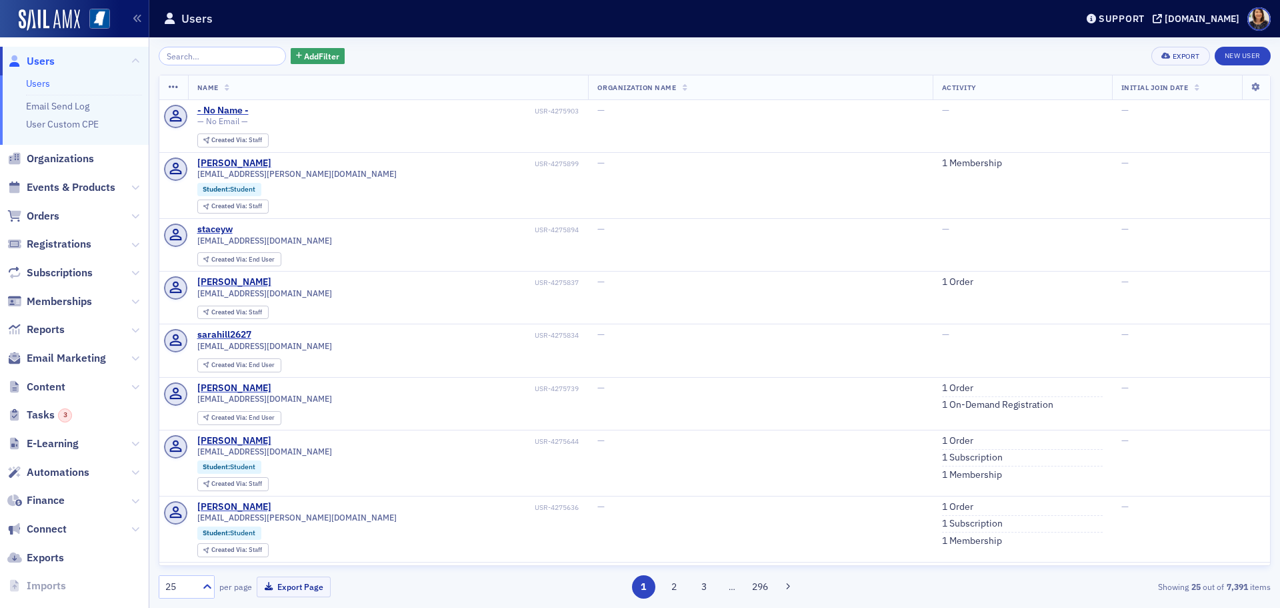
click at [838, 64] on div "Add Filter Export New User" at bounding box center [715, 56] width 1112 height 19
click at [41, 66] on span "Users" at bounding box center [41, 61] width 28 height 15
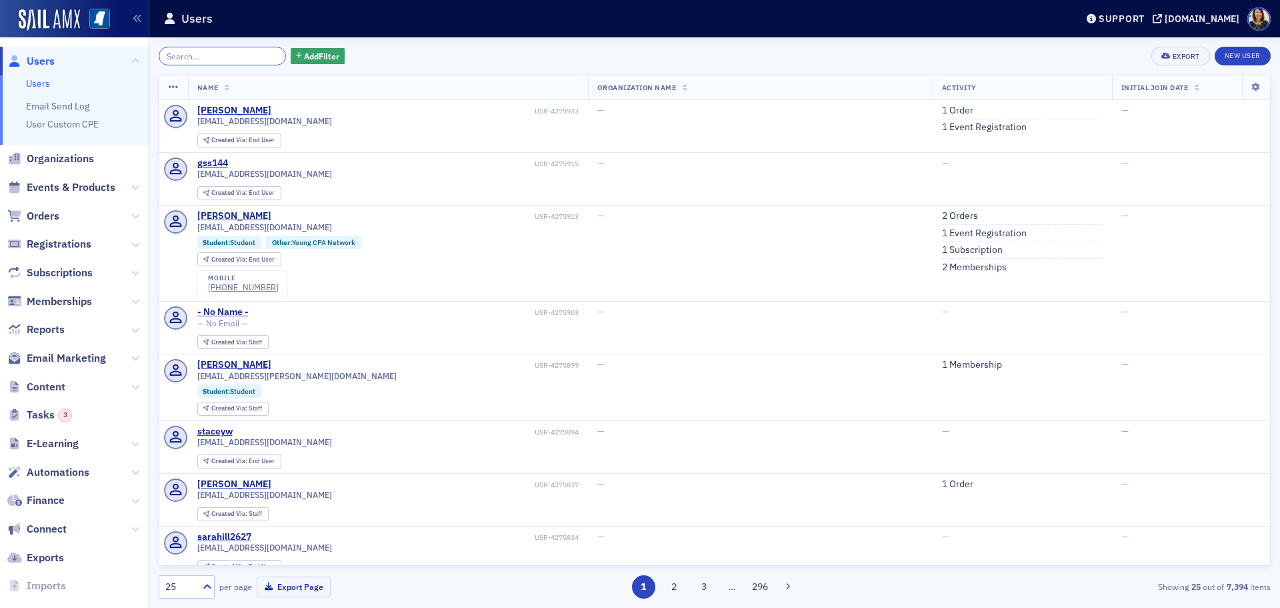
click at [217, 61] on input "search" at bounding box center [222, 56] width 127 height 19
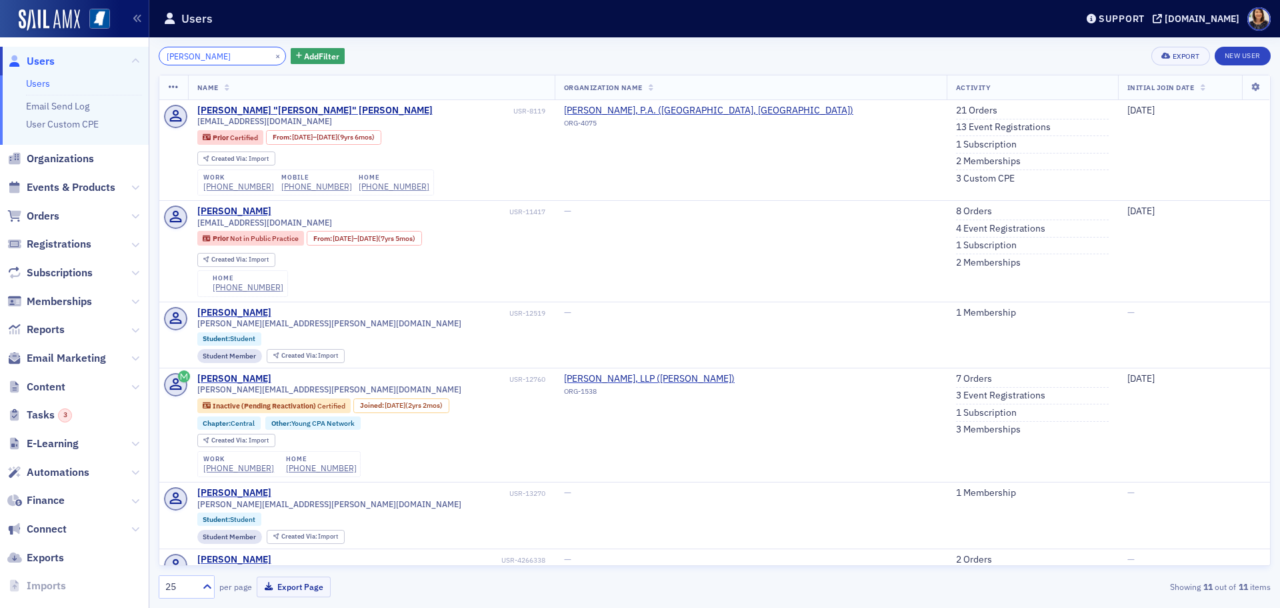
type input "logan"
click at [272, 55] on button "×" at bounding box center [278, 55] width 12 height 12
